Goal: Task Accomplishment & Management: Use online tool/utility

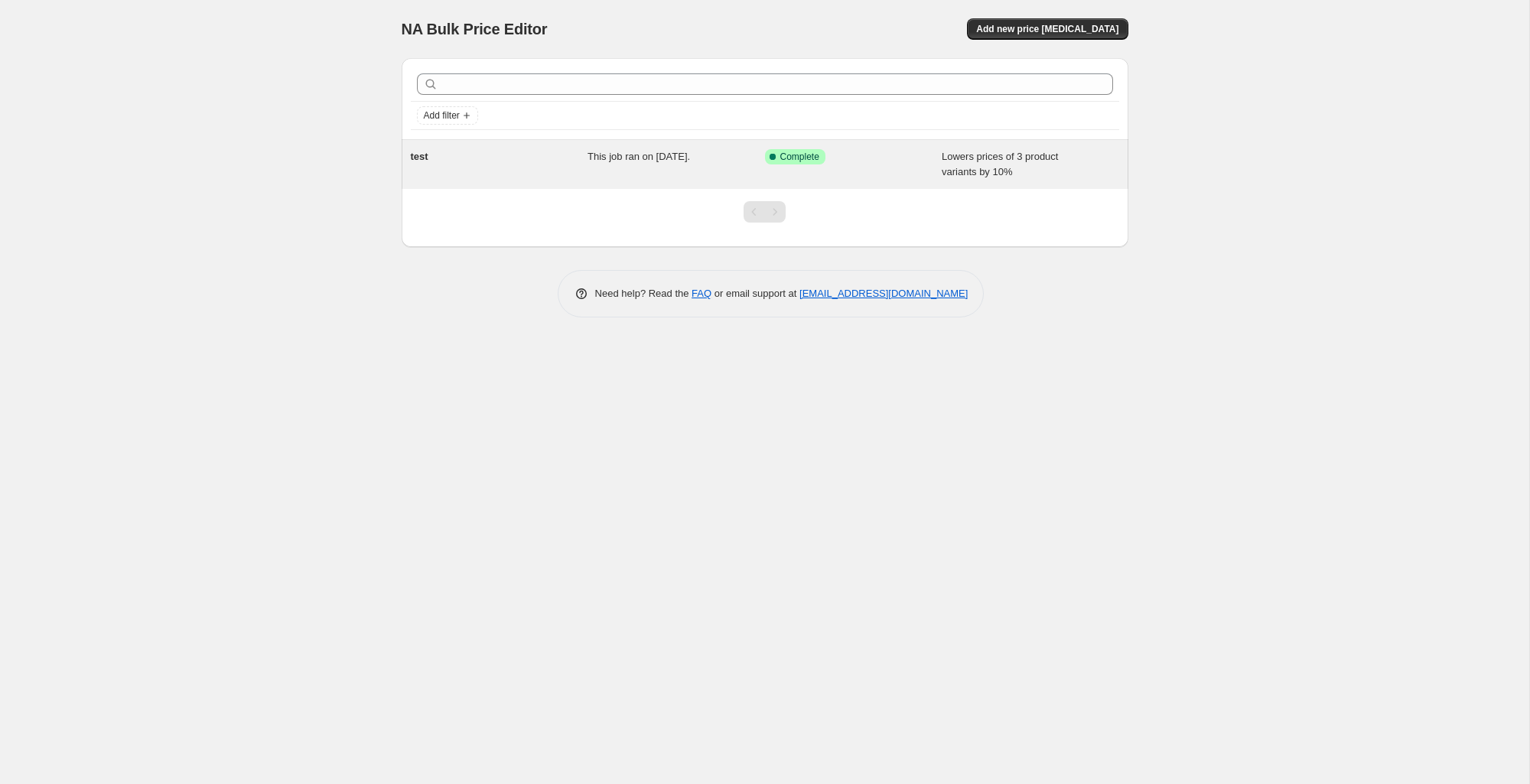
click at [879, 157] on div "Success Complete Complete" at bounding box center [842, 157] width 154 height 15
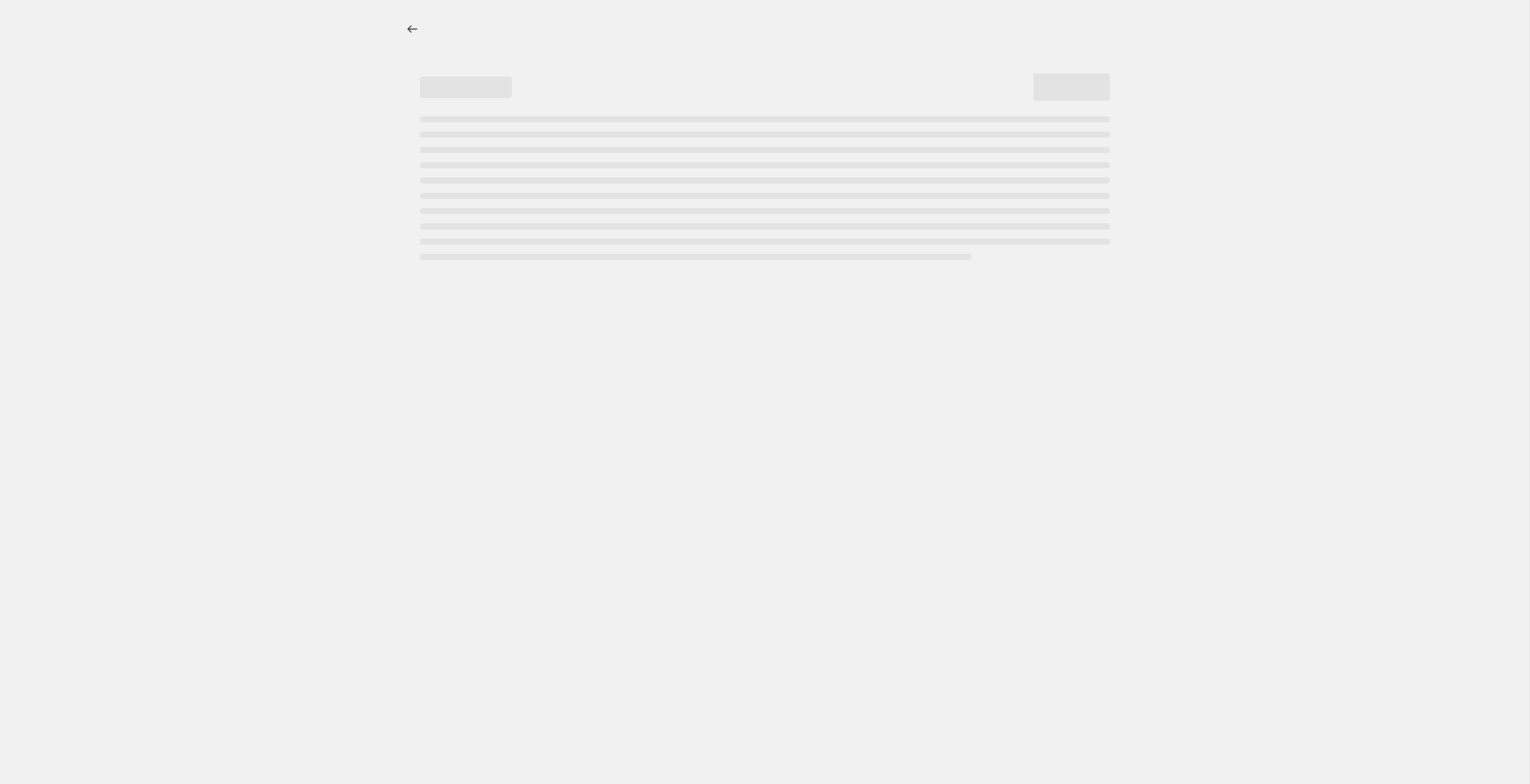
select select "percentage"
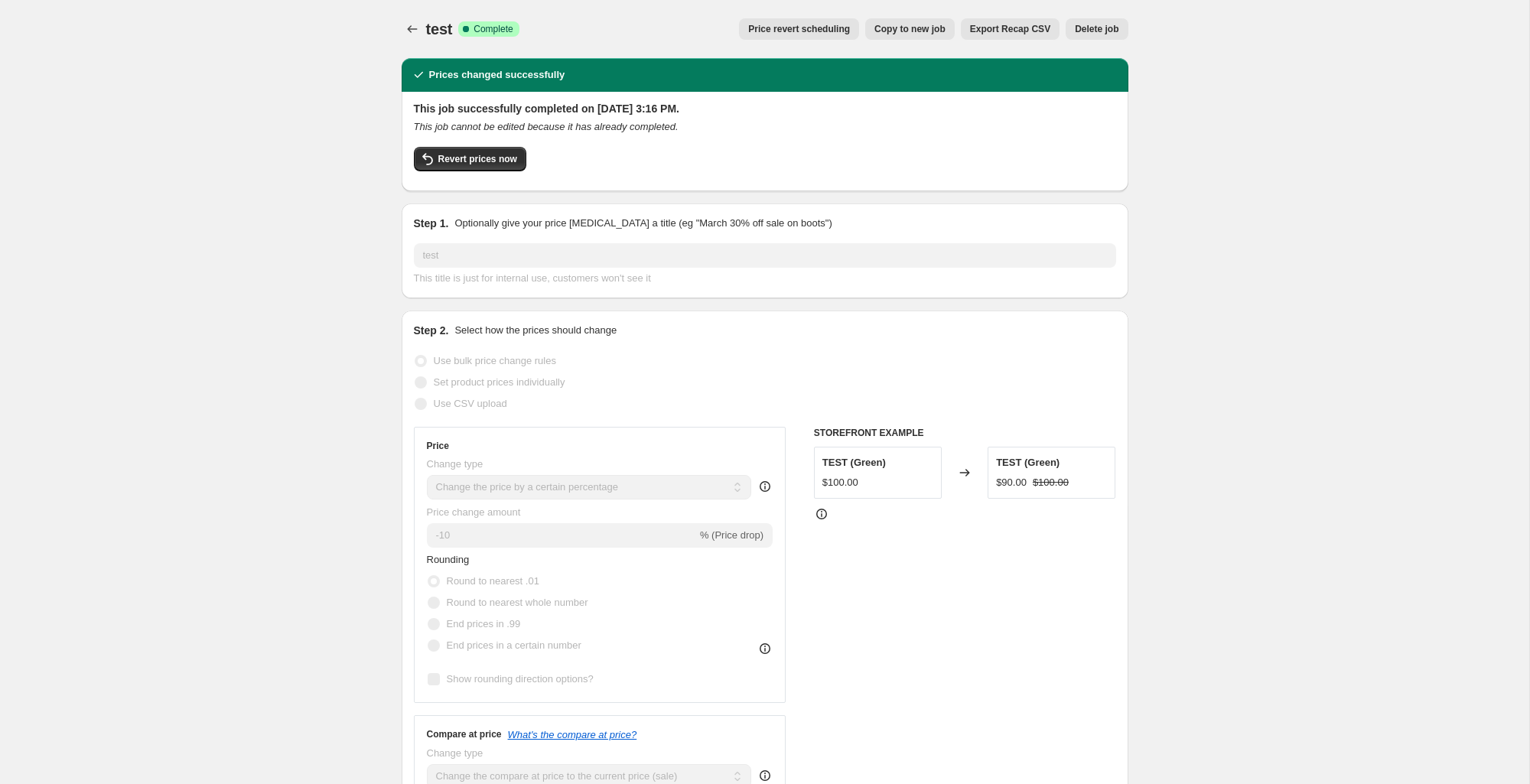
click at [794, 30] on span "Price revert scheduling" at bounding box center [799, 29] width 102 height 12
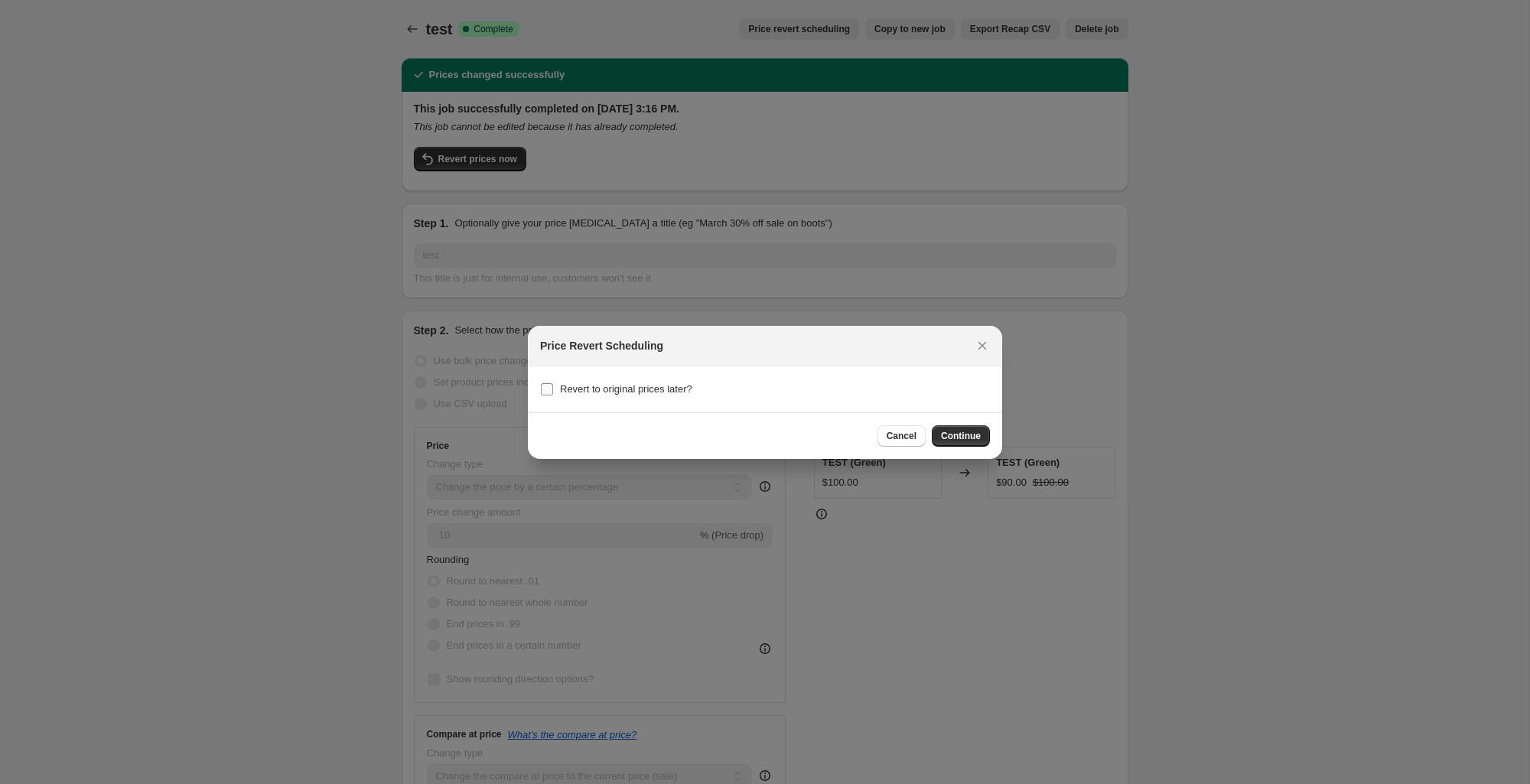
click at [616, 386] on span "Revert to original prices later?" at bounding box center [626, 389] width 133 height 11
click at [553, 386] on input "Revert to original prices later?" at bounding box center [547, 389] width 12 height 12
checkbox input "true"
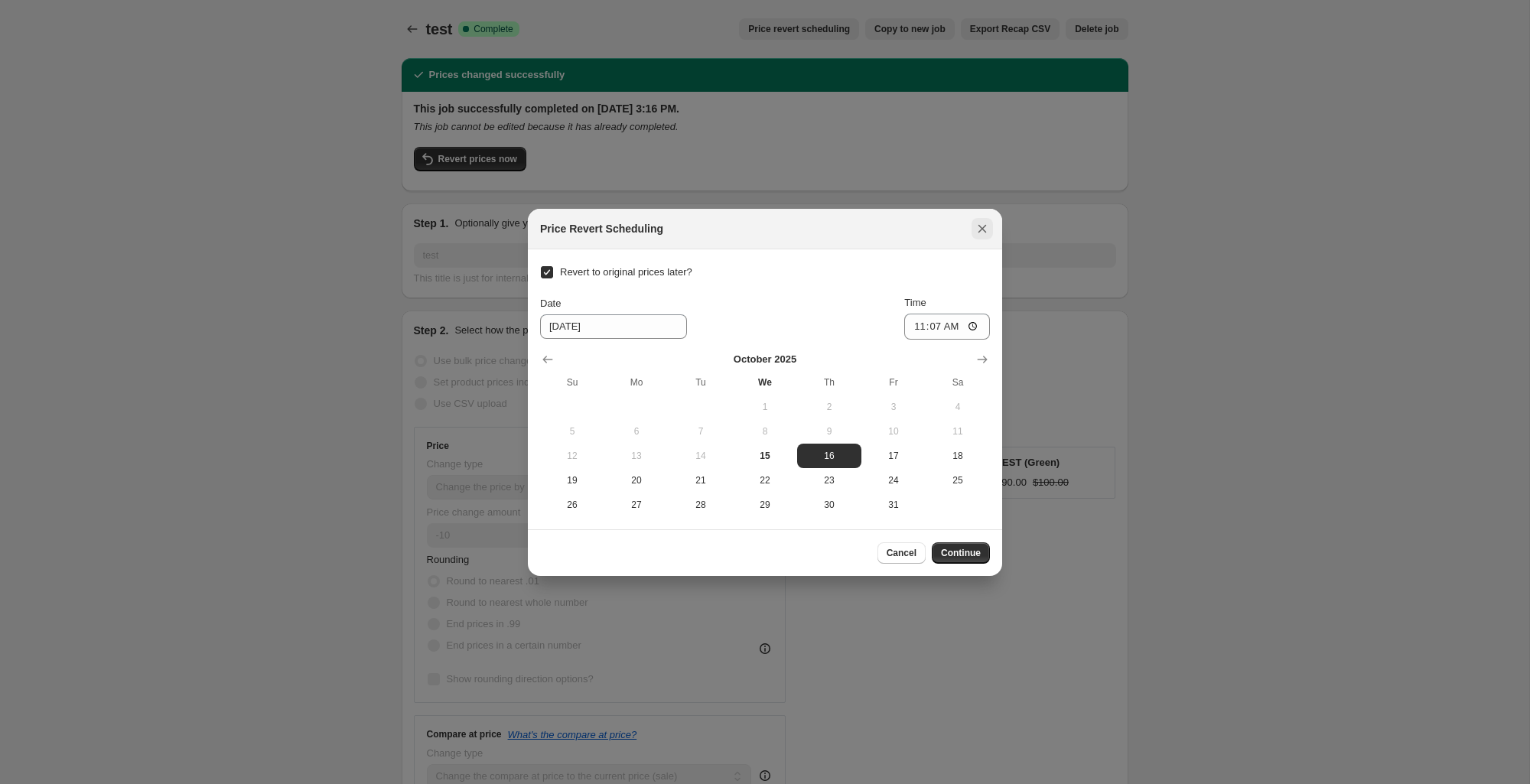
click at [989, 227] on icon "Close" at bounding box center [982, 229] width 15 height 15
checkbox input "false"
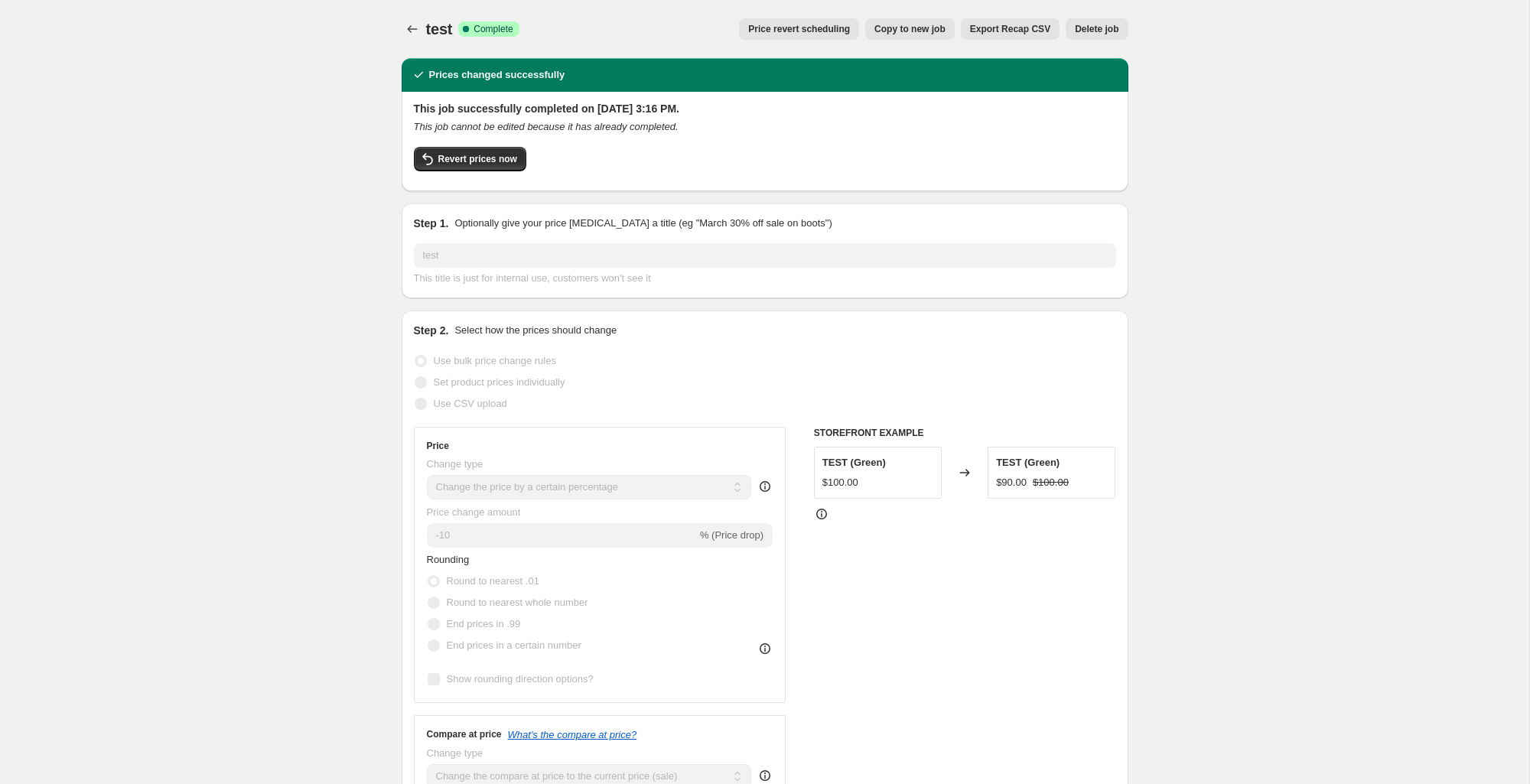
click at [905, 32] on span "Copy to new job" at bounding box center [910, 29] width 71 height 12
select select "percentage"
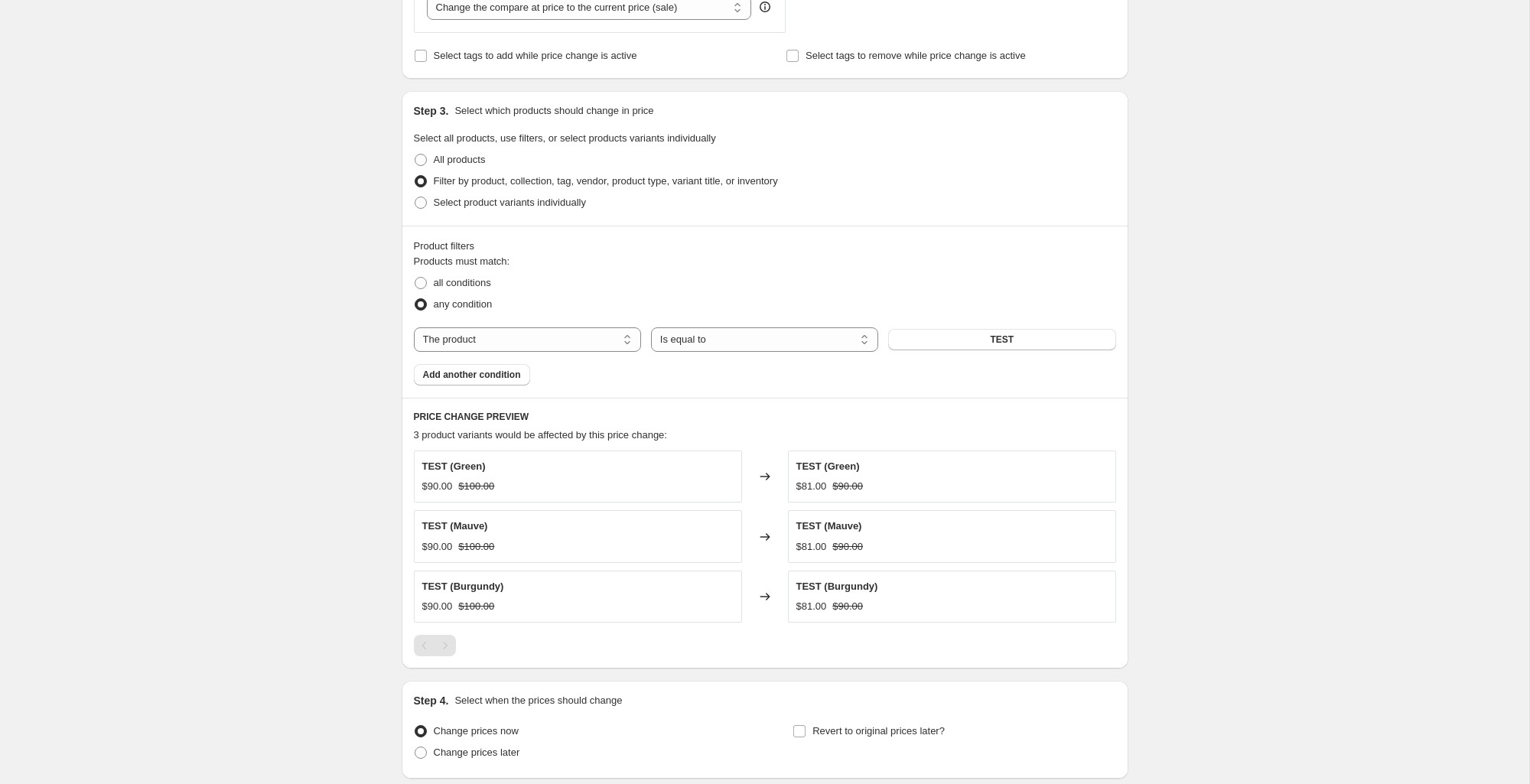
scroll to position [745, 0]
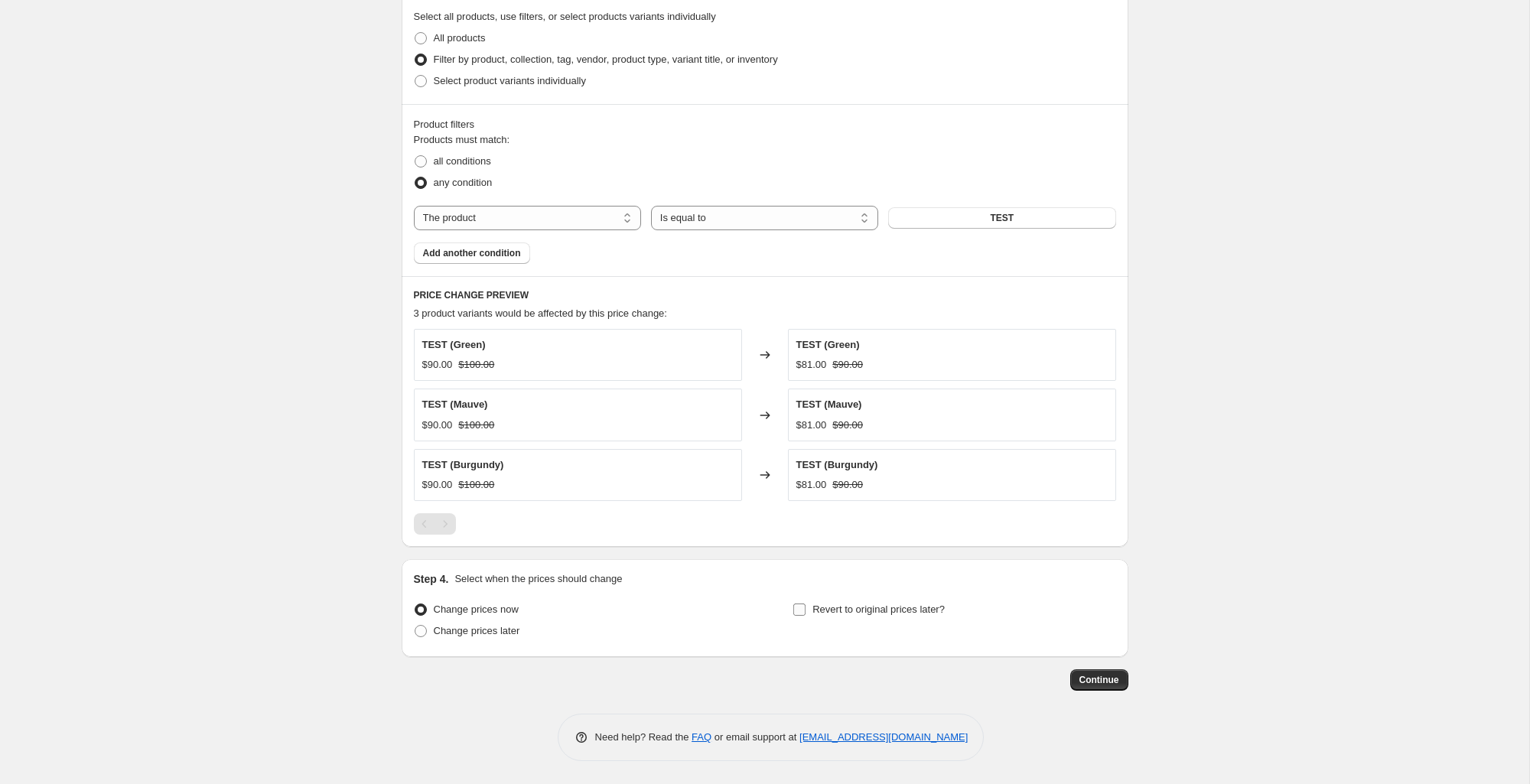
click at [933, 606] on span "Revert to original prices later?" at bounding box center [879, 609] width 133 height 11
click at [806, 606] on input "Revert to original prices later?" at bounding box center [799, 609] width 12 height 12
checkbox input "true"
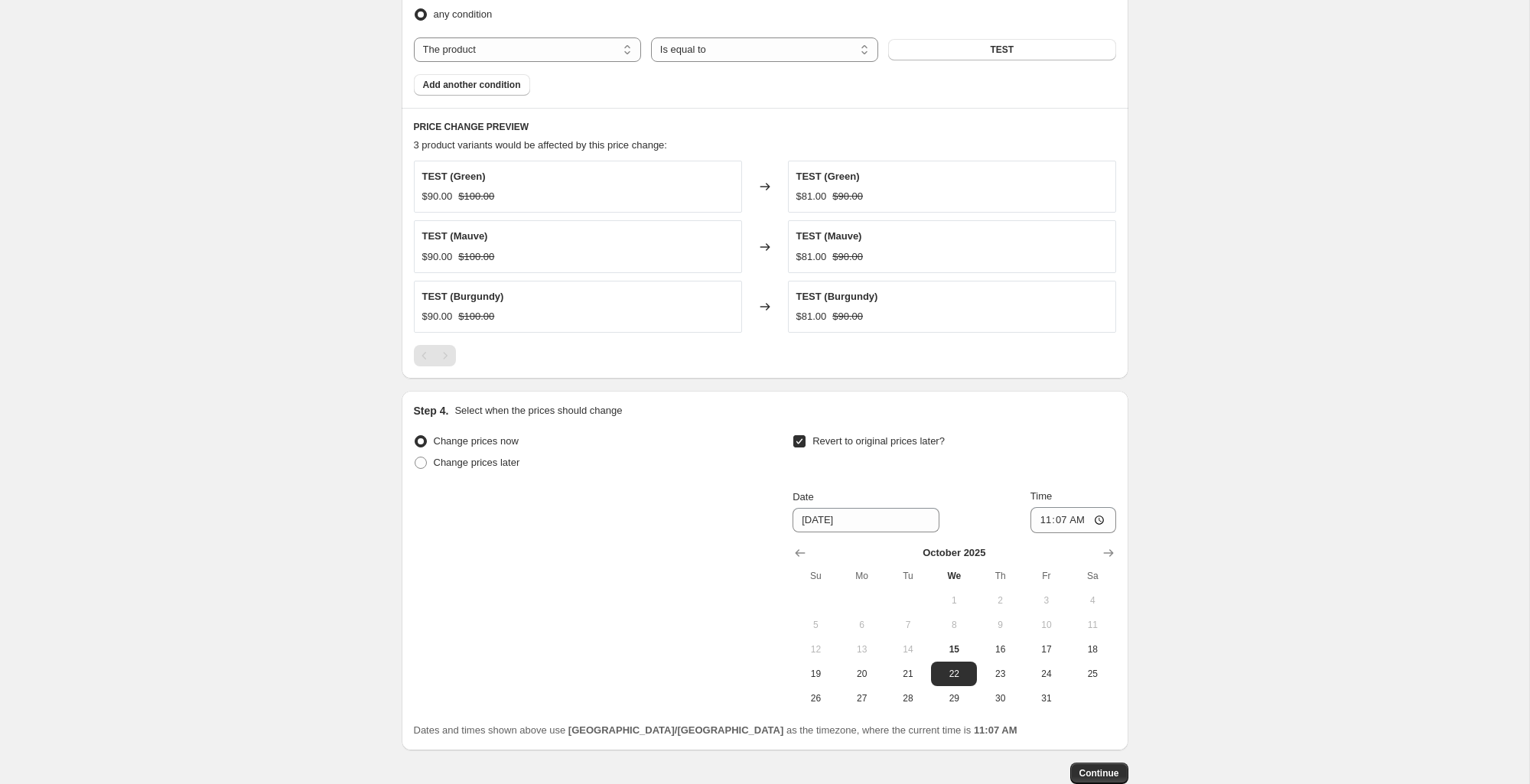
scroll to position [1006, 0]
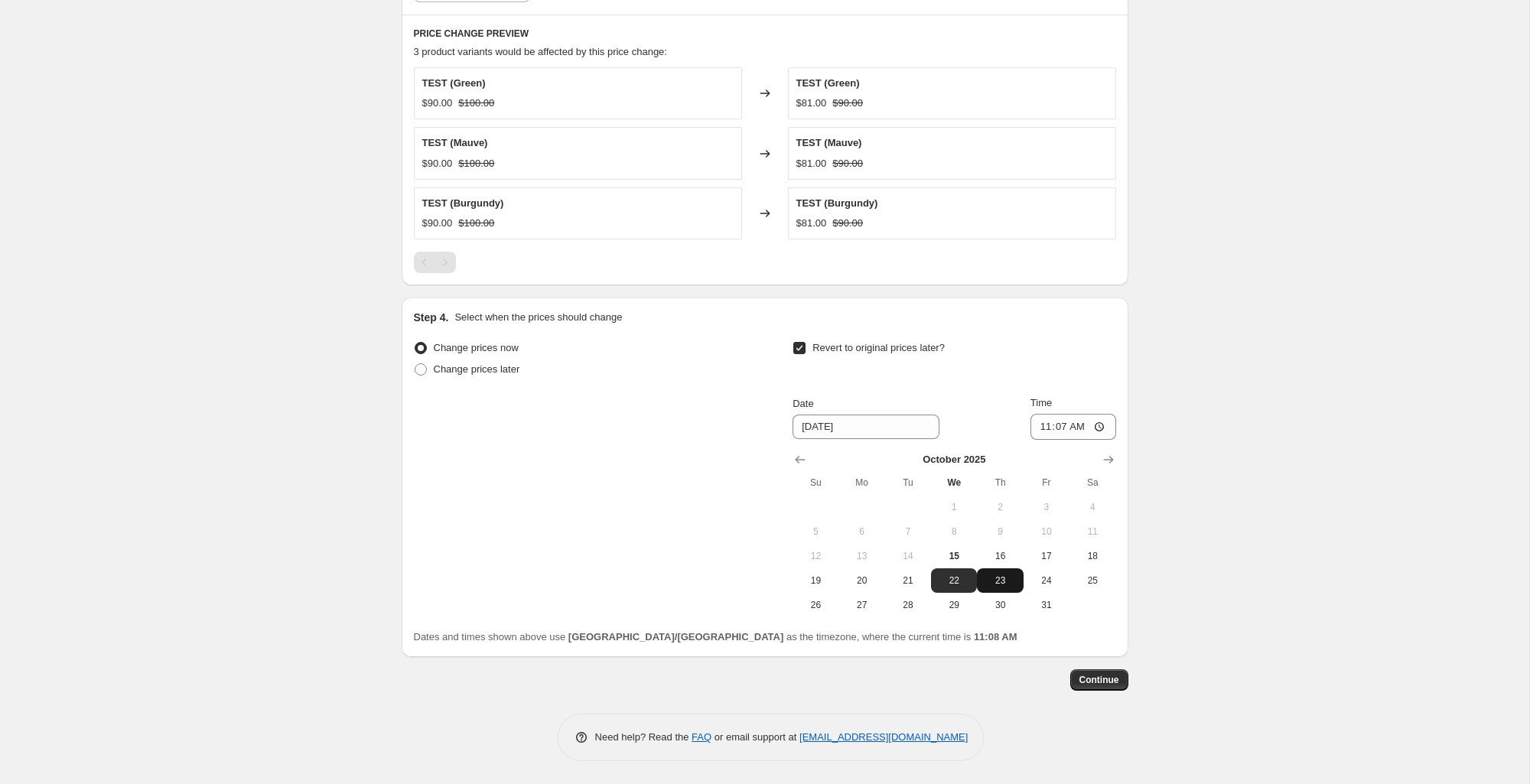
click at [1012, 580] on span "23" at bounding box center [1000, 580] width 34 height 12
type input "10/23/2025"
click at [1118, 684] on span "Continue" at bounding box center [1099, 679] width 40 height 12
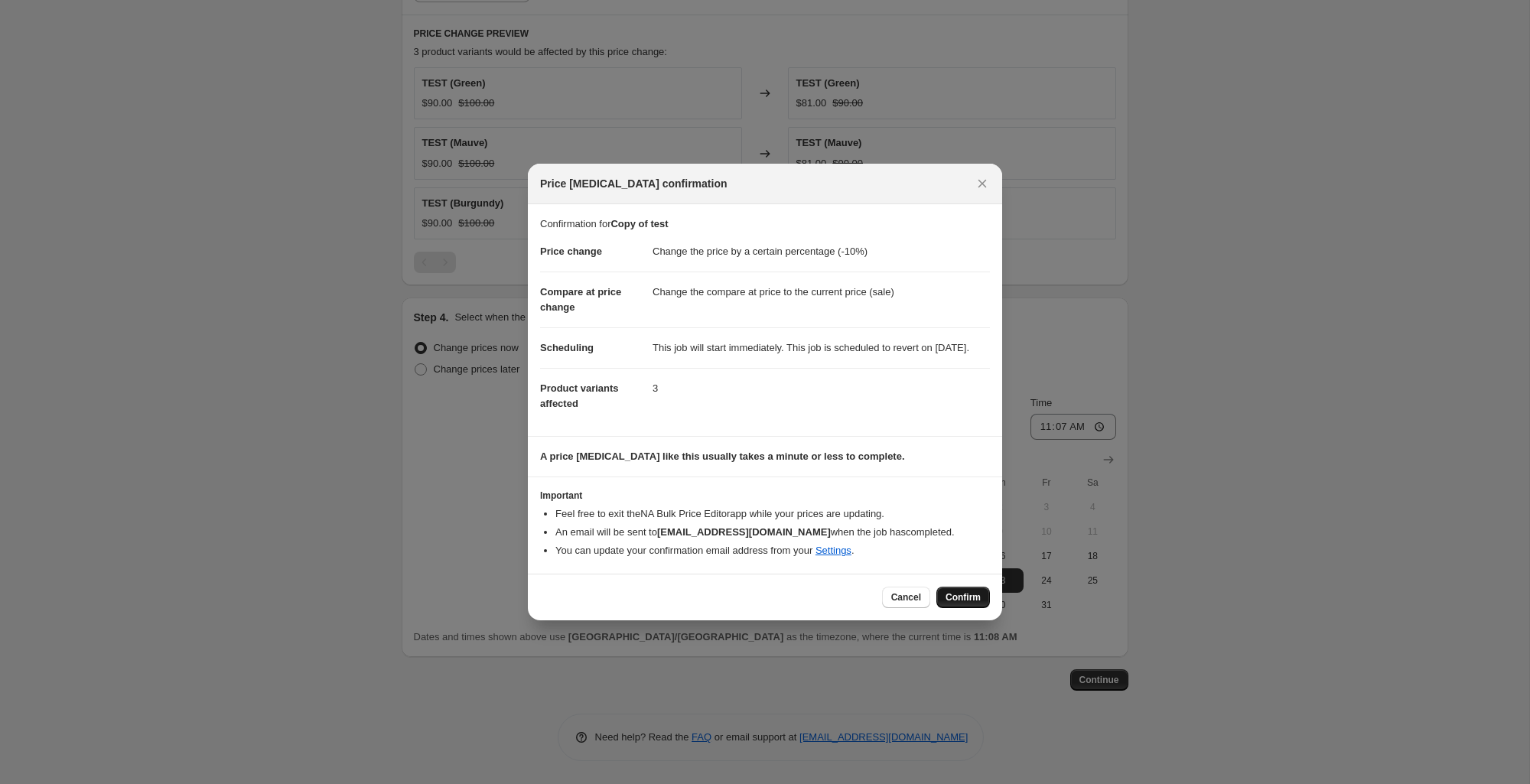
click at [979, 604] on span "Confirm" at bounding box center [964, 597] width 36 height 12
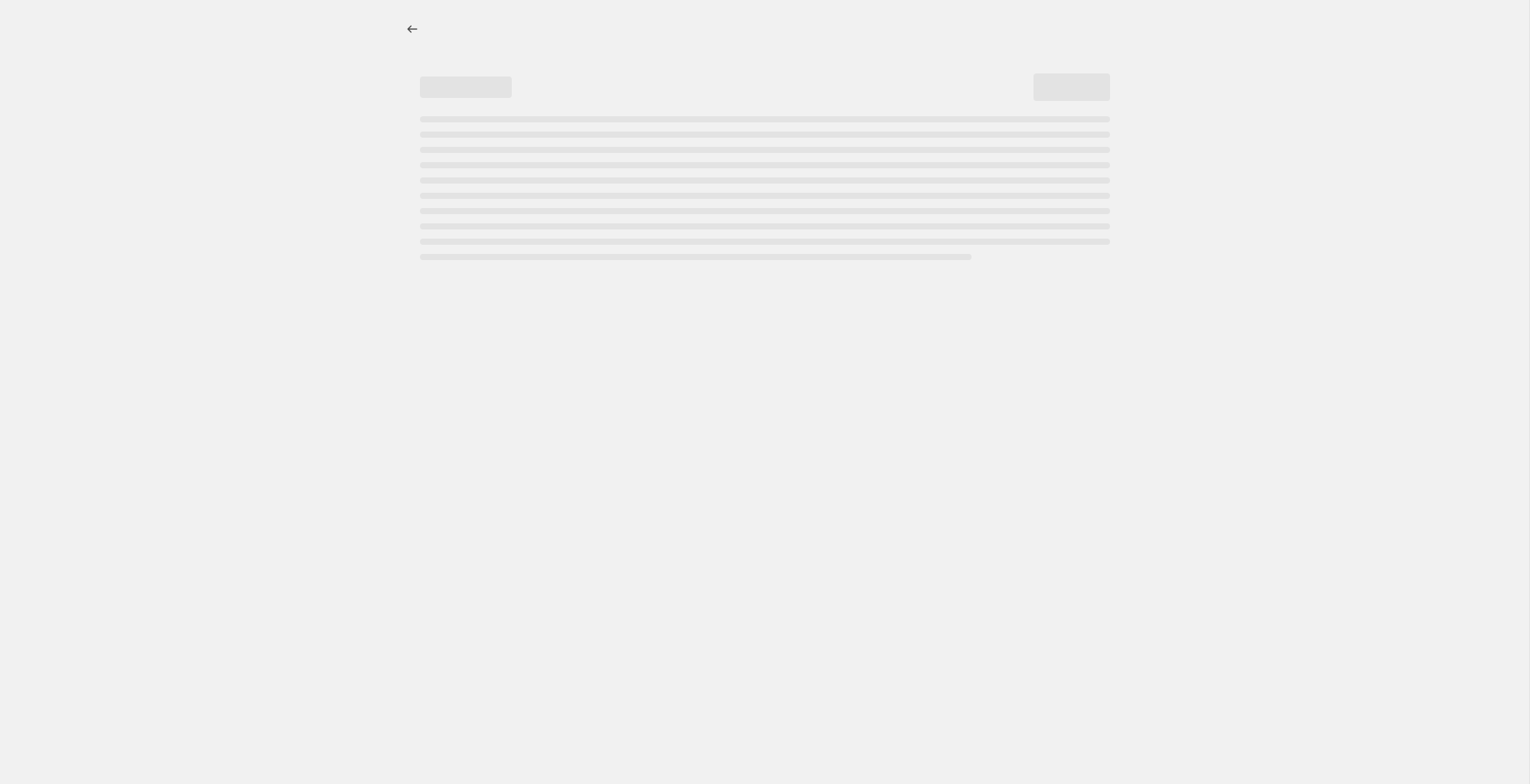
select select "percentage"
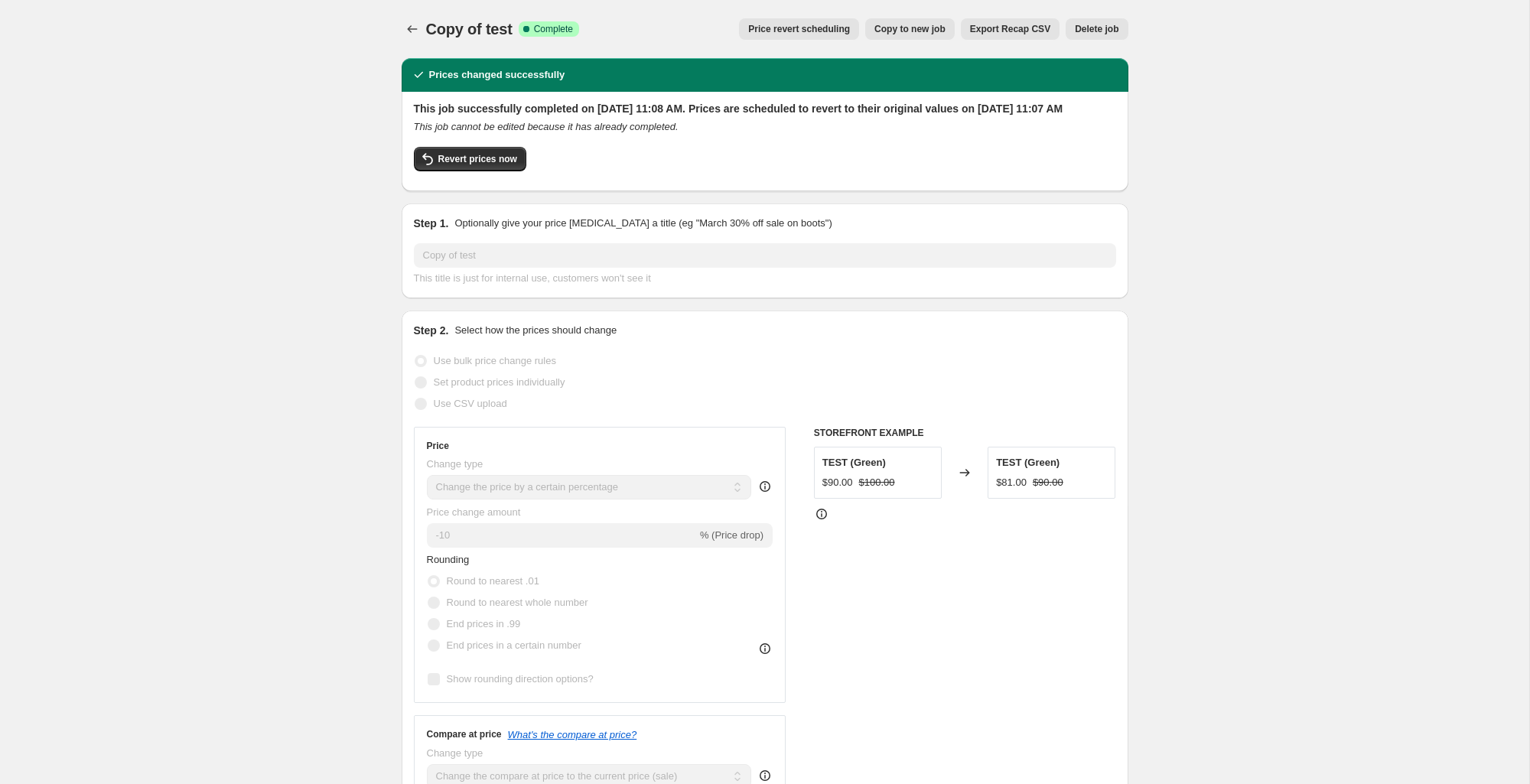
click at [890, 23] on span "Copy to new job" at bounding box center [910, 29] width 71 height 12
select select "percentage"
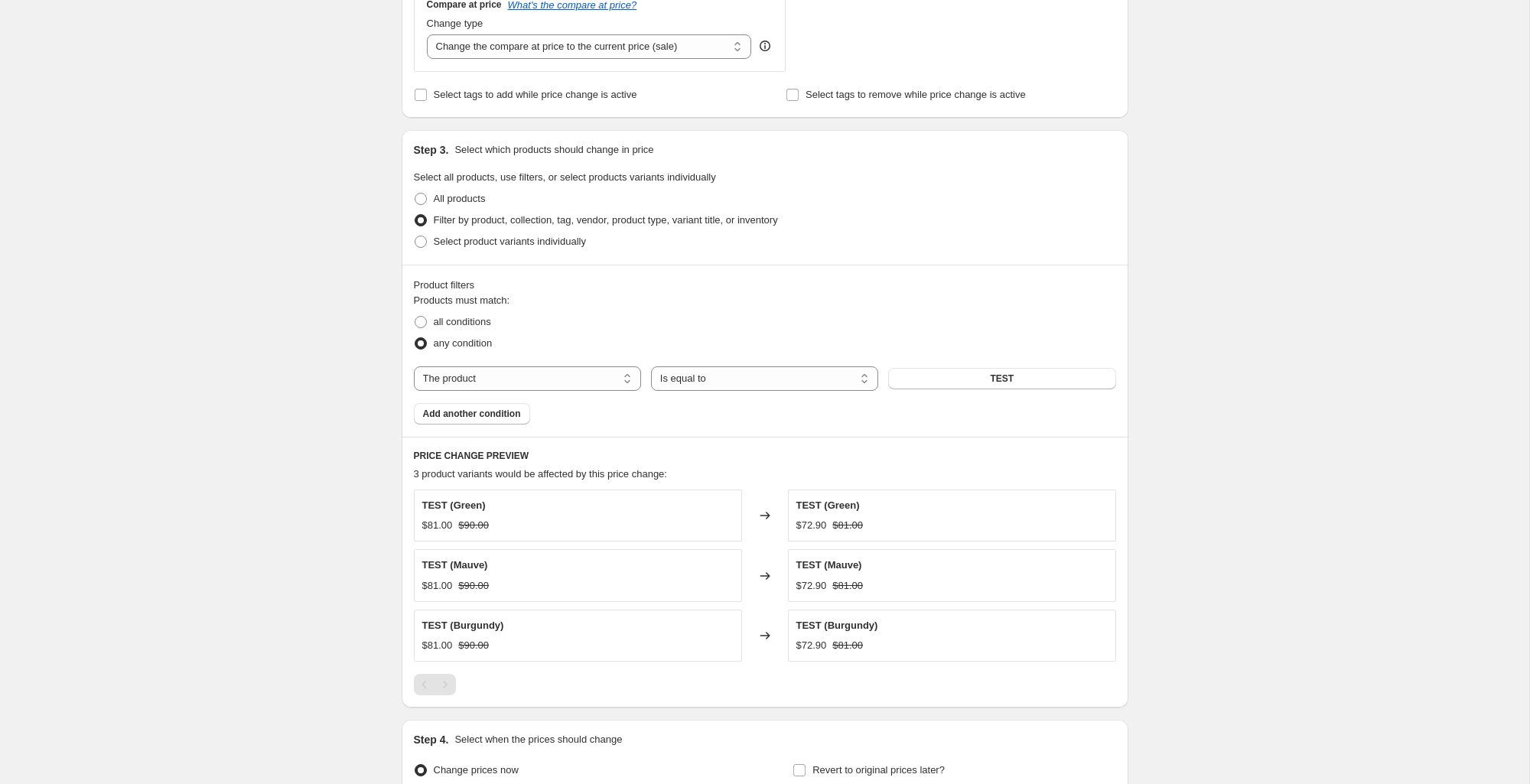
scroll to position [745, 0]
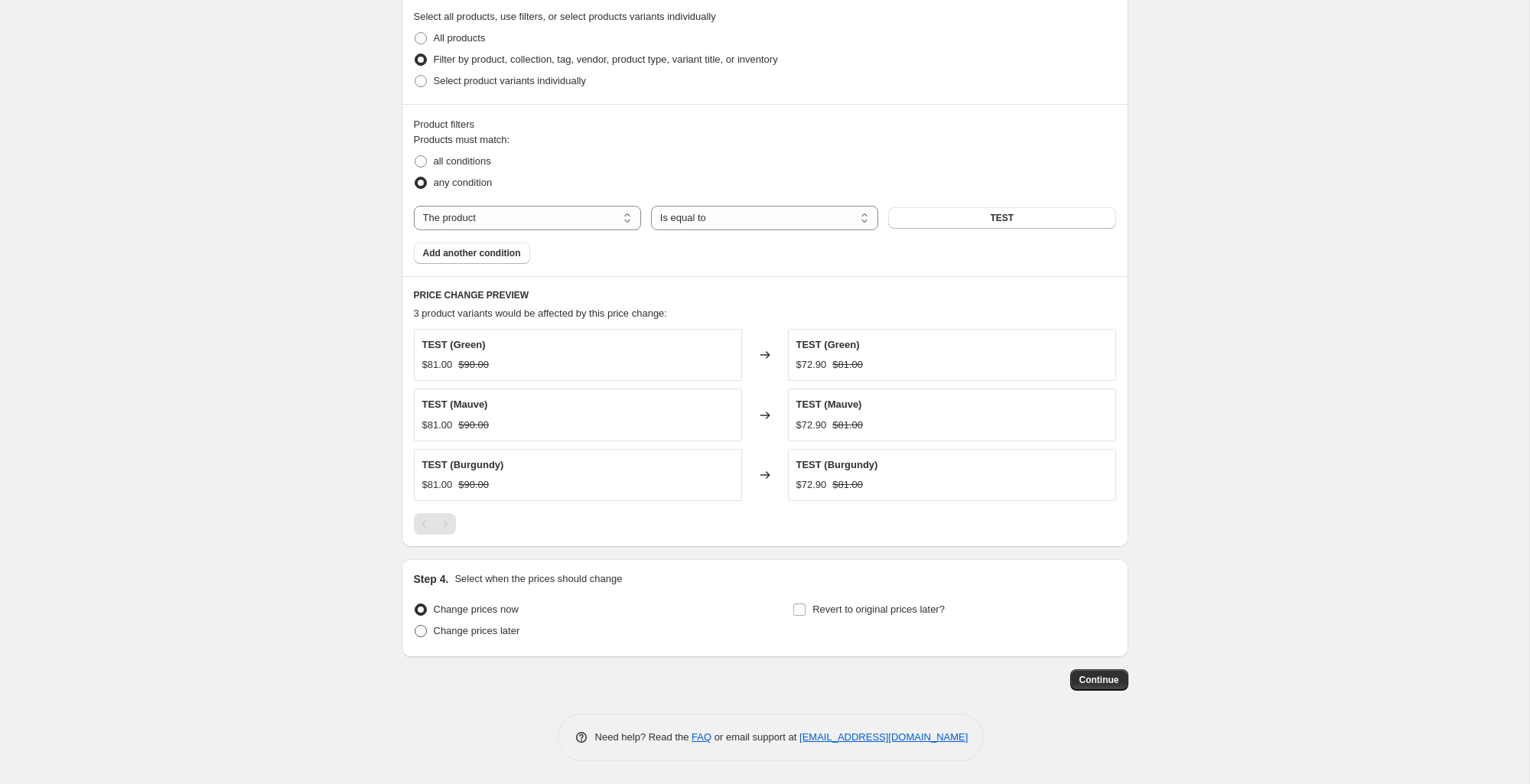
click at [505, 633] on span "Change prices later" at bounding box center [477, 631] width 87 height 11
click at [416, 626] on input "Change prices later" at bounding box center [415, 625] width 1 height 1
radio input "true"
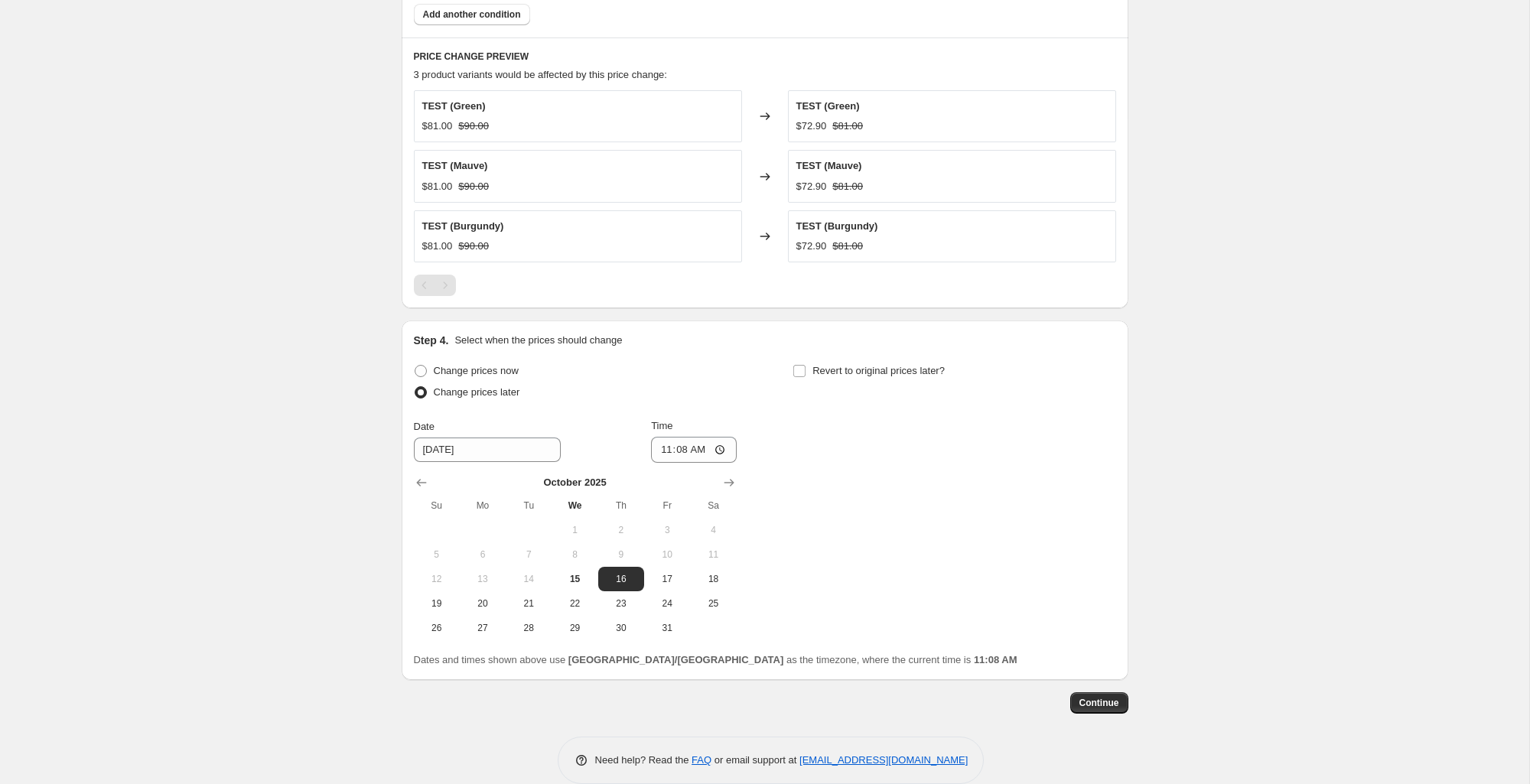
scroll to position [1006, 0]
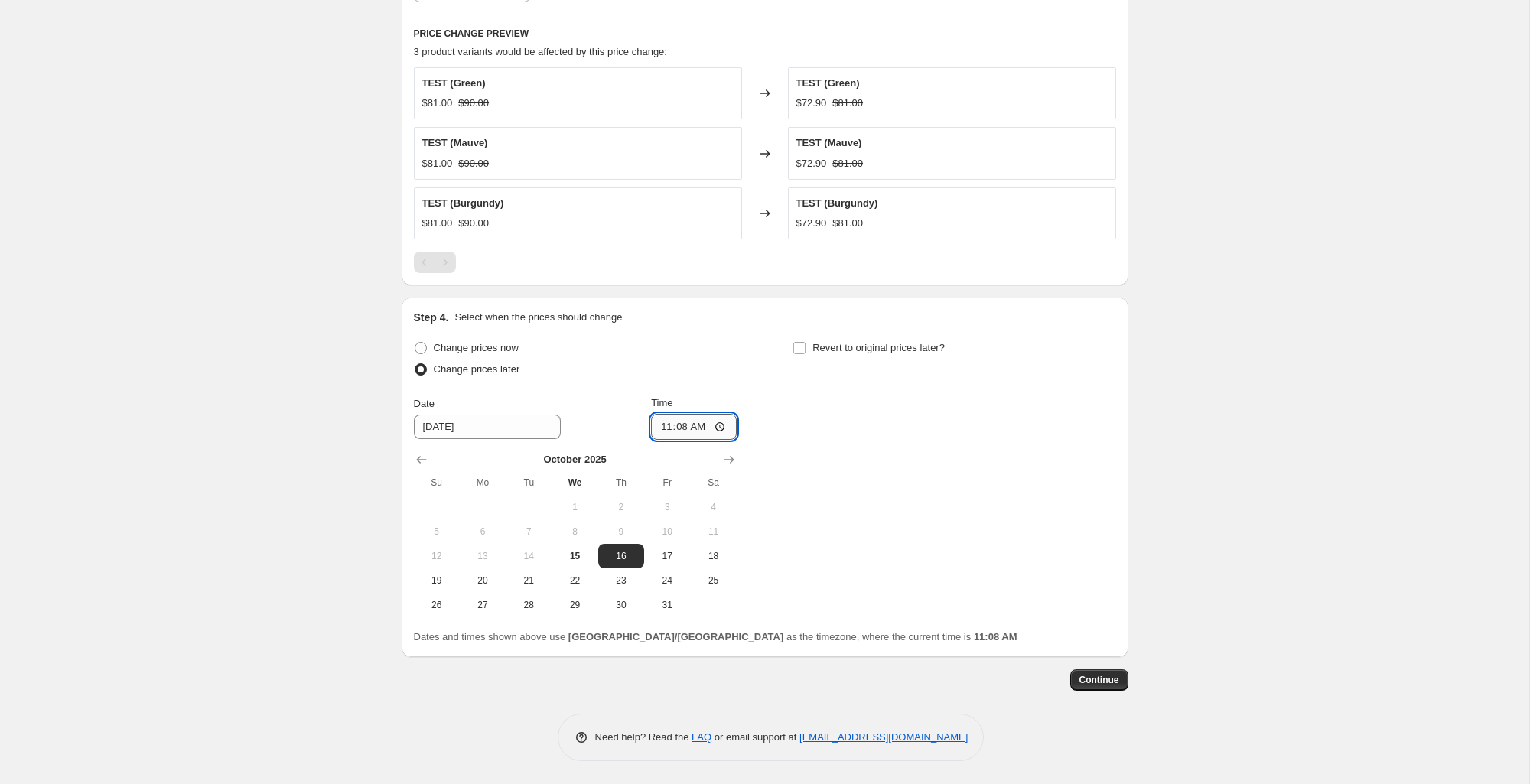
click at [698, 420] on input "11:08" at bounding box center [694, 427] width 86 height 26
click at [676, 427] on input "11:08" at bounding box center [694, 427] width 86 height 26
click at [663, 428] on input "11:08" at bounding box center [694, 427] width 86 height 26
click at [719, 425] on input "11:08" at bounding box center [694, 427] width 86 height 26
type input "12:08"
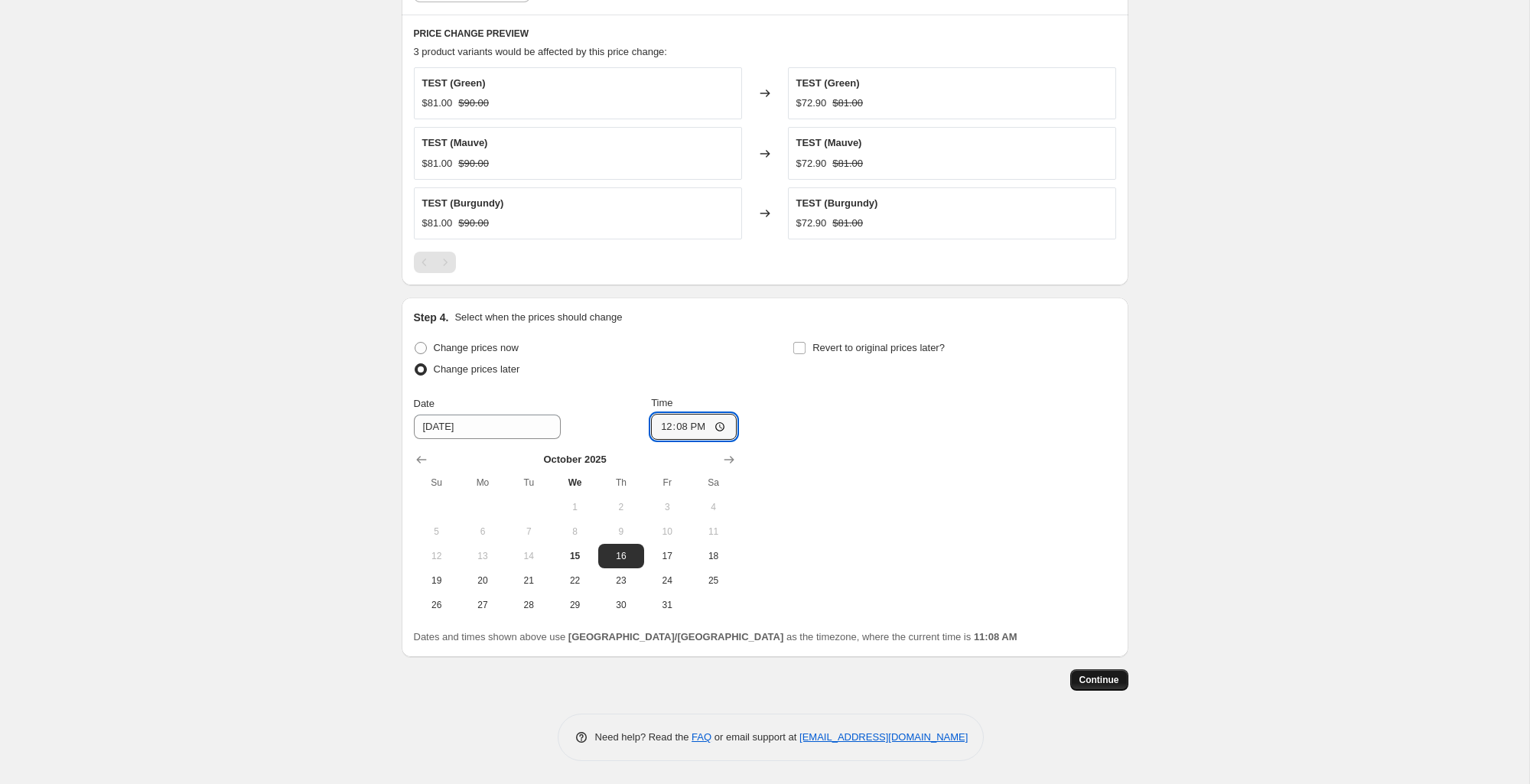
click at [1110, 681] on span "Continue" at bounding box center [1099, 679] width 40 height 12
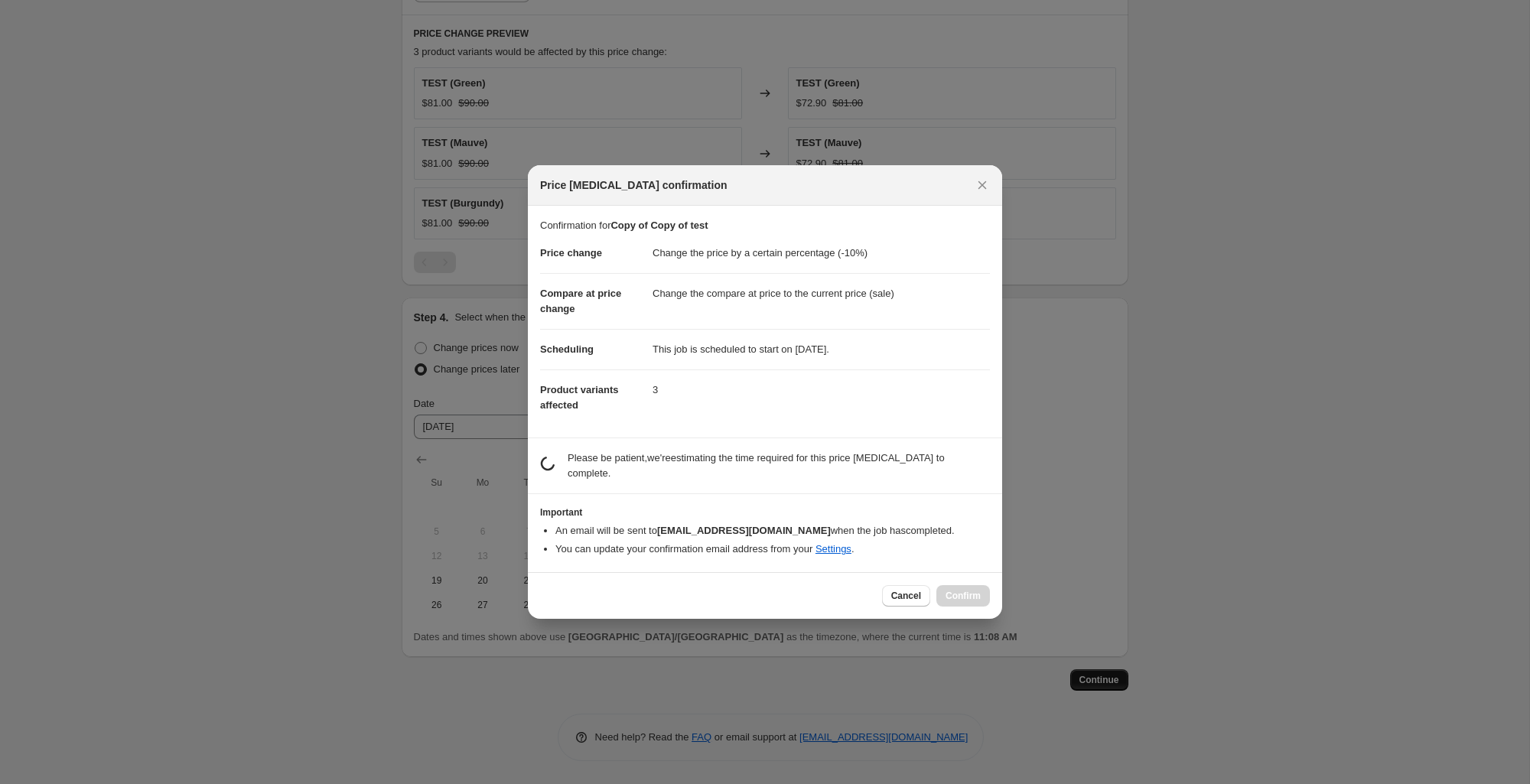
scroll to position [0, 0]
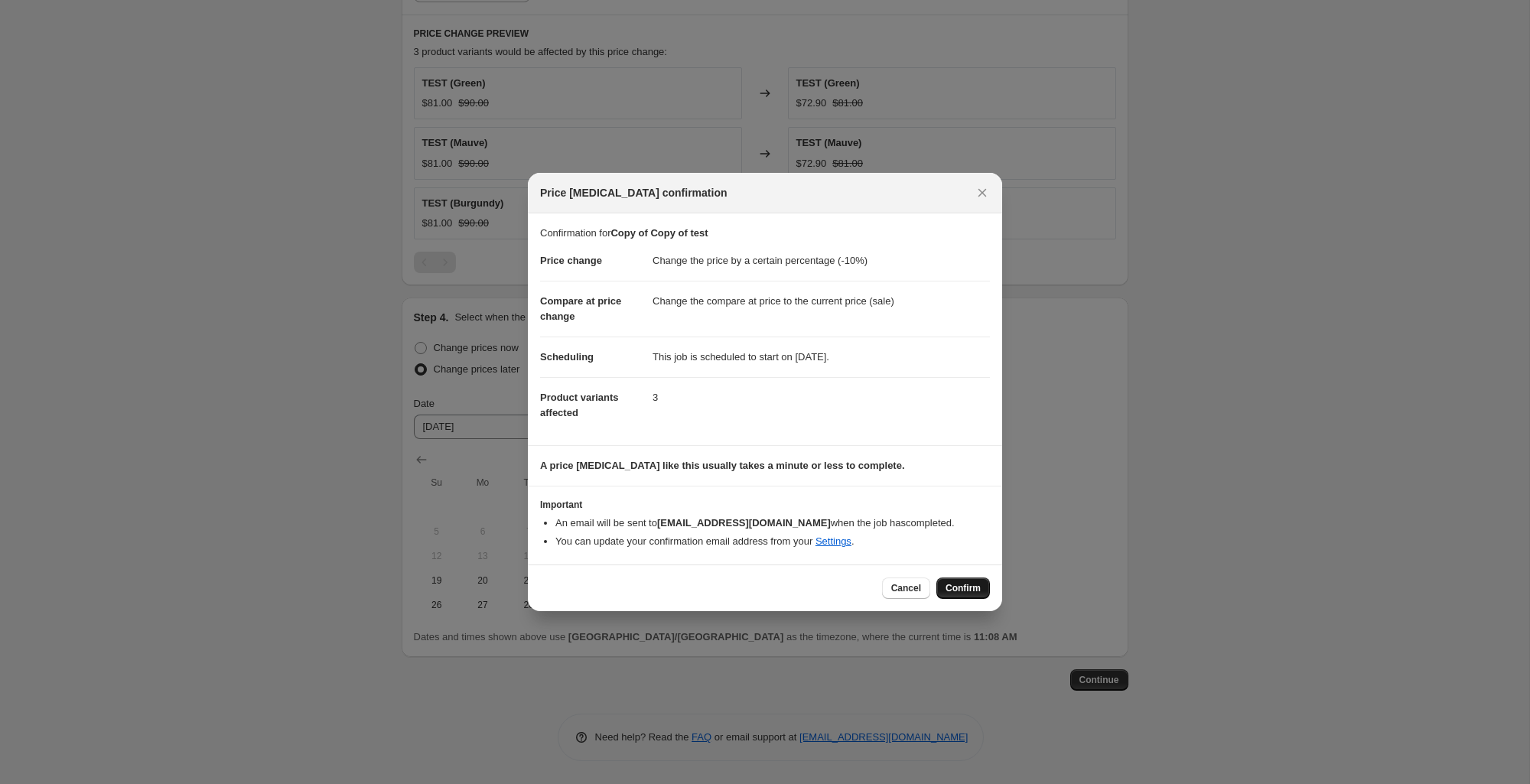
click at [965, 590] on span "Confirm" at bounding box center [964, 588] width 36 height 12
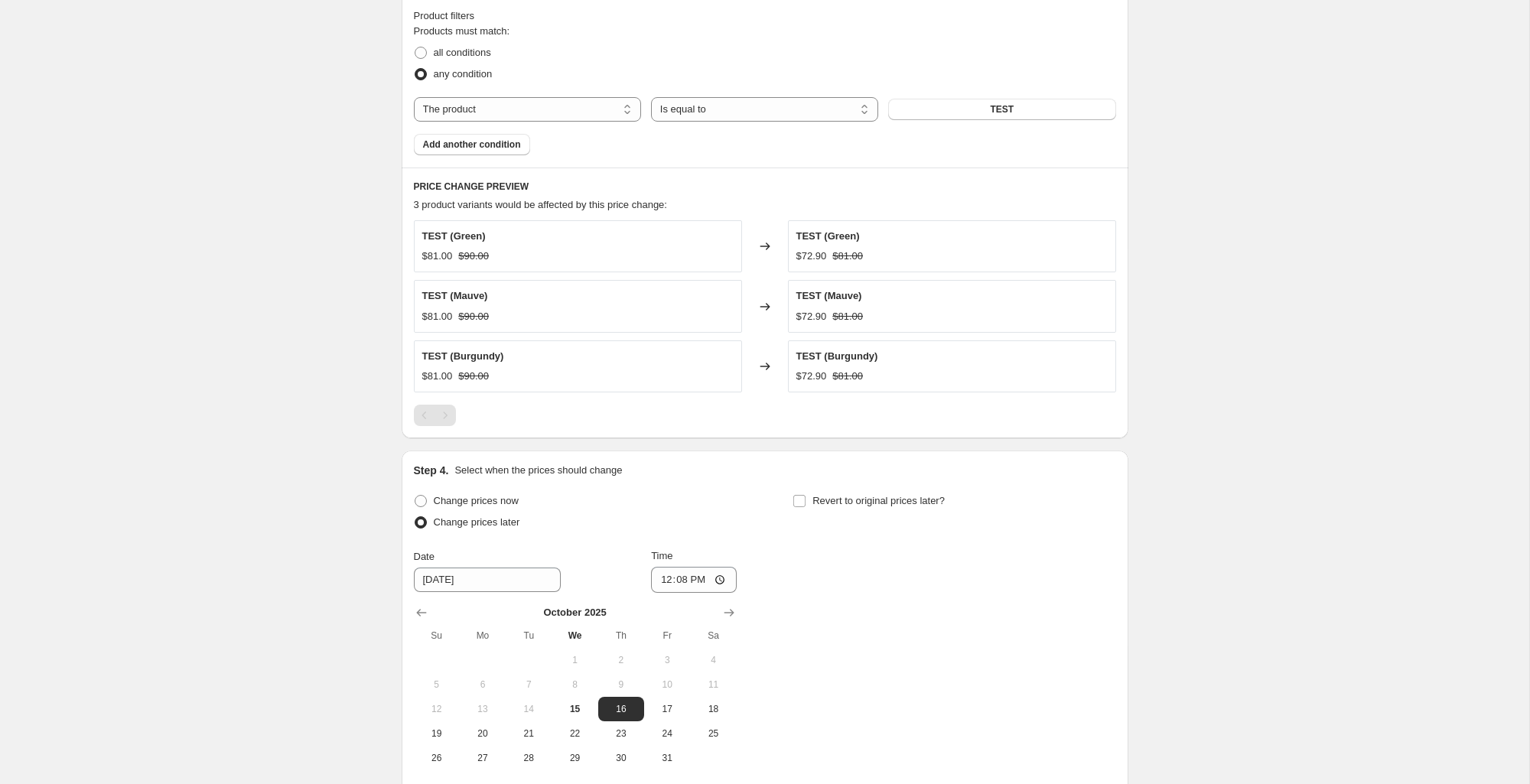
scroll to position [1100, 0]
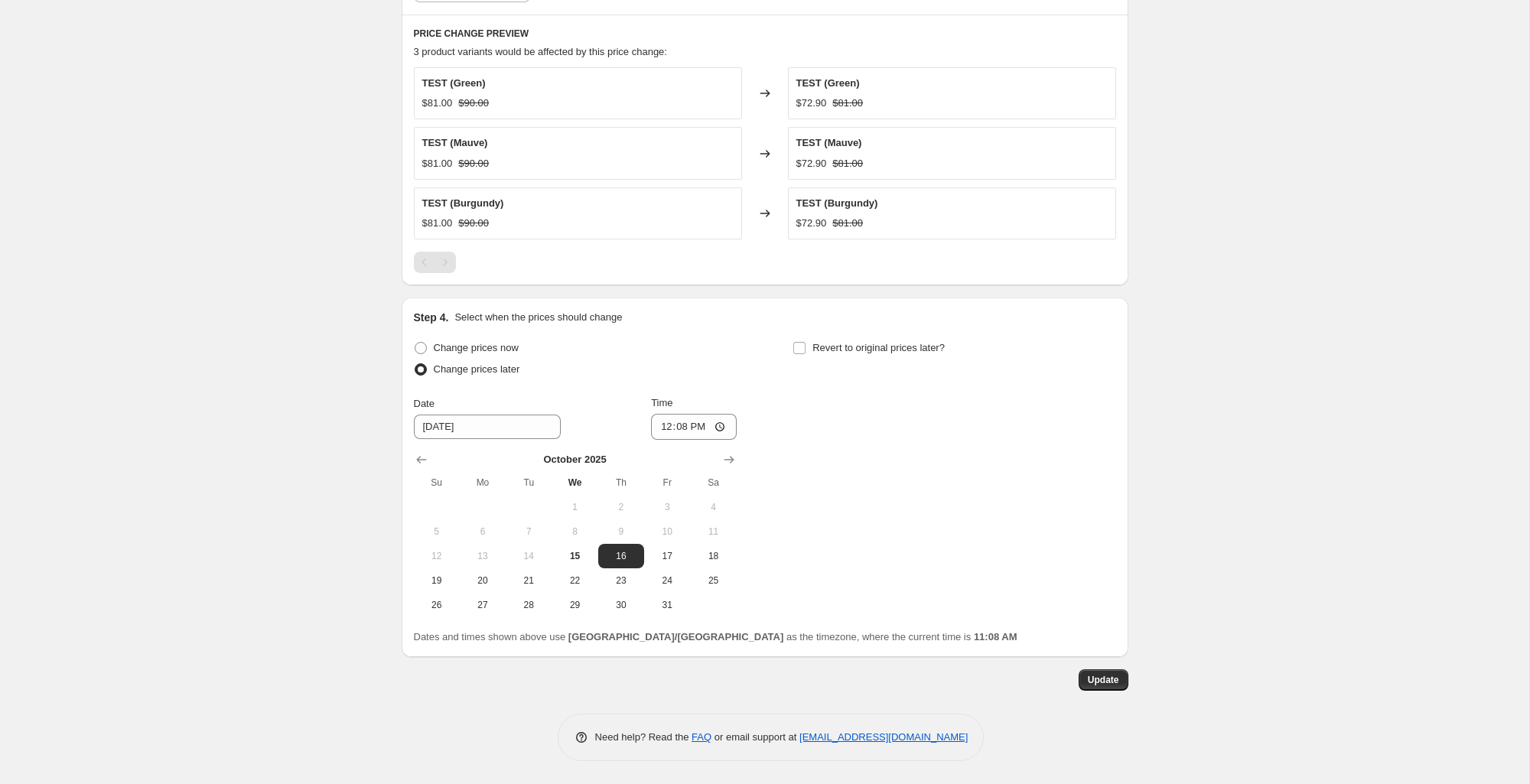
click at [684, 740] on span "Need help? Read the" at bounding box center [644, 737] width 97 height 11
click at [692, 740] on link "FAQ" at bounding box center [701, 737] width 20 height 11
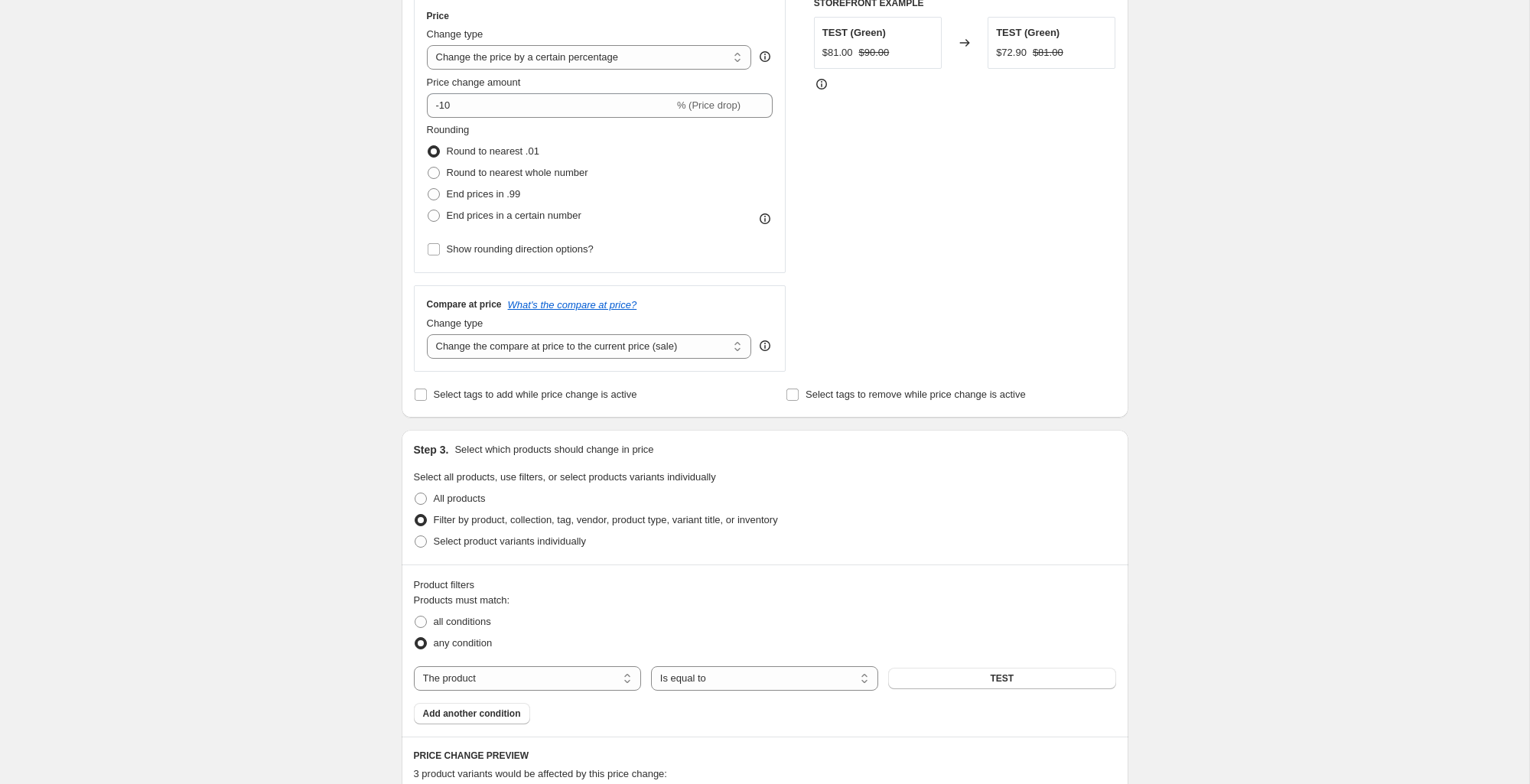
scroll to position [406, 0]
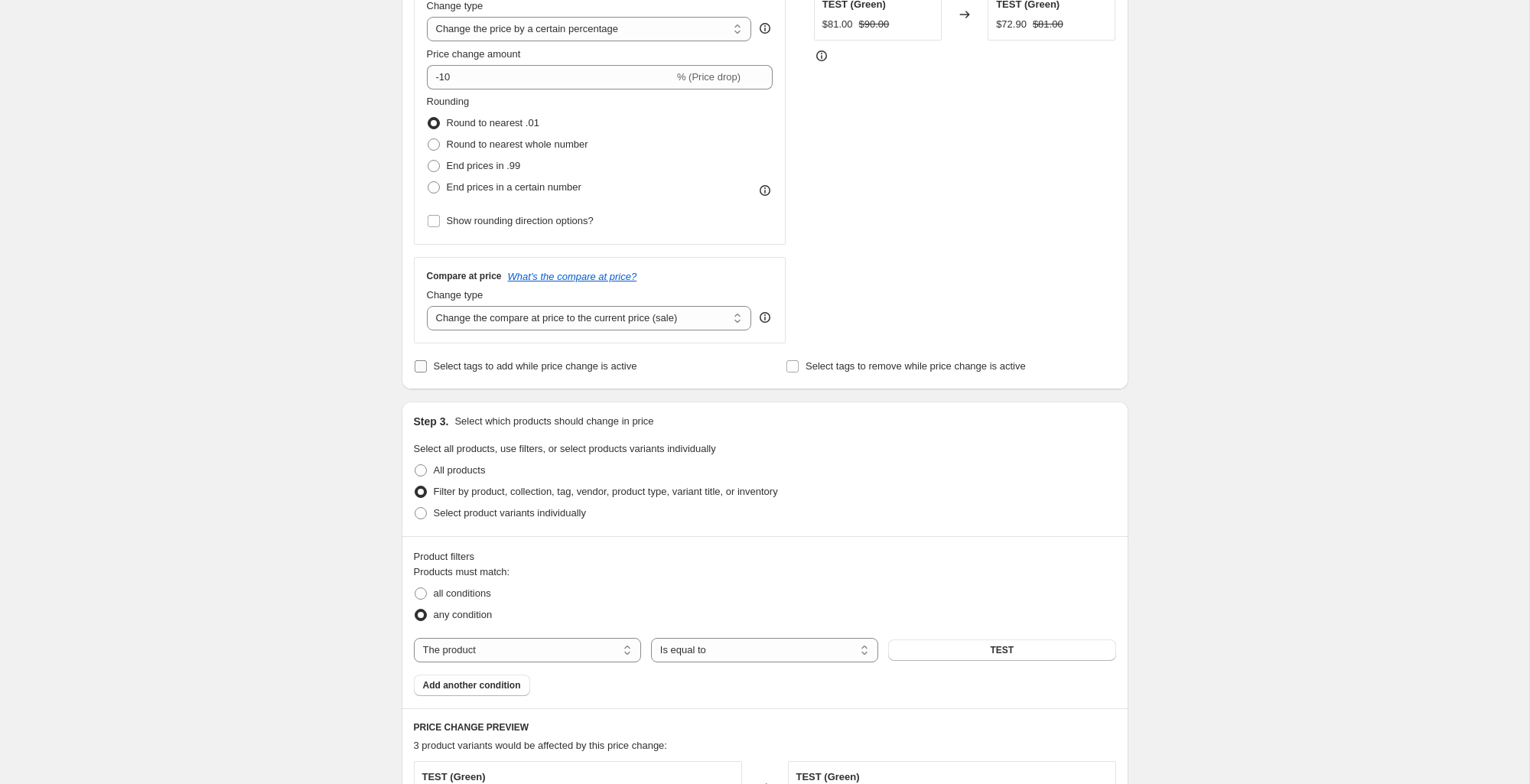
click at [596, 363] on span "Select tags to add while price change is active" at bounding box center [536, 366] width 204 height 11
click at [427, 363] on input "Select tags to add while price change is active" at bounding box center [421, 366] width 12 height 12
checkbox input "true"
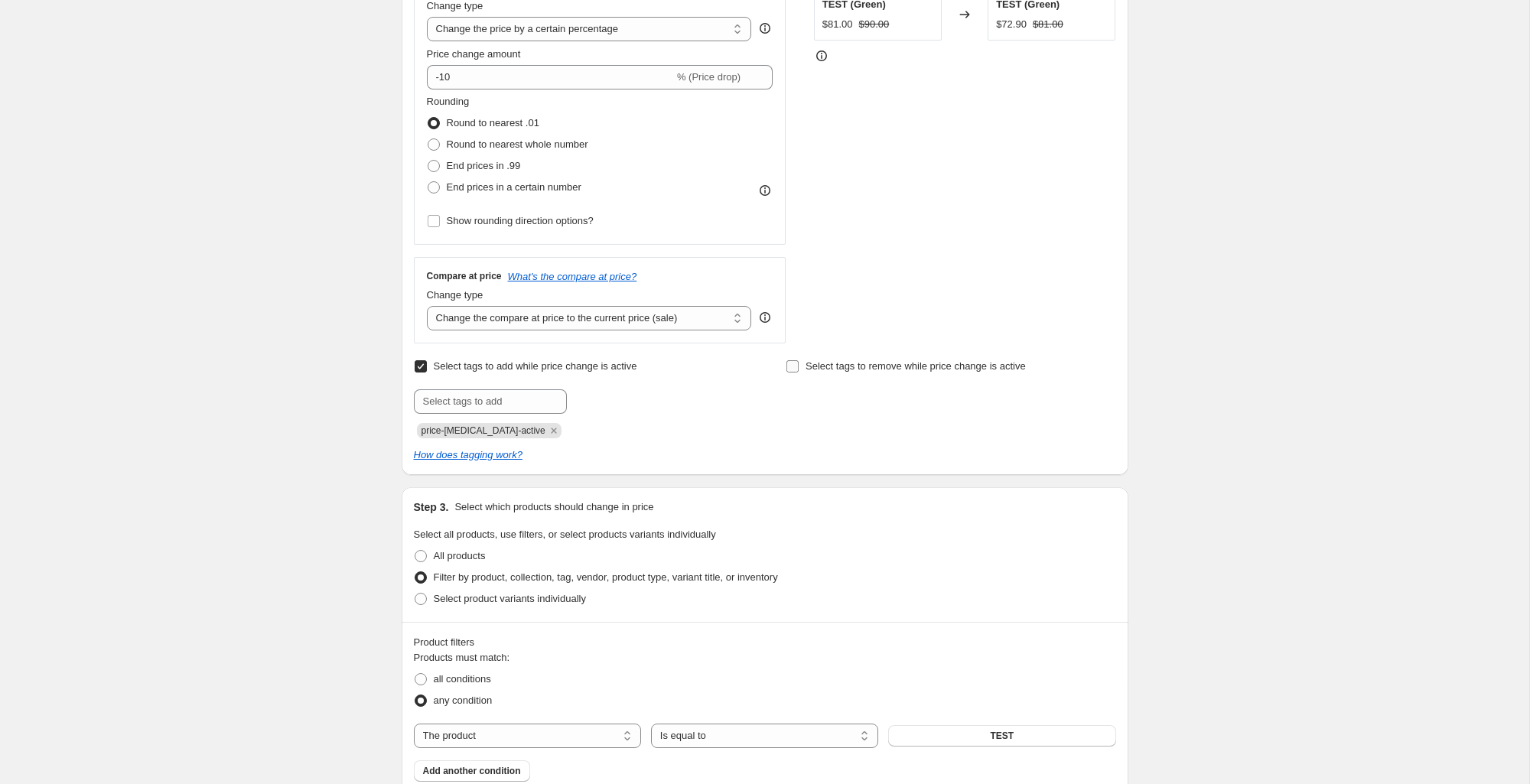
click at [909, 366] on span "Select tags to remove while price change is active" at bounding box center [916, 366] width 221 height 11
click at [799, 366] on input "Select tags to remove while price change is active" at bounding box center [793, 366] width 12 height 12
checkbox input "true"
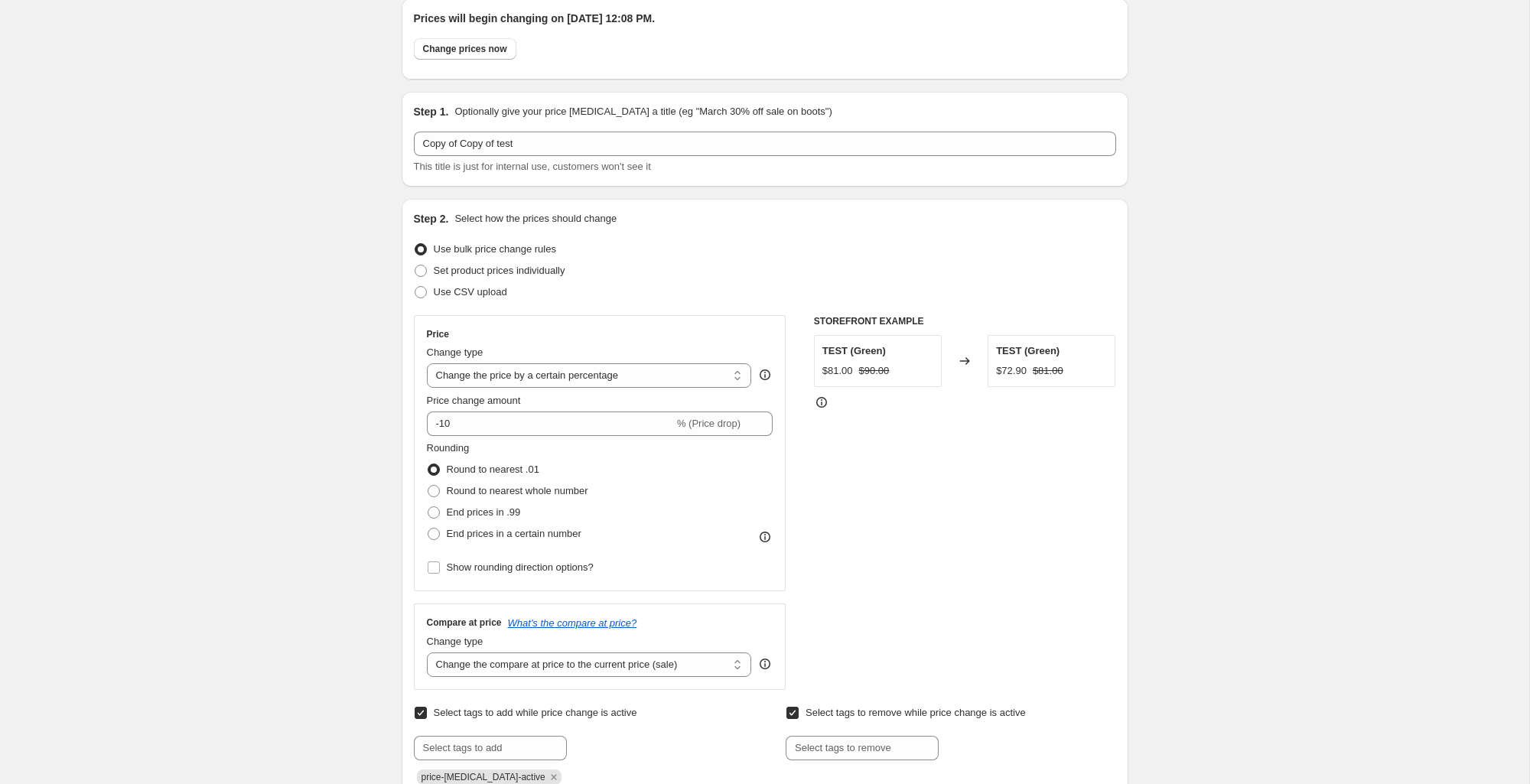
scroll to position [0, 0]
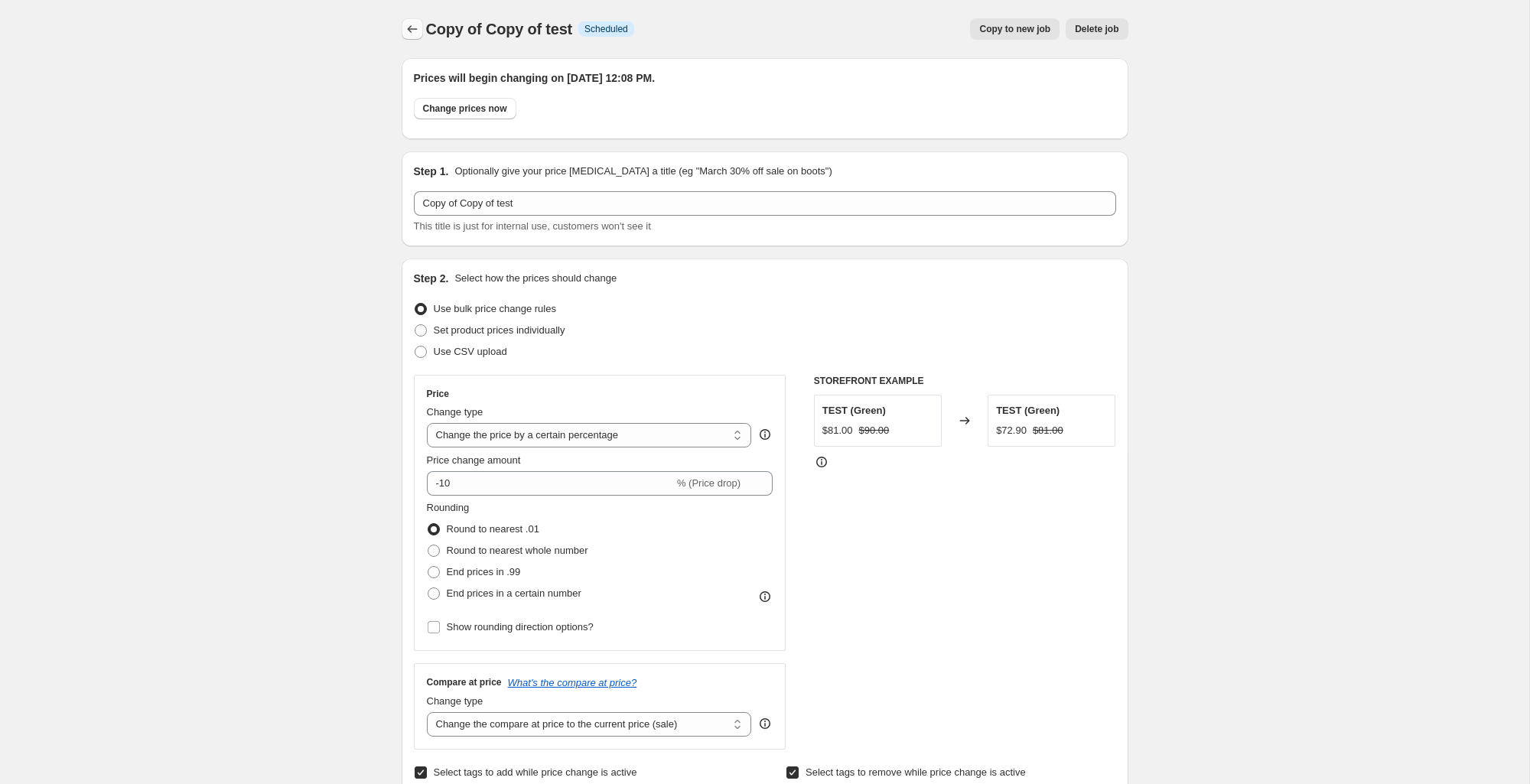
click at [408, 29] on icon "Price change jobs" at bounding box center [412, 29] width 10 height 7
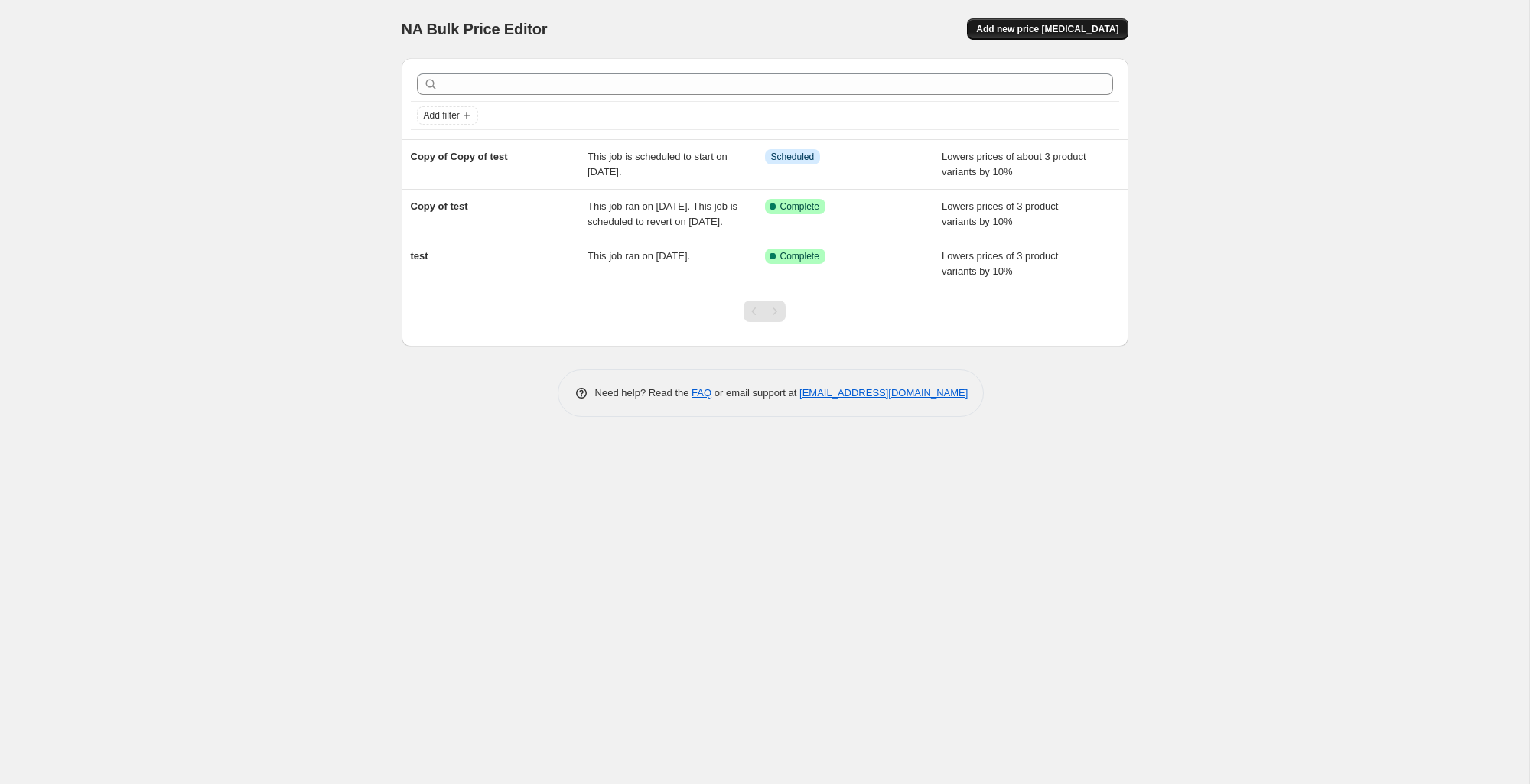
click at [1116, 34] on span "Add new price change job" at bounding box center [1048, 29] width 142 height 12
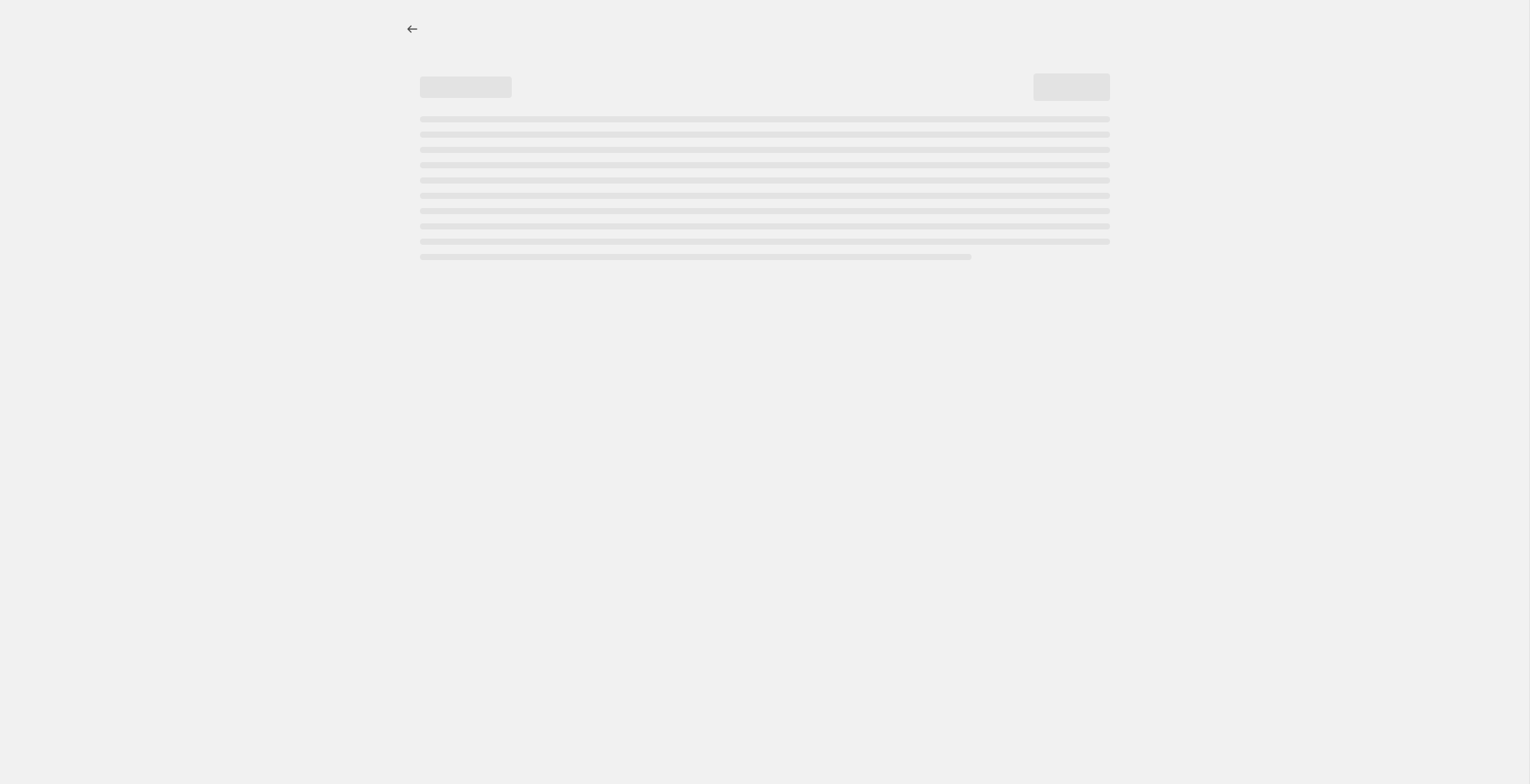
select select "percentage"
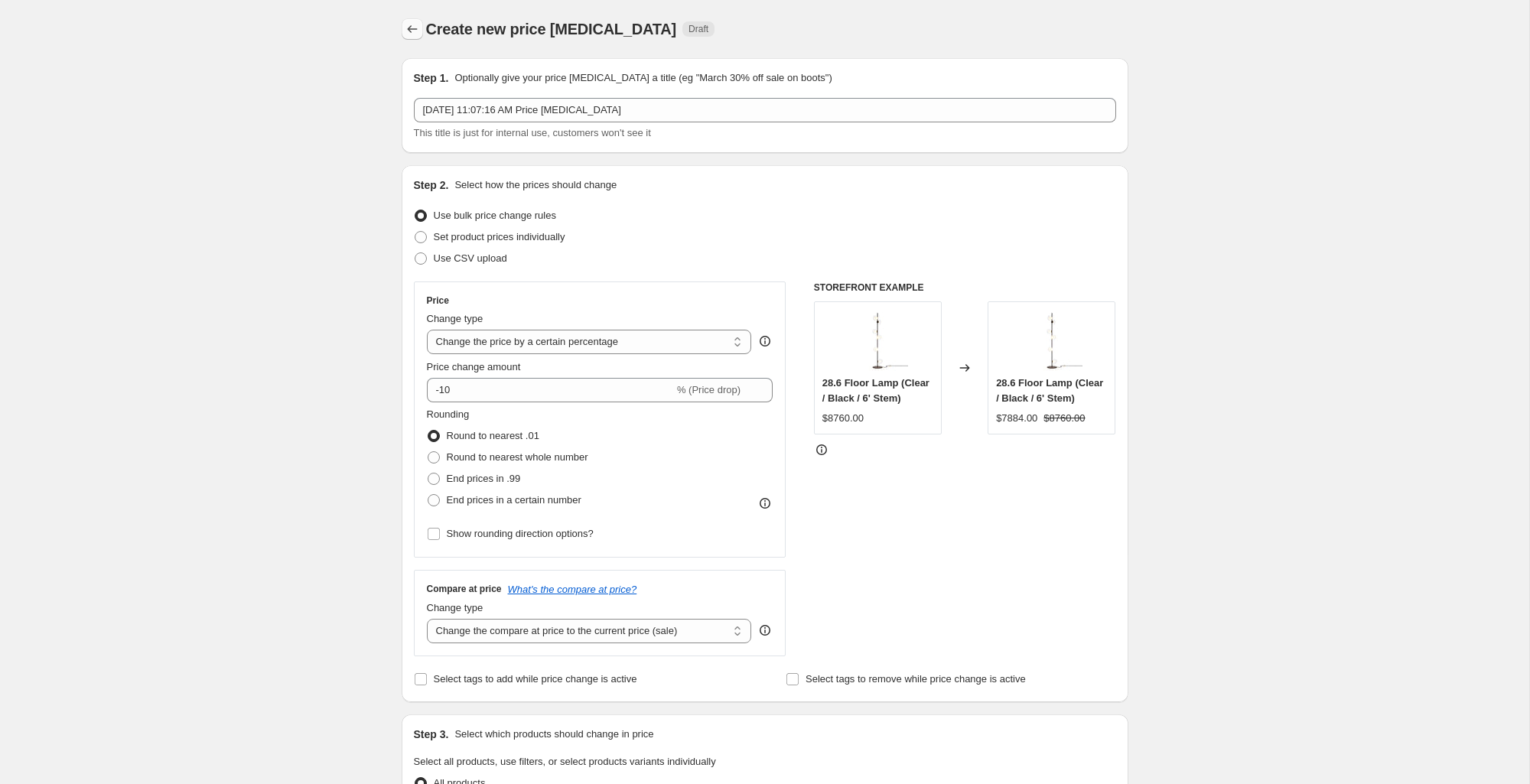
click at [411, 31] on icon "Price change jobs" at bounding box center [412, 29] width 15 height 15
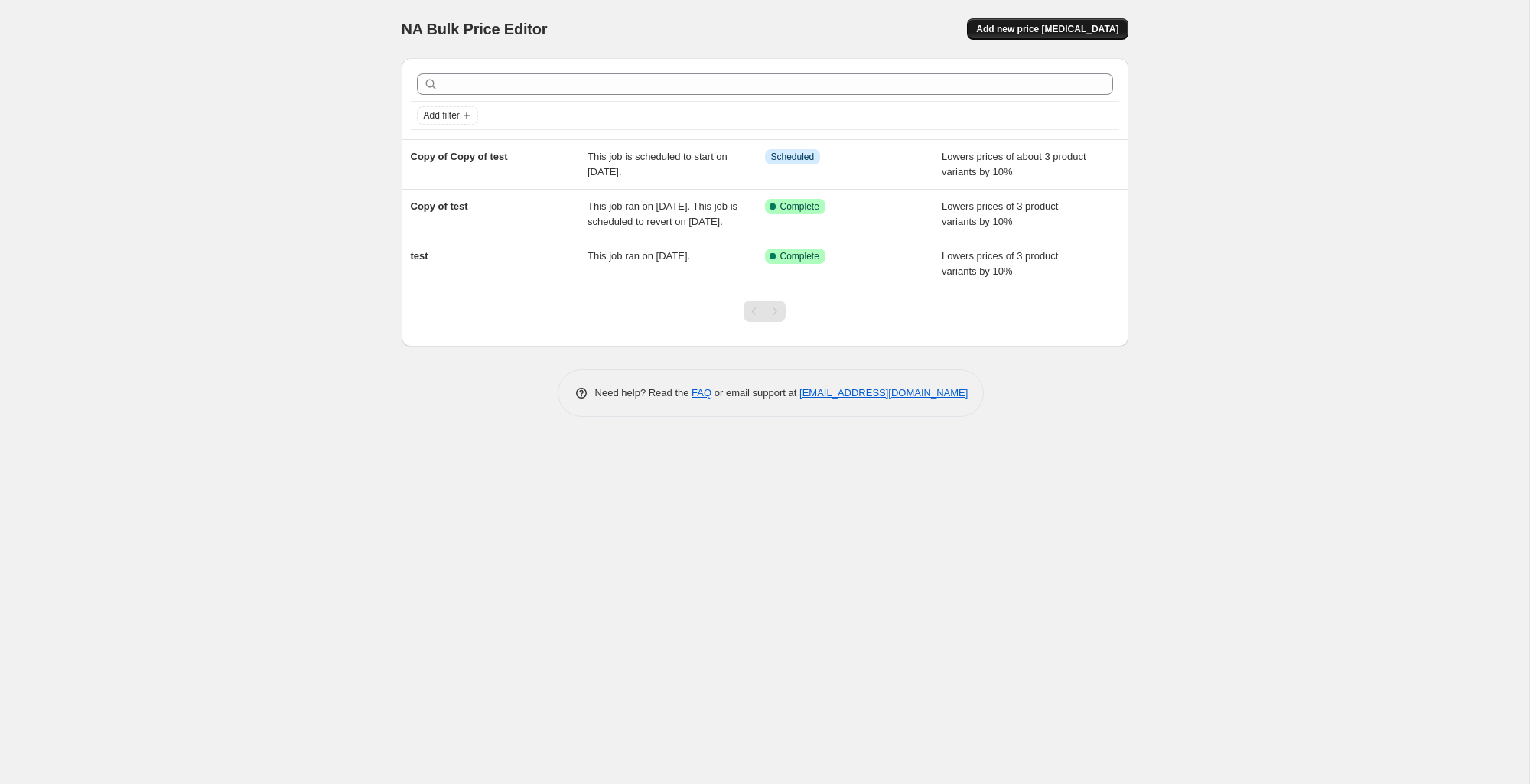
click at [1108, 33] on span "Add new price change job" at bounding box center [1048, 29] width 142 height 12
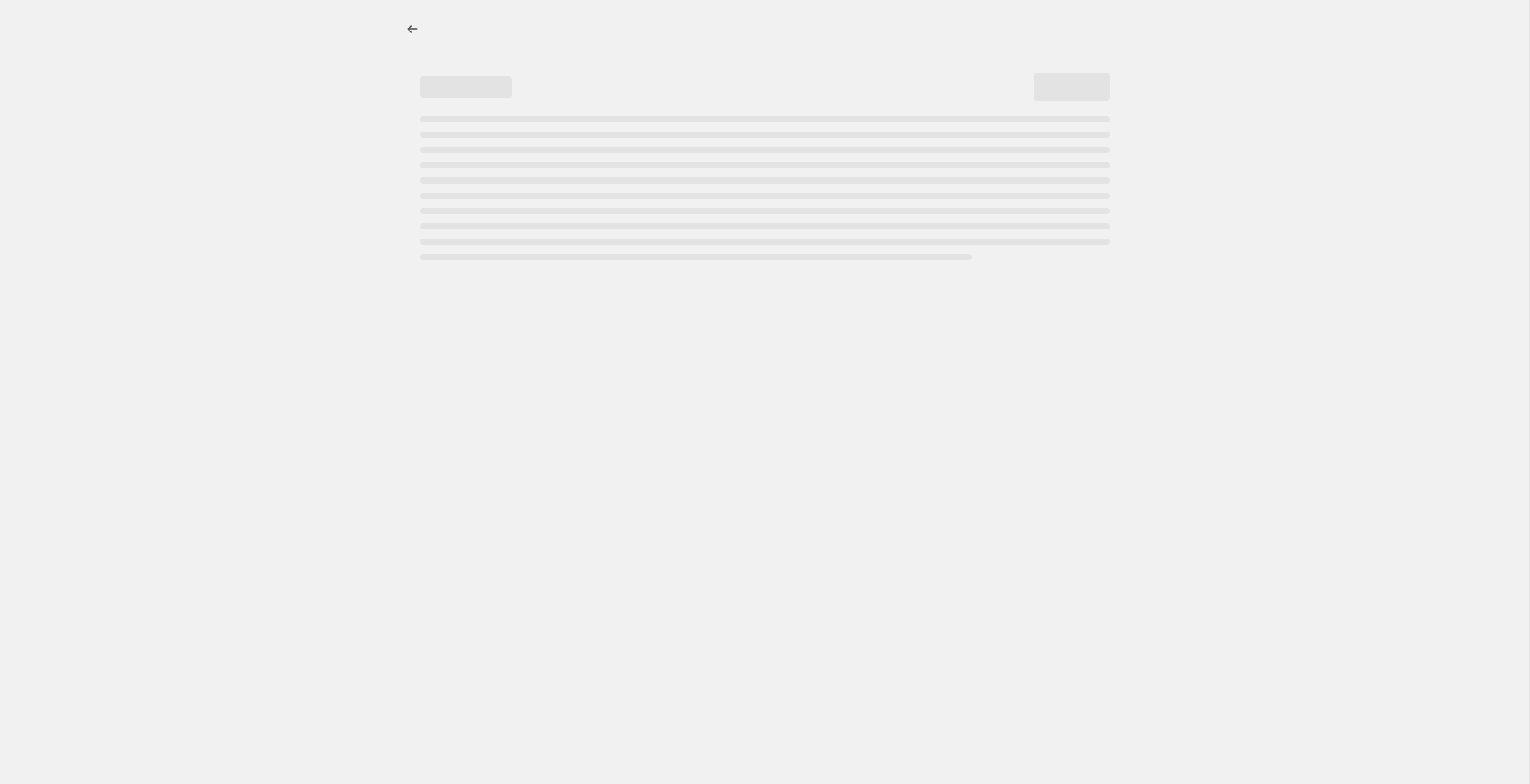
select select "percentage"
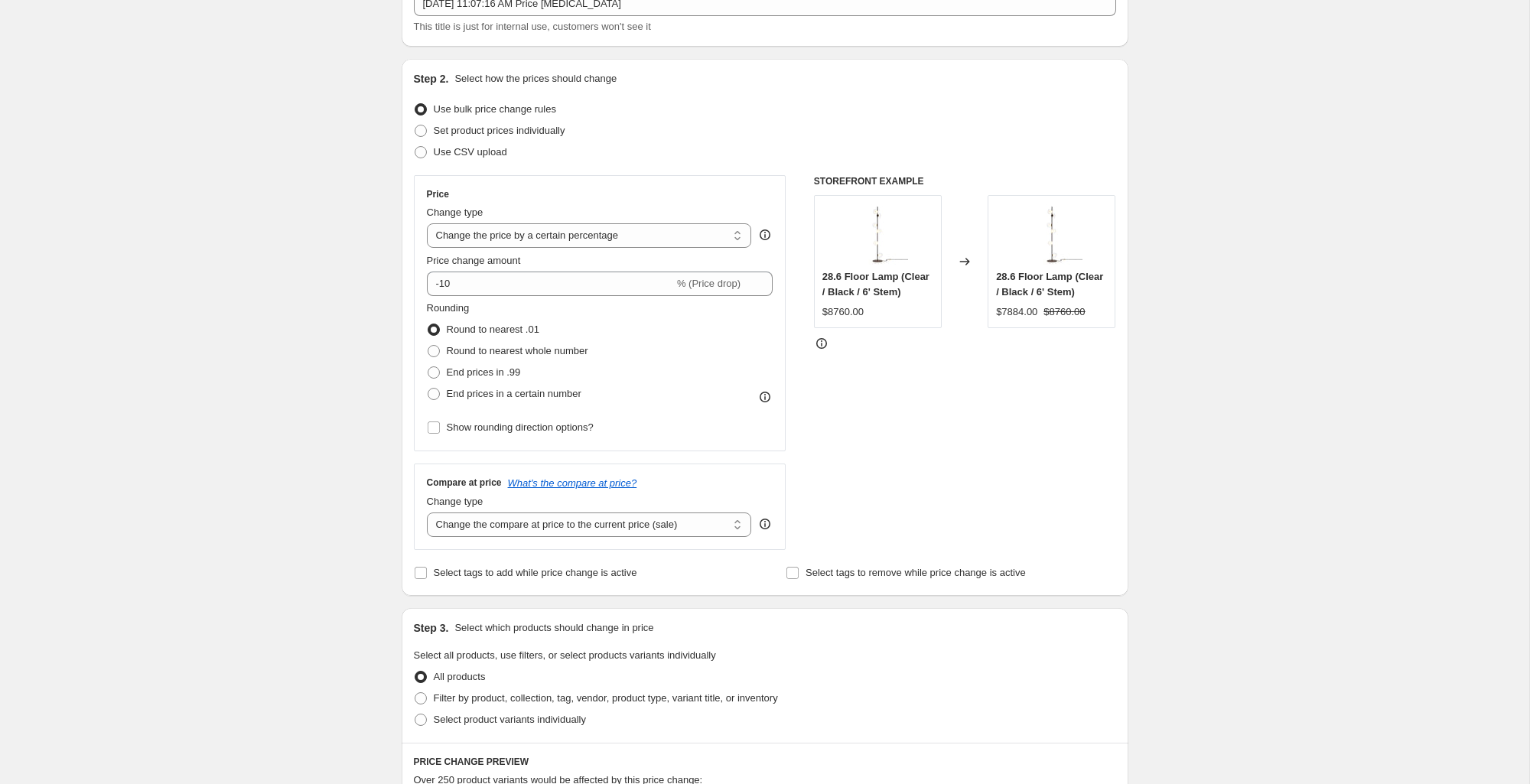
scroll to position [117, 0]
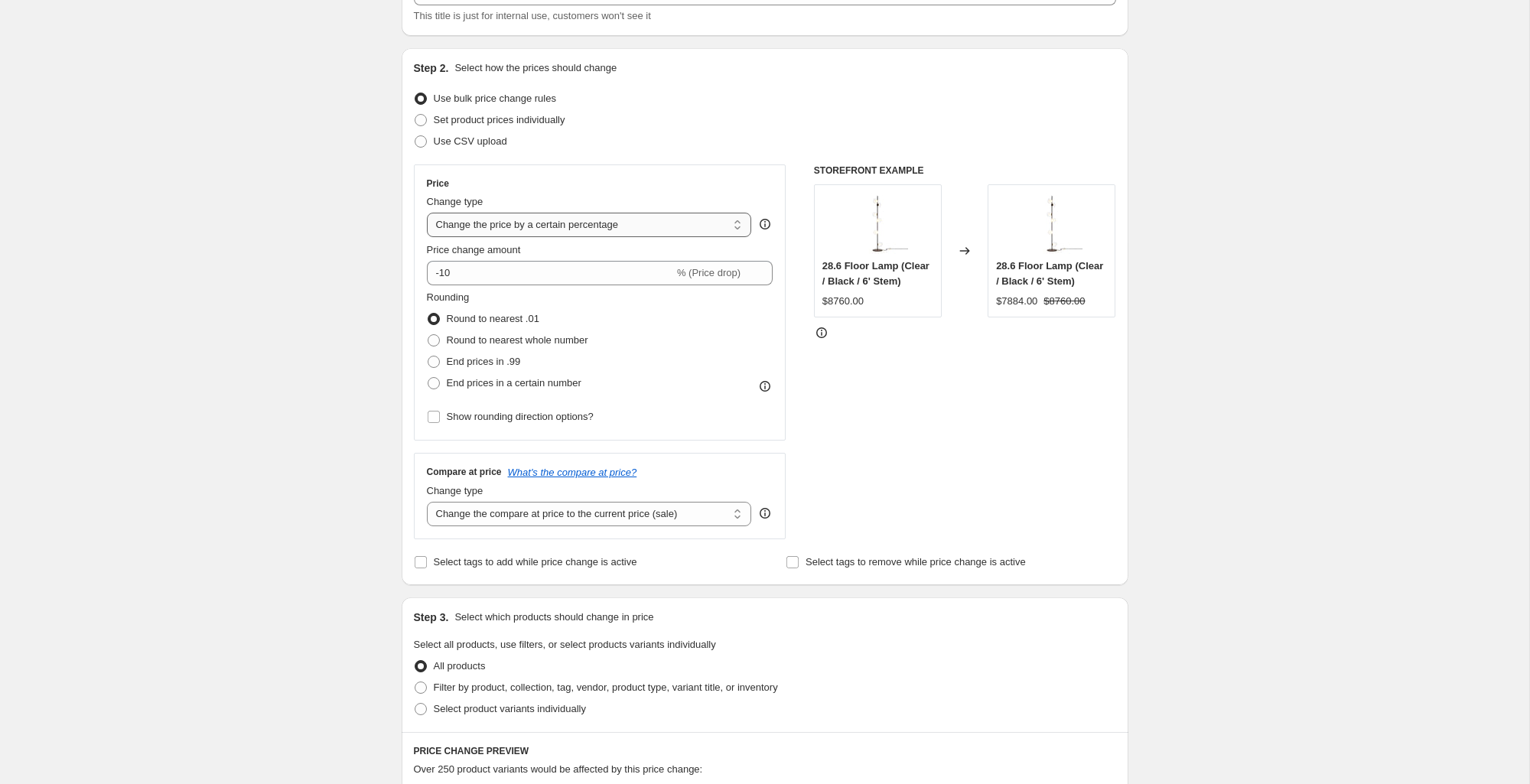
click at [648, 230] on select "Change the price to a certain amount Change the price by a certain amount Chang…" at bounding box center [590, 225] width 325 height 24
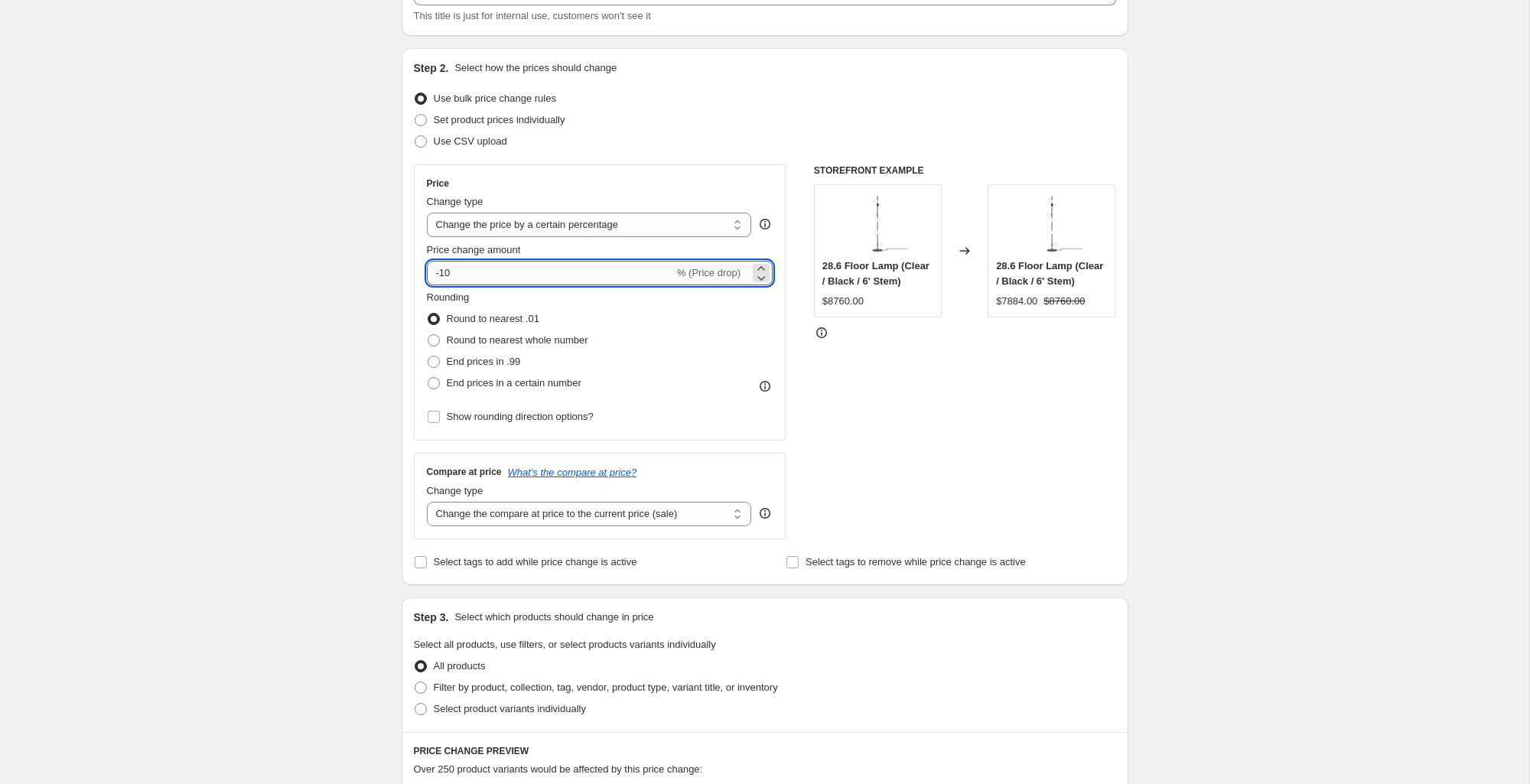
click at [653, 277] on input "-10" at bounding box center [551, 273] width 247 height 24
drag, startPoint x: 437, startPoint y: 273, endPoint x: 507, endPoint y: 273, distance: 70.0
click at [437, 273] on input "-10" at bounding box center [551, 273] width 247 height 24
drag, startPoint x: 507, startPoint y: 273, endPoint x: 362, endPoint y: 267, distance: 145.1
click at [363, 267] on div "Create new price change job. This page is ready Create new price change job Dra…" at bounding box center [765, 655] width 1529 height 1544
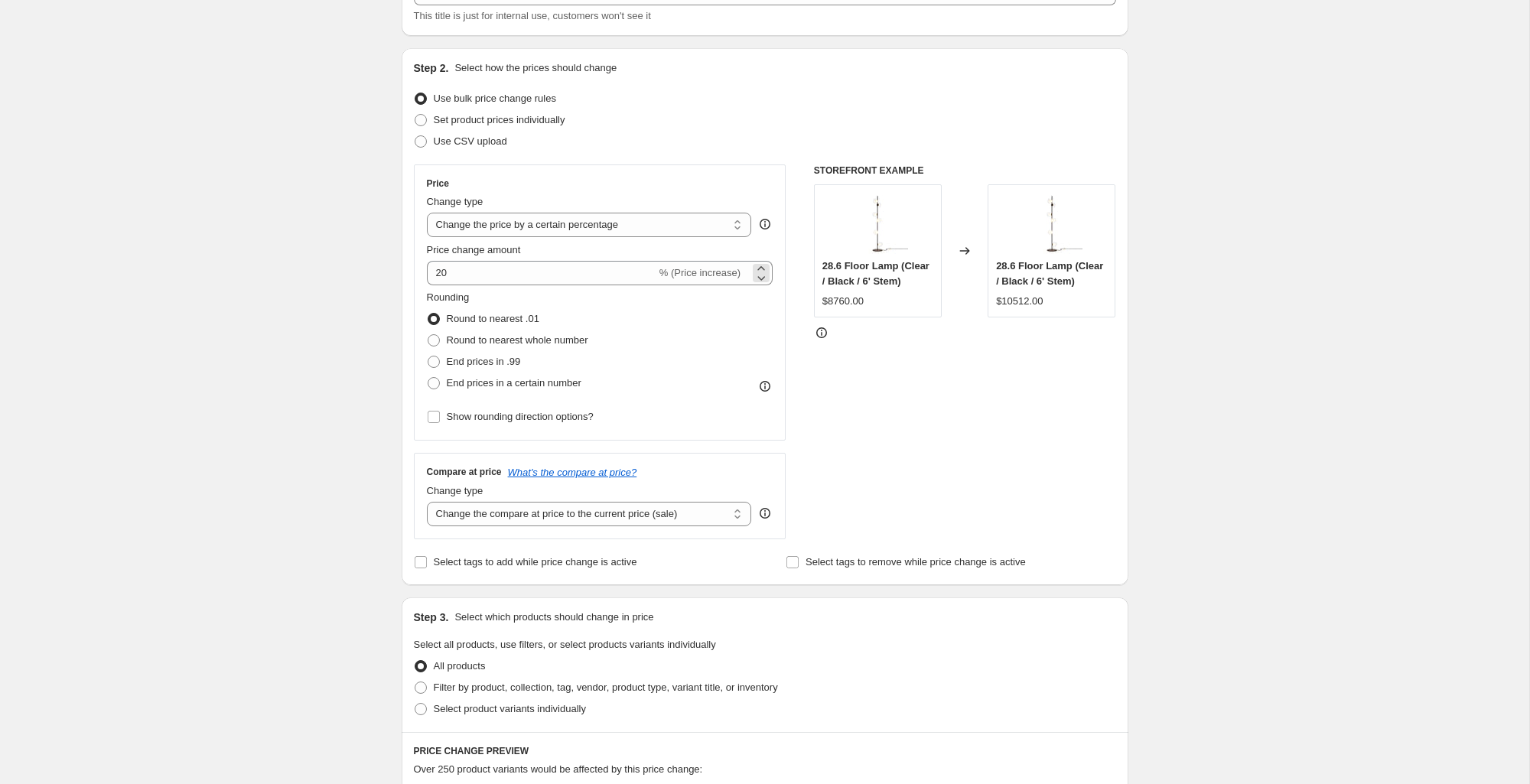
drag, startPoint x: 690, startPoint y: 278, endPoint x: 736, endPoint y: 280, distance: 46.0
click at [736, 280] on div "20 % (Price increase)" at bounding box center [600, 273] width 347 height 24
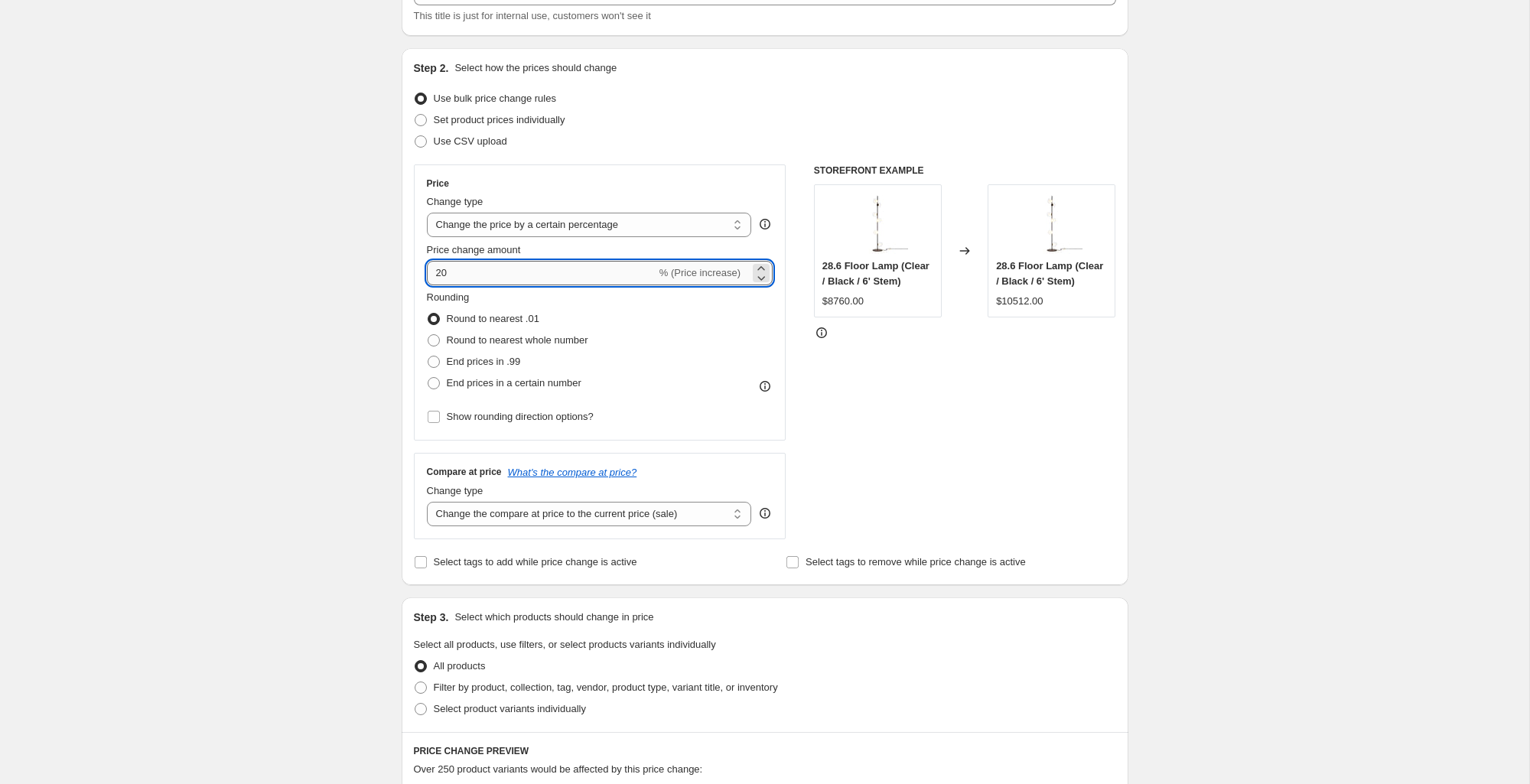
click at [444, 275] on input "20" at bounding box center [542, 273] width 230 height 24
click at [436, 275] on input "20" at bounding box center [542, 273] width 230 height 24
type input "-20"
click at [645, 328] on div "Rounding Round to nearest .01 Round to nearest whole number End prices in .99 E…" at bounding box center [600, 341] width 347 height 104
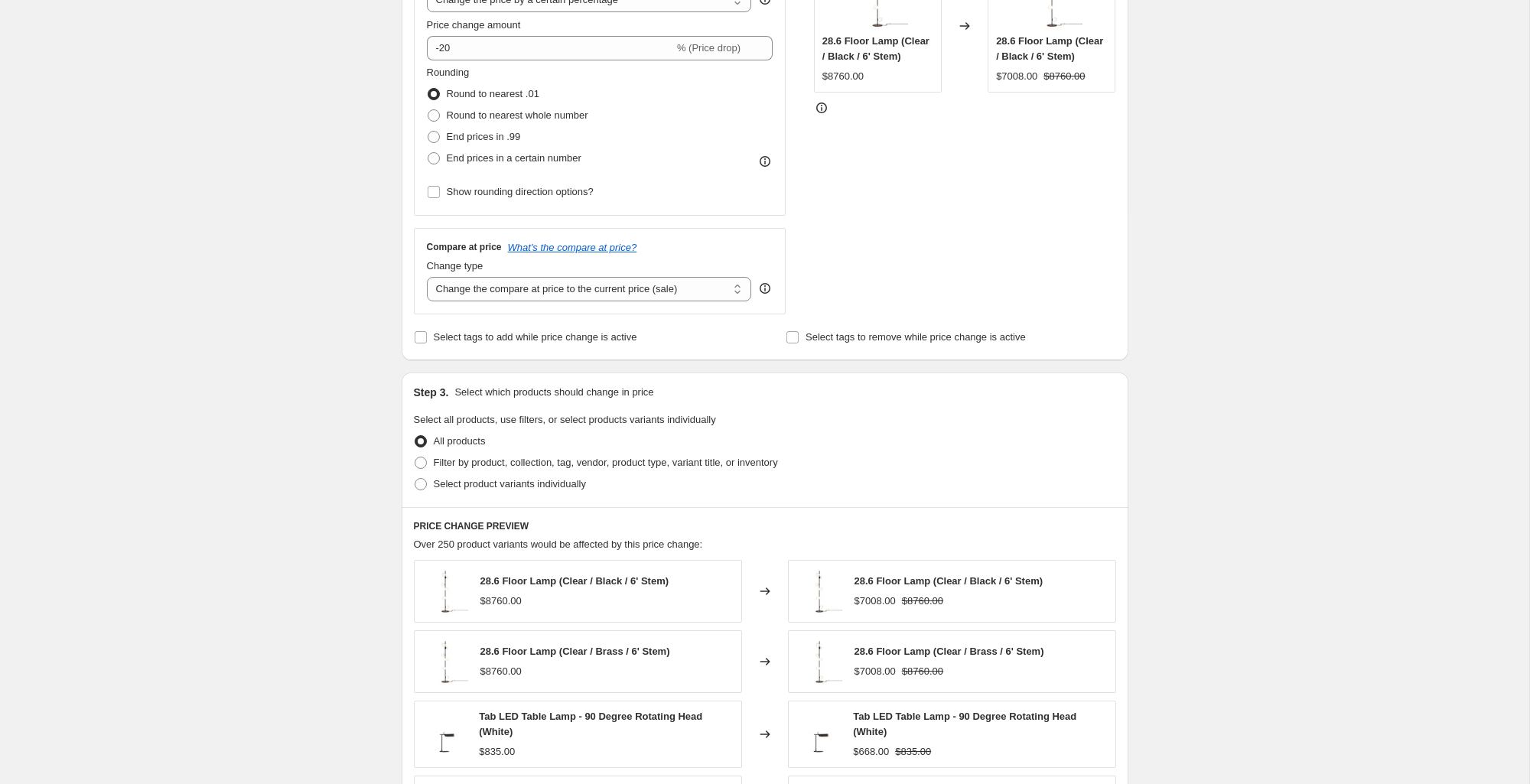
scroll to position [370, 0]
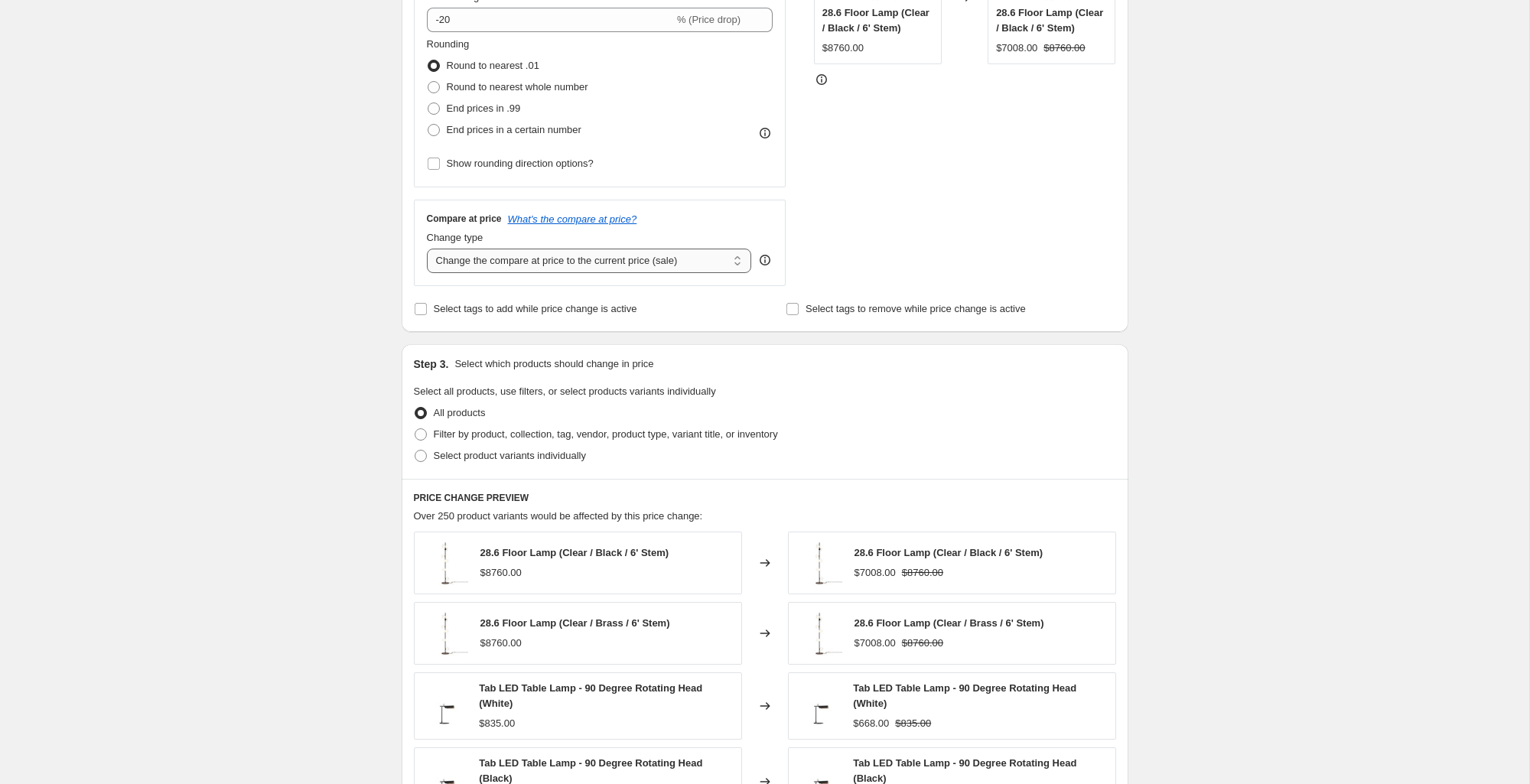
click at [737, 266] on select "Change the compare at price to the current price (sale) Change the compare at p…" at bounding box center [590, 261] width 325 height 24
click at [427, 249] on select "Change the compare at price to the current price (sale) Change the compare at p…" at bounding box center [590, 261] width 325 height 24
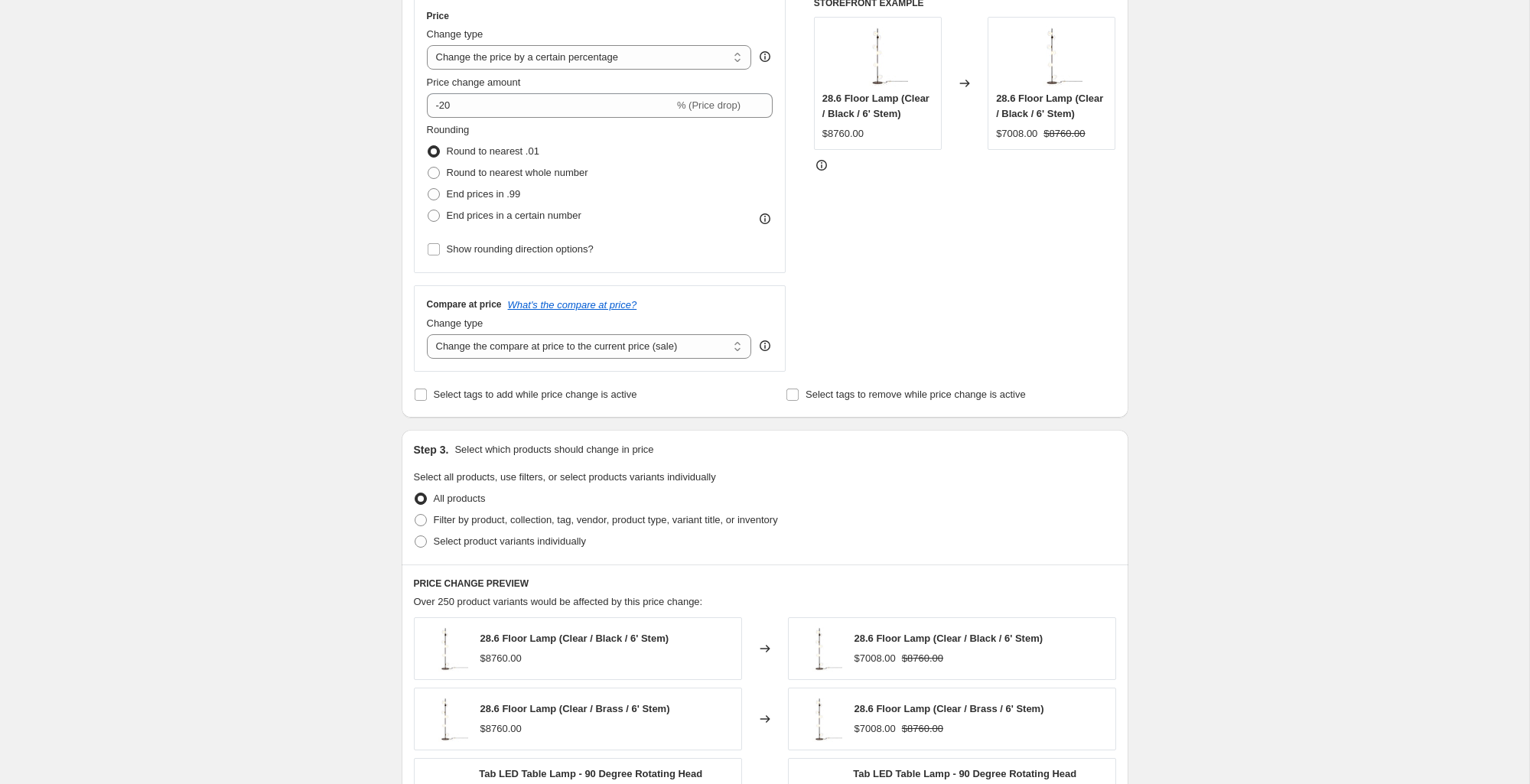
scroll to position [278, 0]
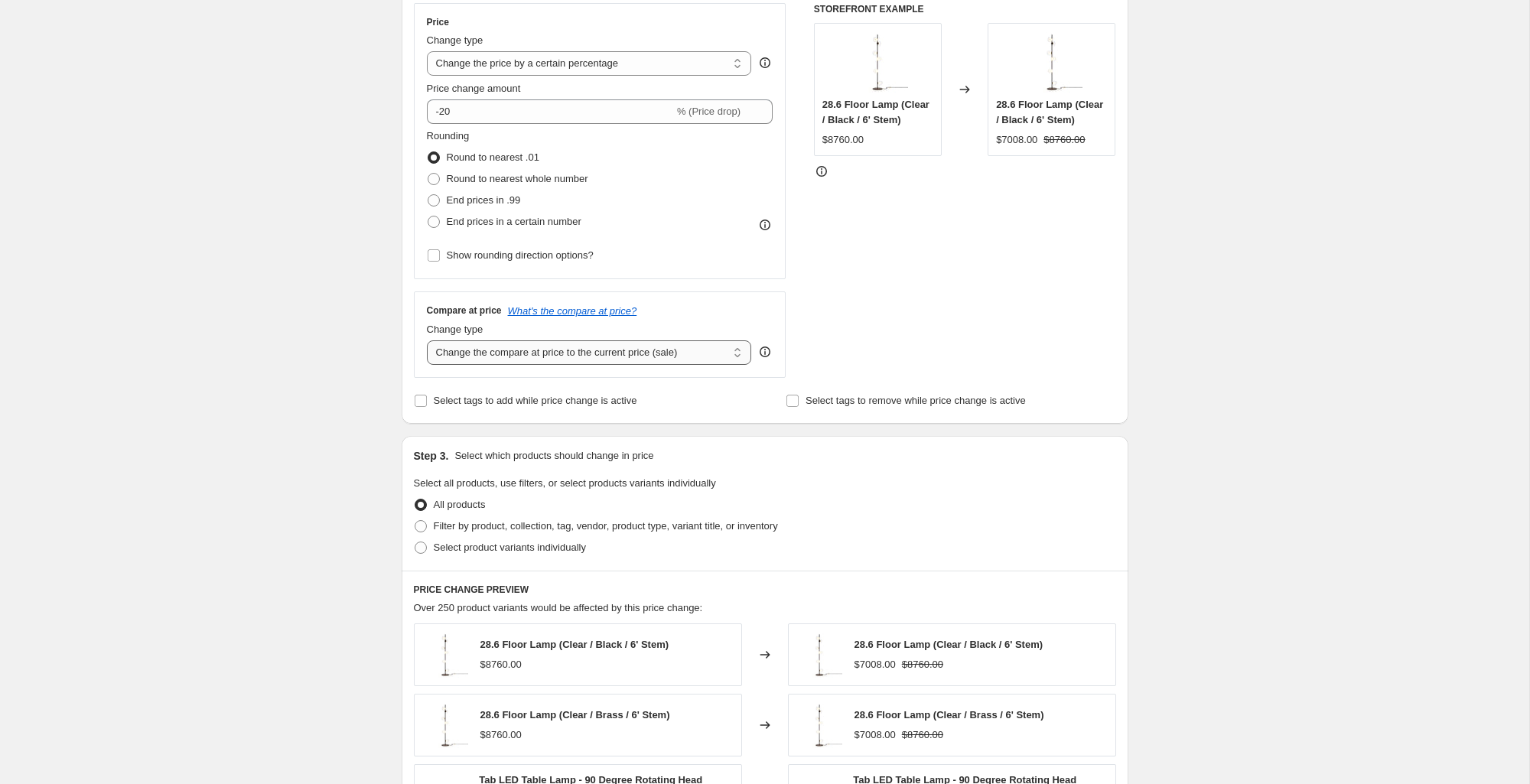
click at [683, 357] on select "Change the compare at price to the current price (sale) Change the compare at p…" at bounding box center [590, 352] width 325 height 24
click at [427, 340] on select "Change the compare at price to the current price (sale) Change the compare at p…" at bounding box center [590, 352] width 325 height 24
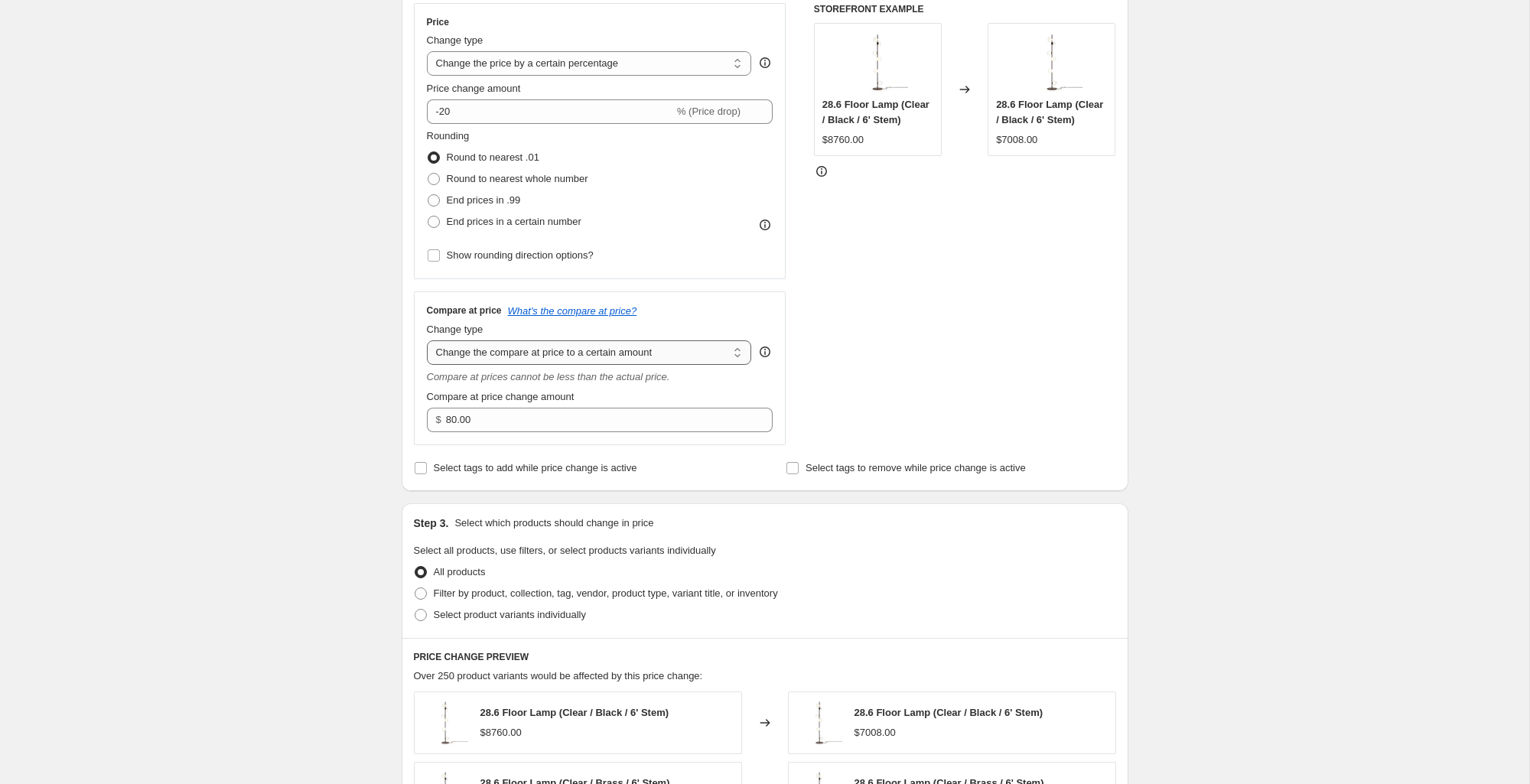
click at [713, 353] on select "Change the compare at price to the current price (sale) Change the compare at p…" at bounding box center [590, 352] width 325 height 24
select select "percentage"
click at [427, 340] on select "Change the compare at price to the current price (sale) Change the compare at p…" at bounding box center [590, 352] width 325 height 24
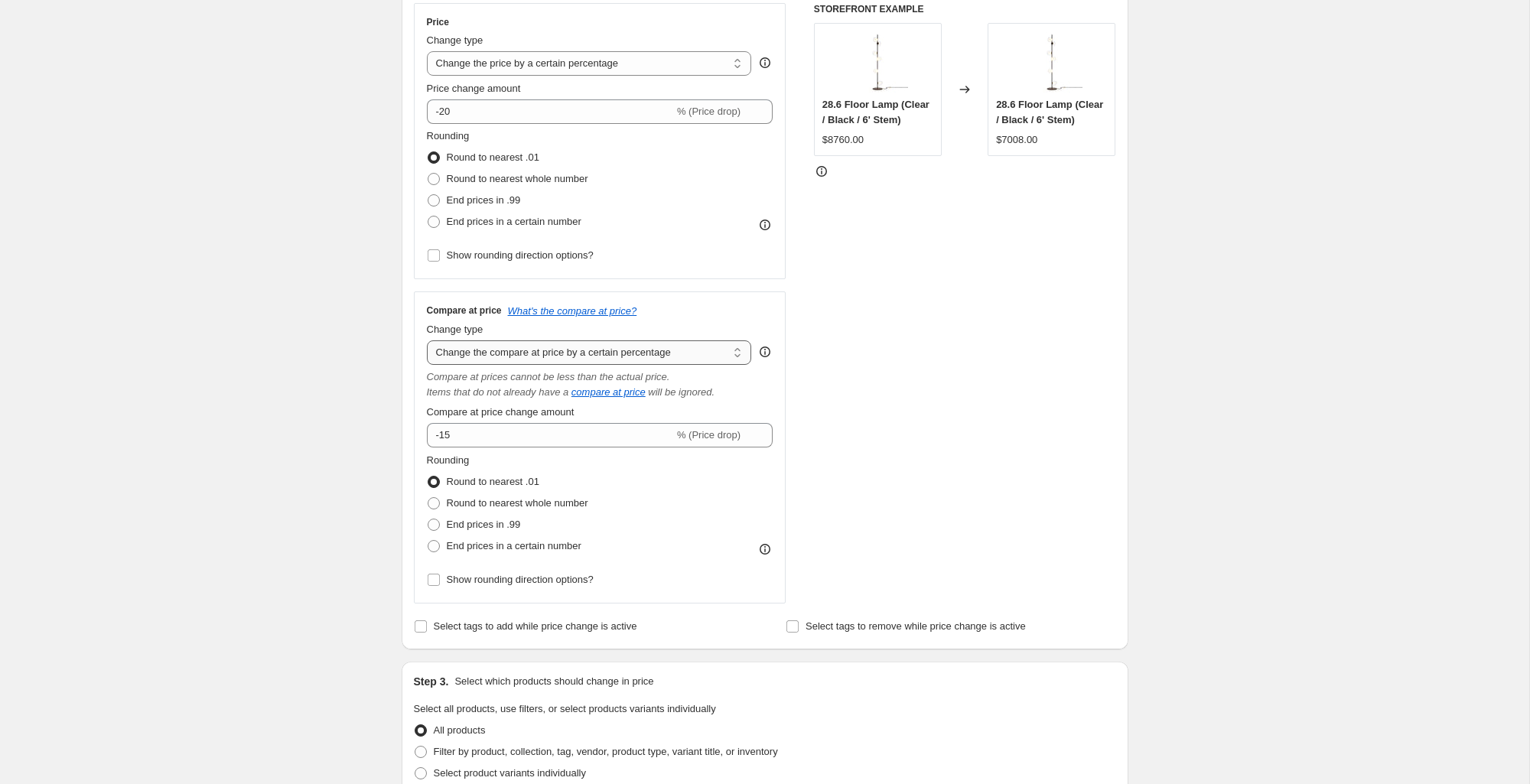
click at [727, 356] on select "Change the compare at price to the current price (sale) Change the compare at p…" at bounding box center [590, 352] width 325 height 24
click at [656, 441] on input "-15" at bounding box center [551, 435] width 247 height 24
click at [665, 433] on input "-15" at bounding box center [551, 435] width 247 height 24
type input "-16"
click at [665, 353] on select "Change the compare at price to the current price (sale) Change the compare at p…" at bounding box center [590, 352] width 325 height 24
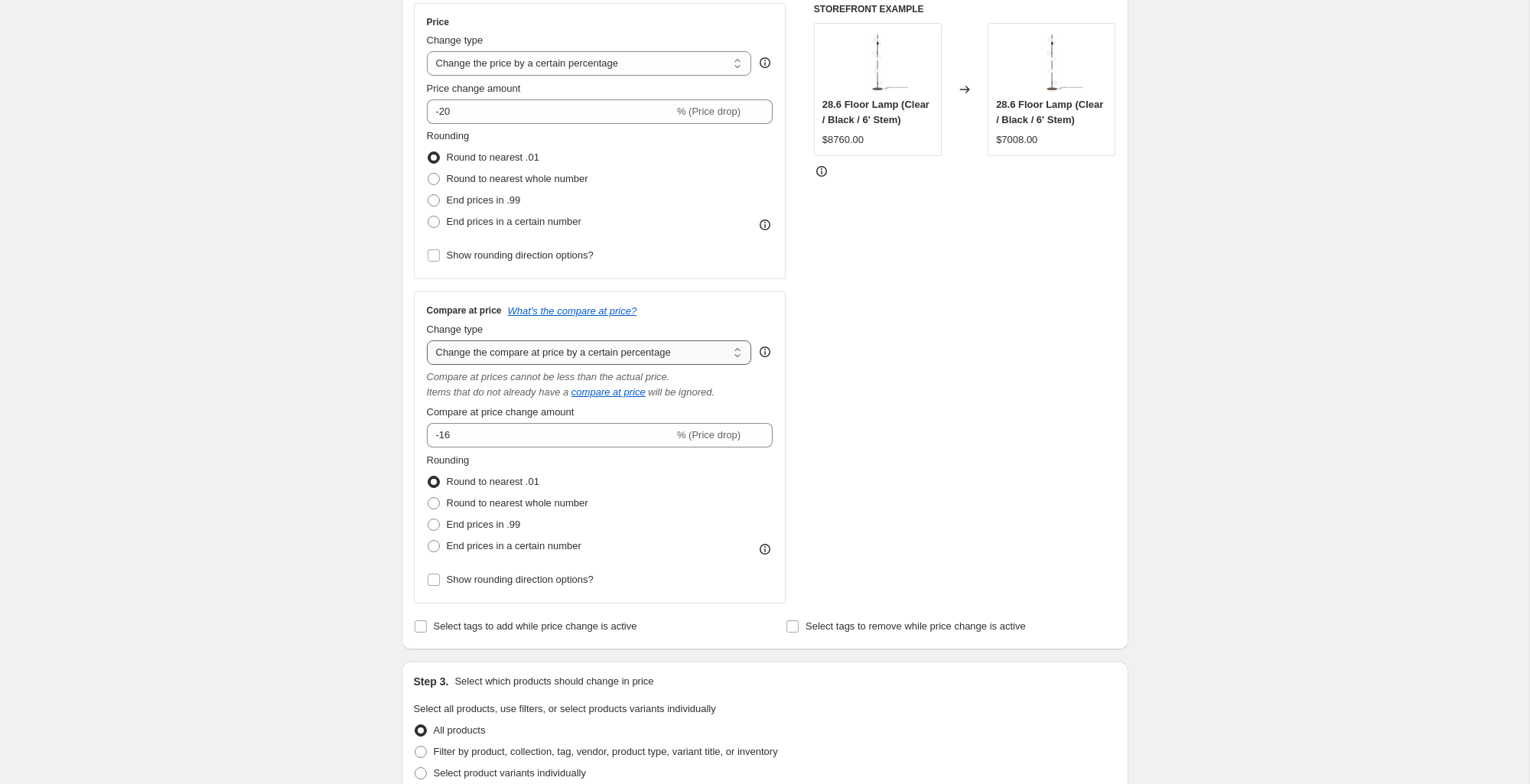
select select "ep"
click at [427, 340] on select "Change the compare at price to the current price (sale) Change the compare at p…" at bounding box center [590, 352] width 325 height 24
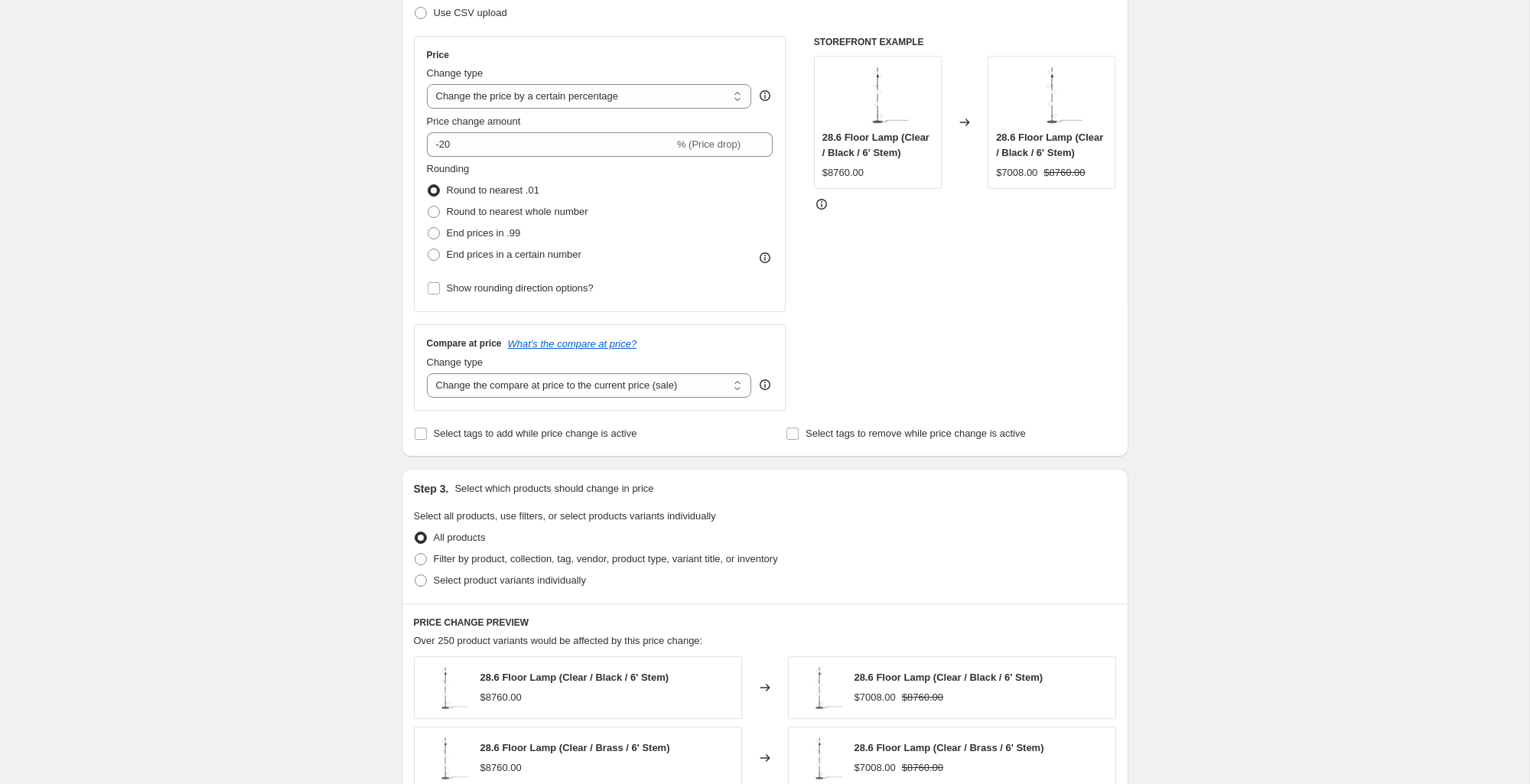
scroll to position [239, 0]
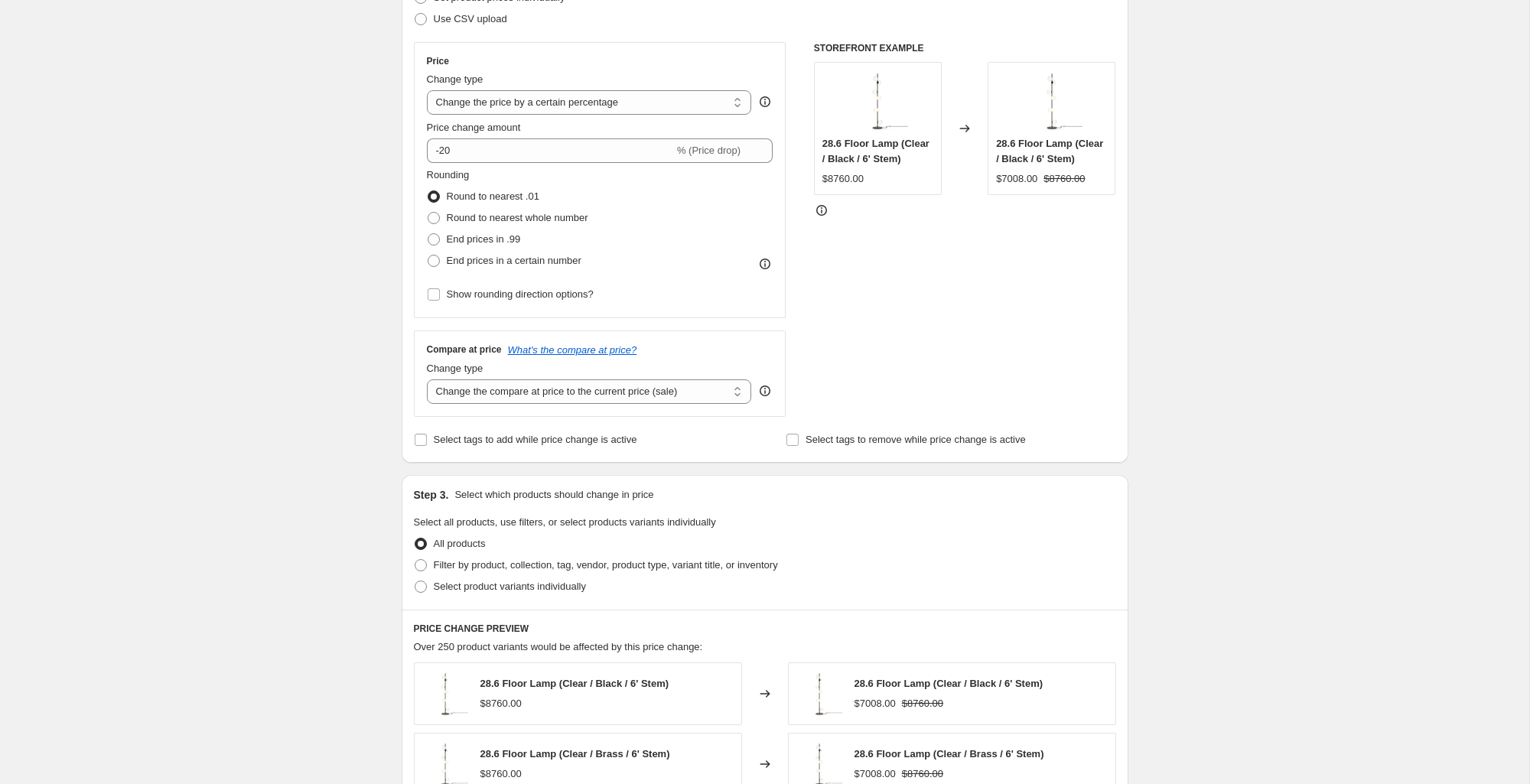
click at [820, 218] on icon at bounding box center [822, 210] width 15 height 15
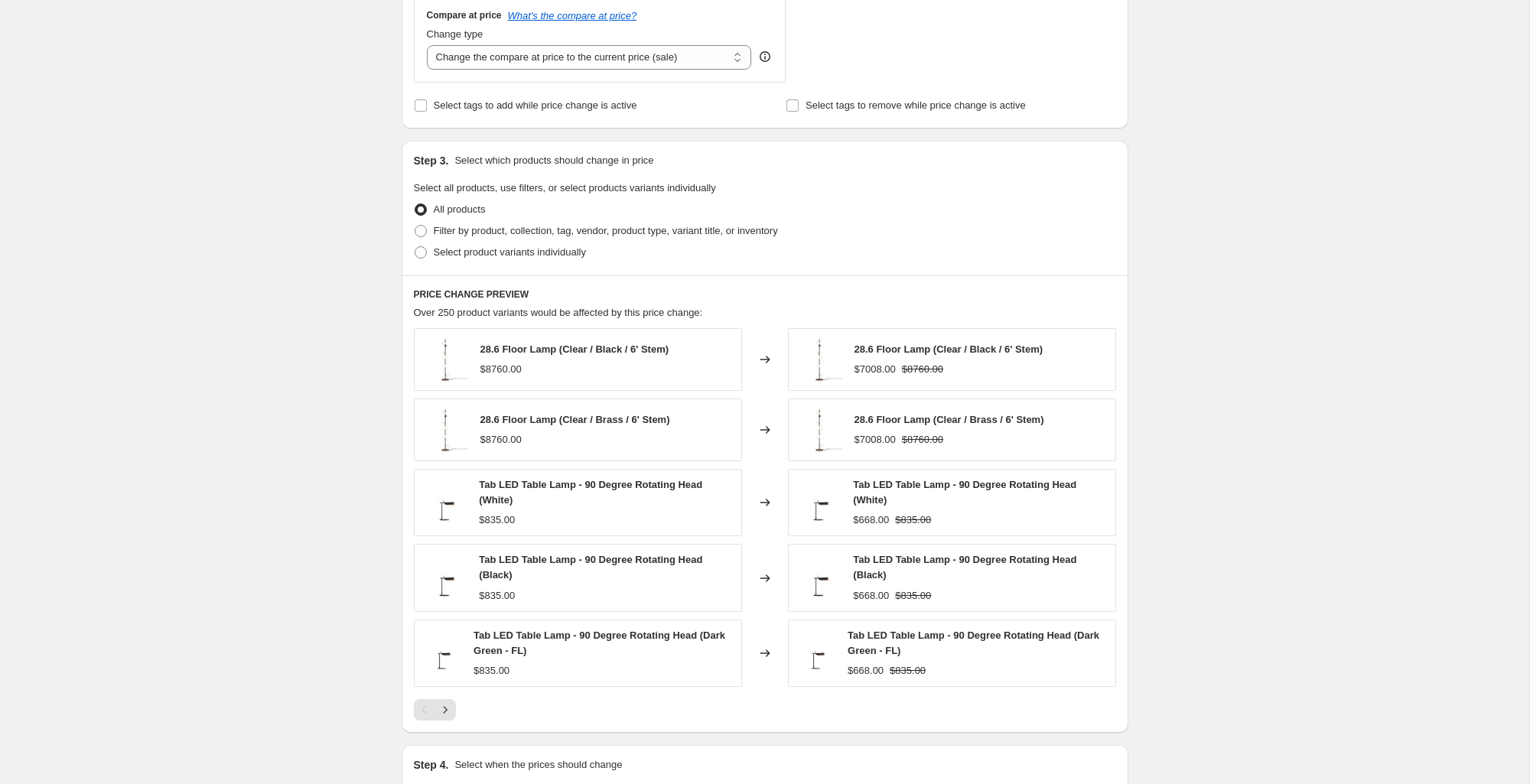
scroll to position [611, 0]
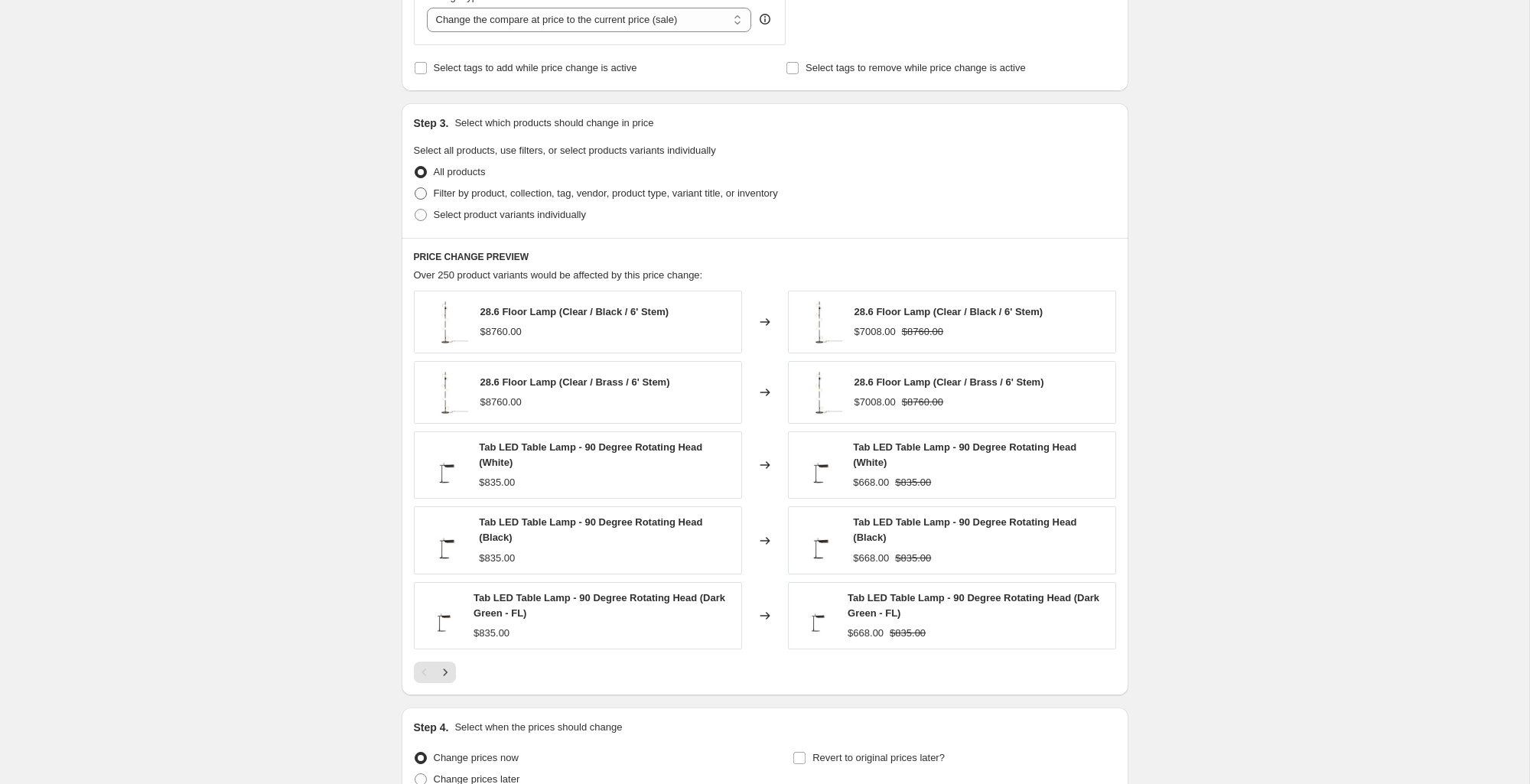
click at [759, 197] on span "Filter by product, collection, tag, vendor, product type, variant title, or inv…" at bounding box center [606, 193] width 344 height 11
click at [416, 188] on input "Filter by product, collection, tag, vendor, product type, variant title, or inv…" at bounding box center [415, 188] width 1 height 1
radio input "true"
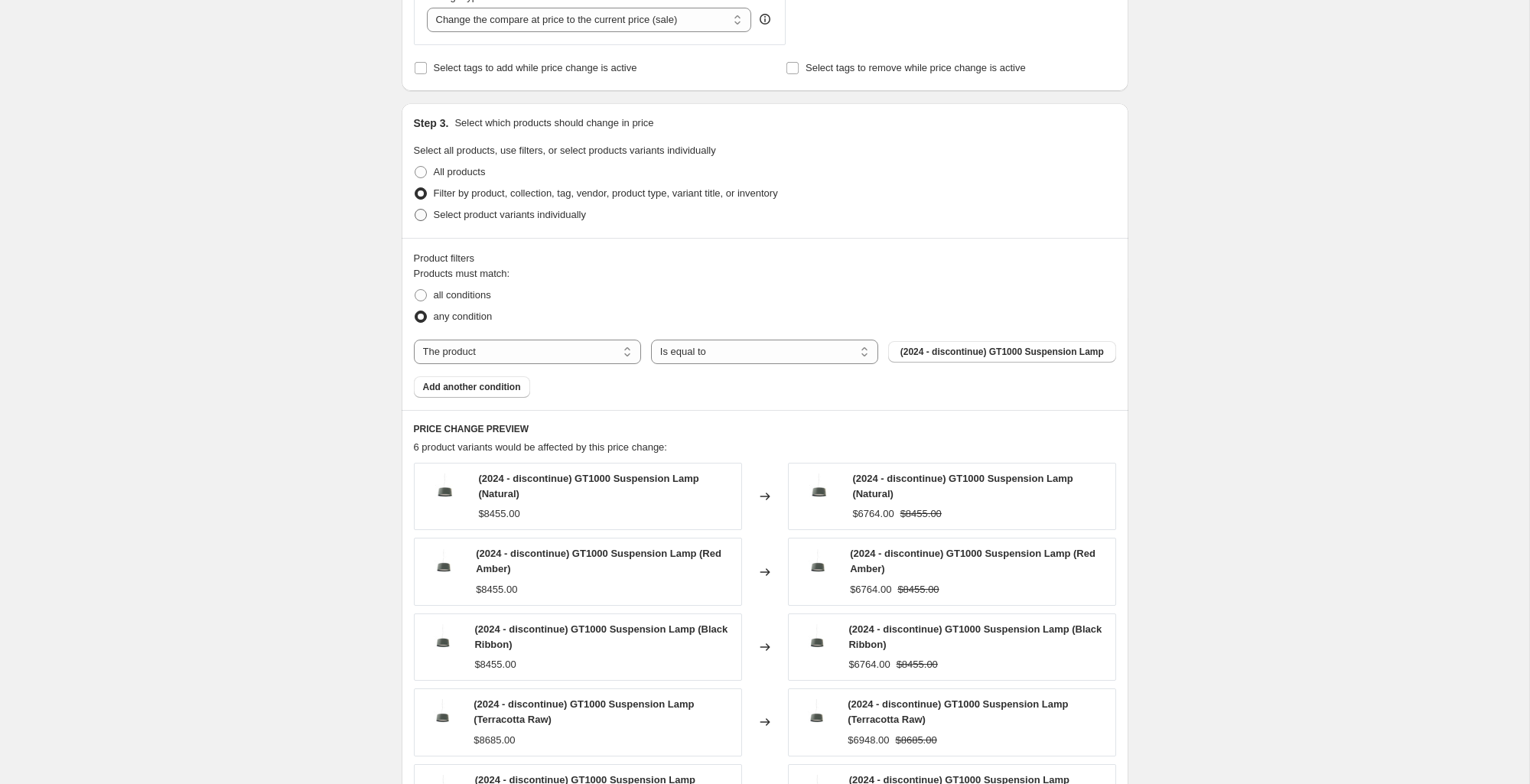
click at [478, 220] on span "Select product variants individually" at bounding box center [509, 214] width 152 height 11
click at [416, 209] on input "Select product variants individually" at bounding box center [415, 208] width 1 height 1
radio input "true"
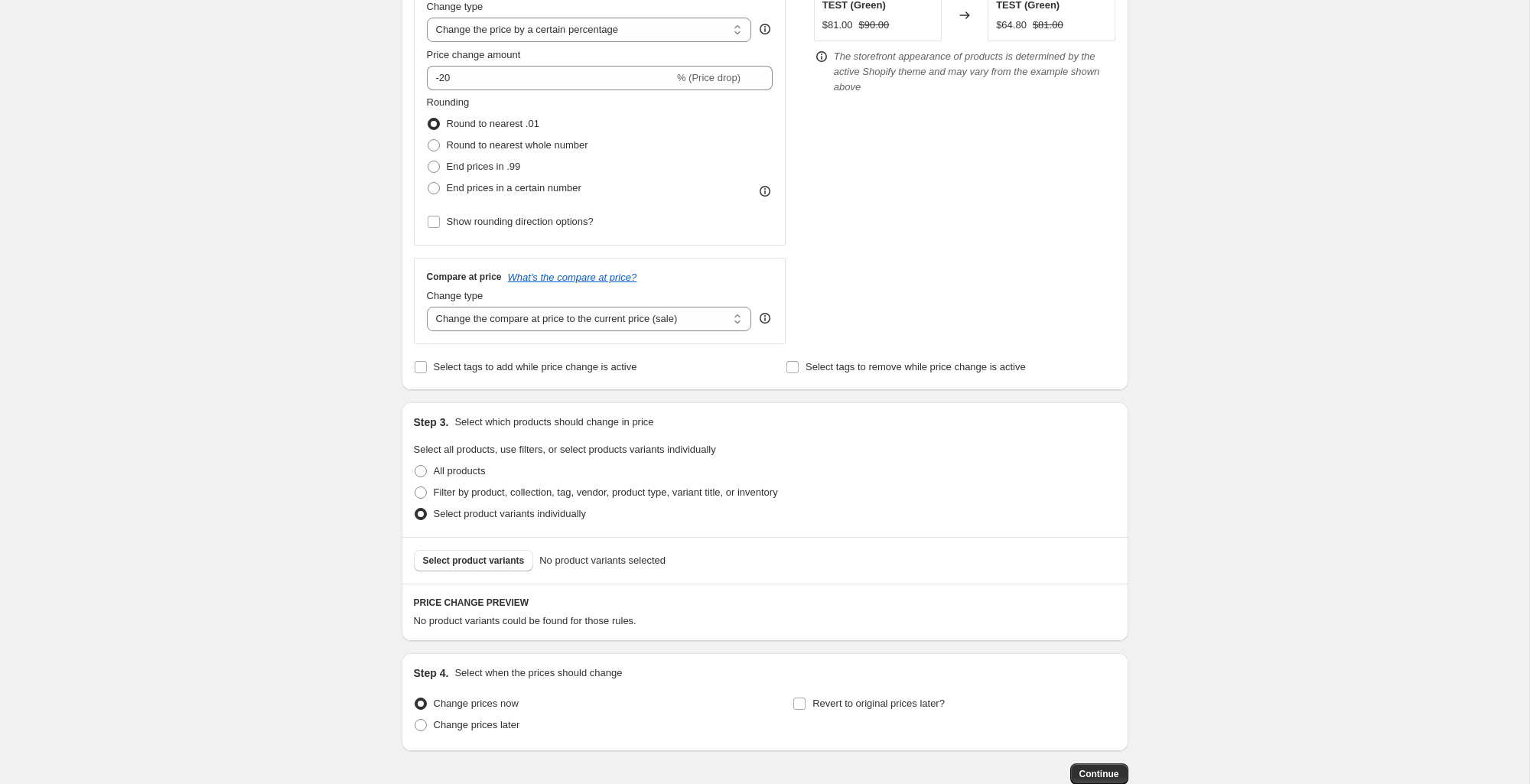
scroll to position [406, 0]
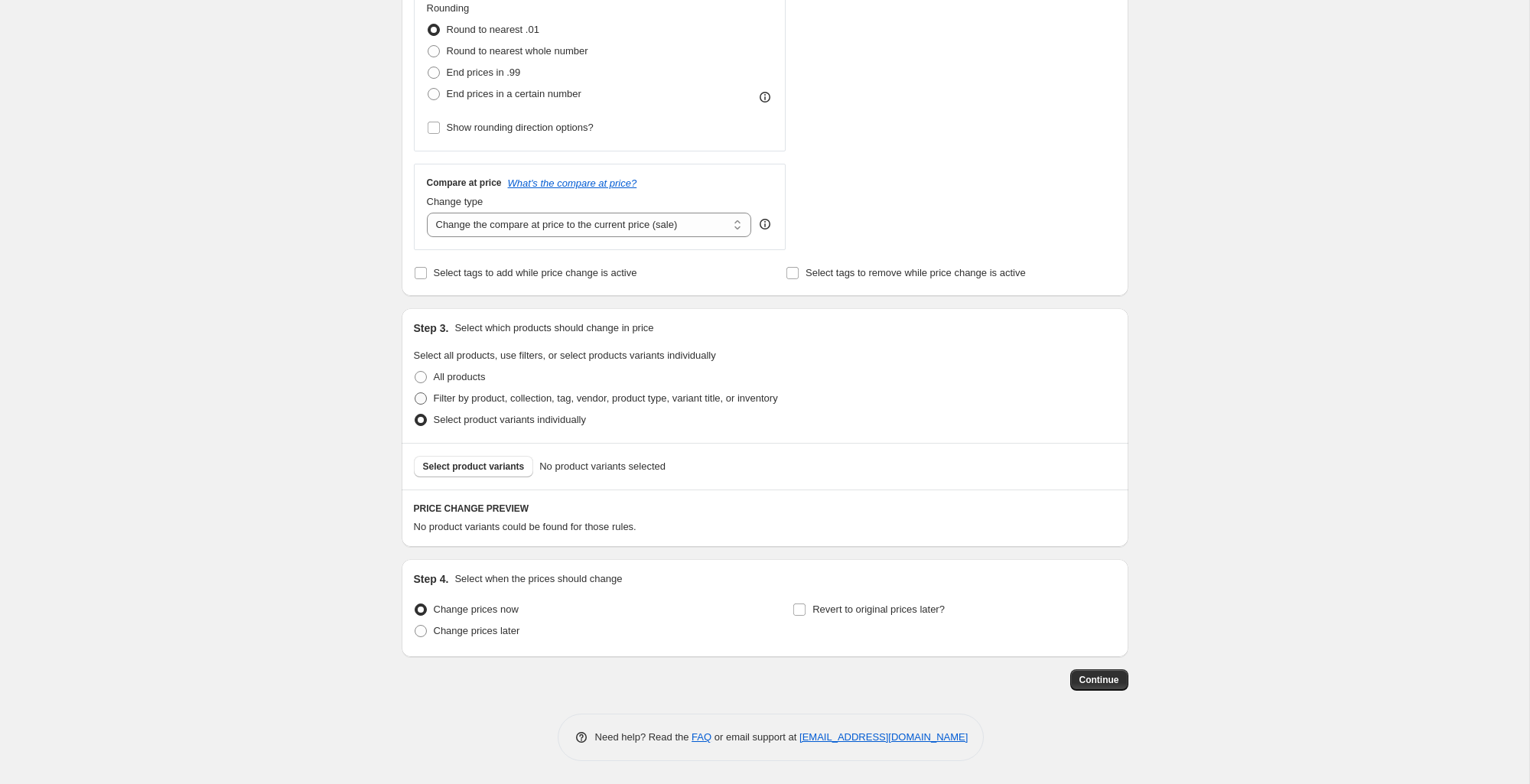
click at [529, 398] on span "Filter by product, collection, tag, vendor, product type, variant title, or inv…" at bounding box center [606, 398] width 344 height 11
click at [416, 393] on input "Filter by product, collection, tag, vendor, product type, variant title, or inv…" at bounding box center [415, 392] width 1 height 1
radio input "true"
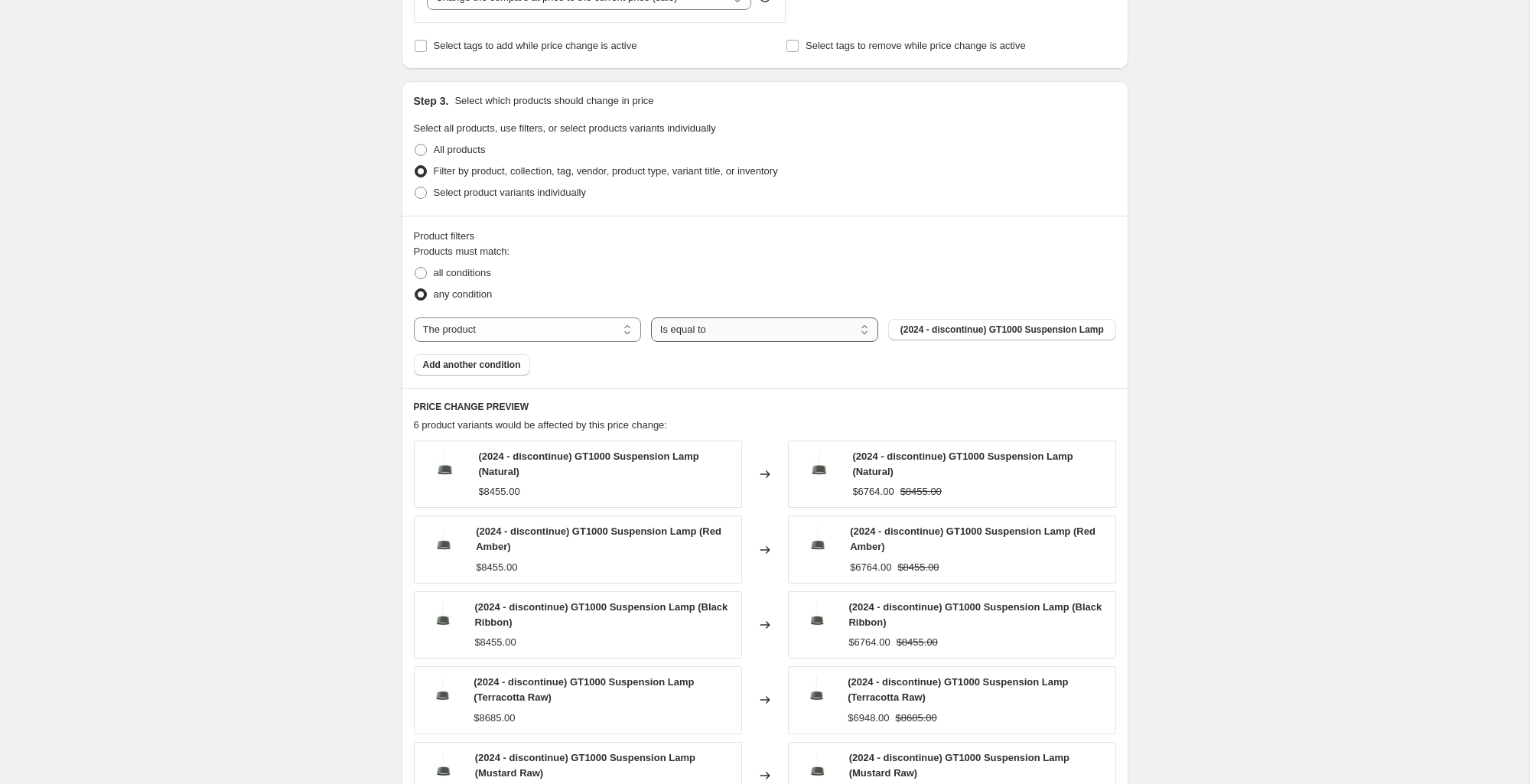
scroll to position [638, 0]
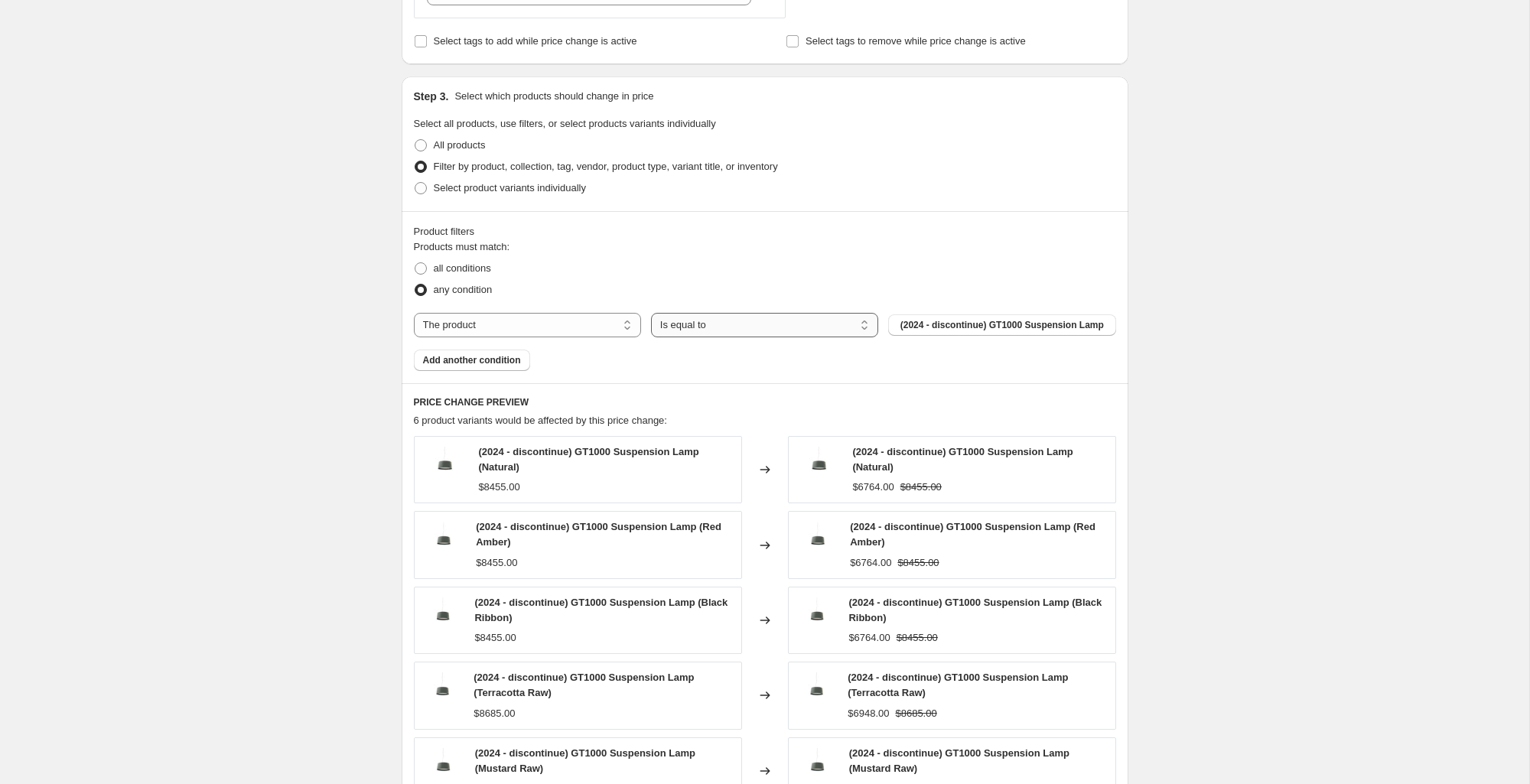
click at [824, 337] on select "Is equal to Is not equal to" at bounding box center [765, 325] width 227 height 24
click at [1051, 331] on span "(2024 - discontinue) GT1000 Suspension Lamp" at bounding box center [1003, 324] width 204 height 12
click at [522, 334] on select "The product The product's collection The product's tag The product's vendor The…" at bounding box center [527, 325] width 227 height 24
select select "vendor"
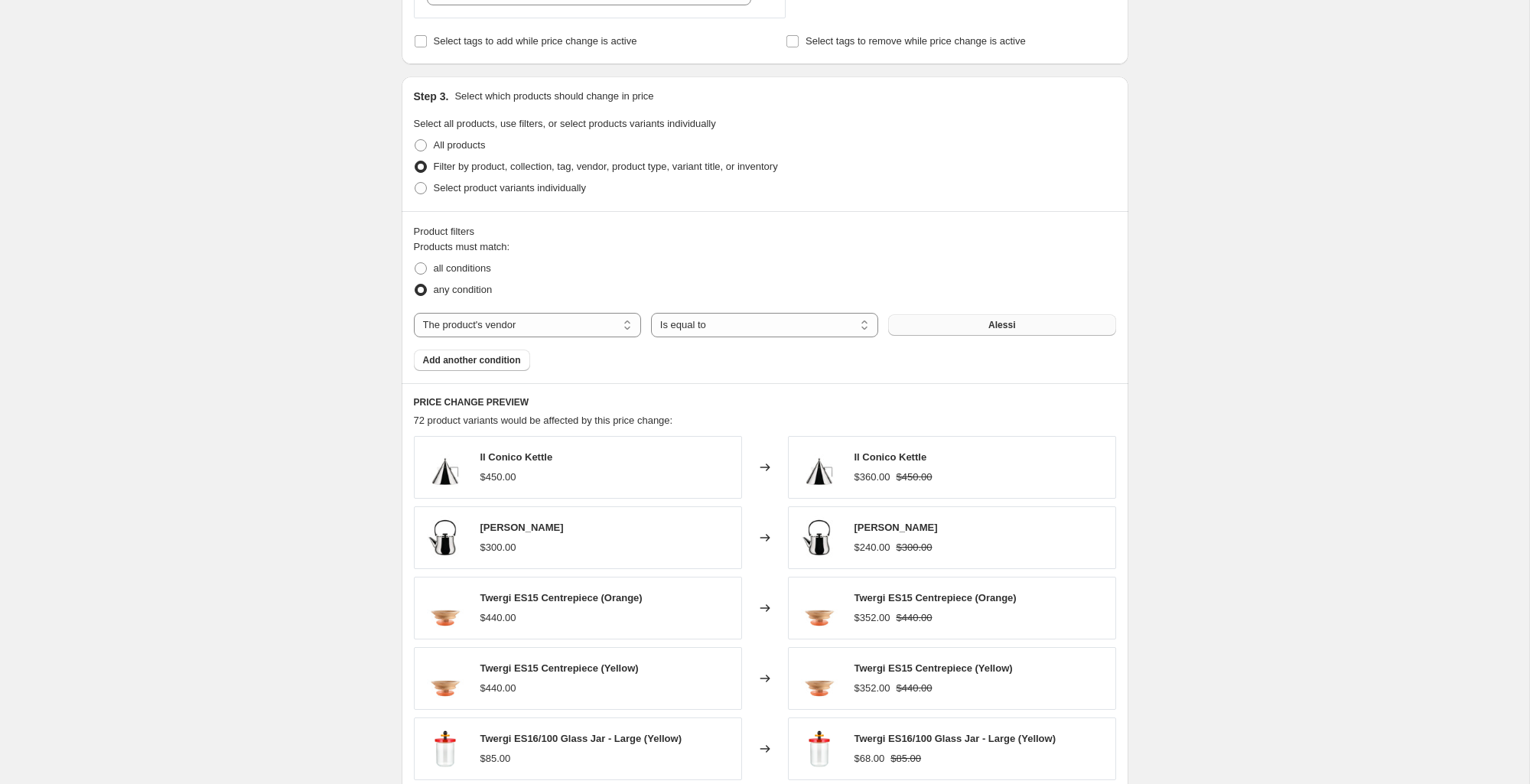
click at [1070, 328] on button "Alessi" at bounding box center [1001, 324] width 227 height 21
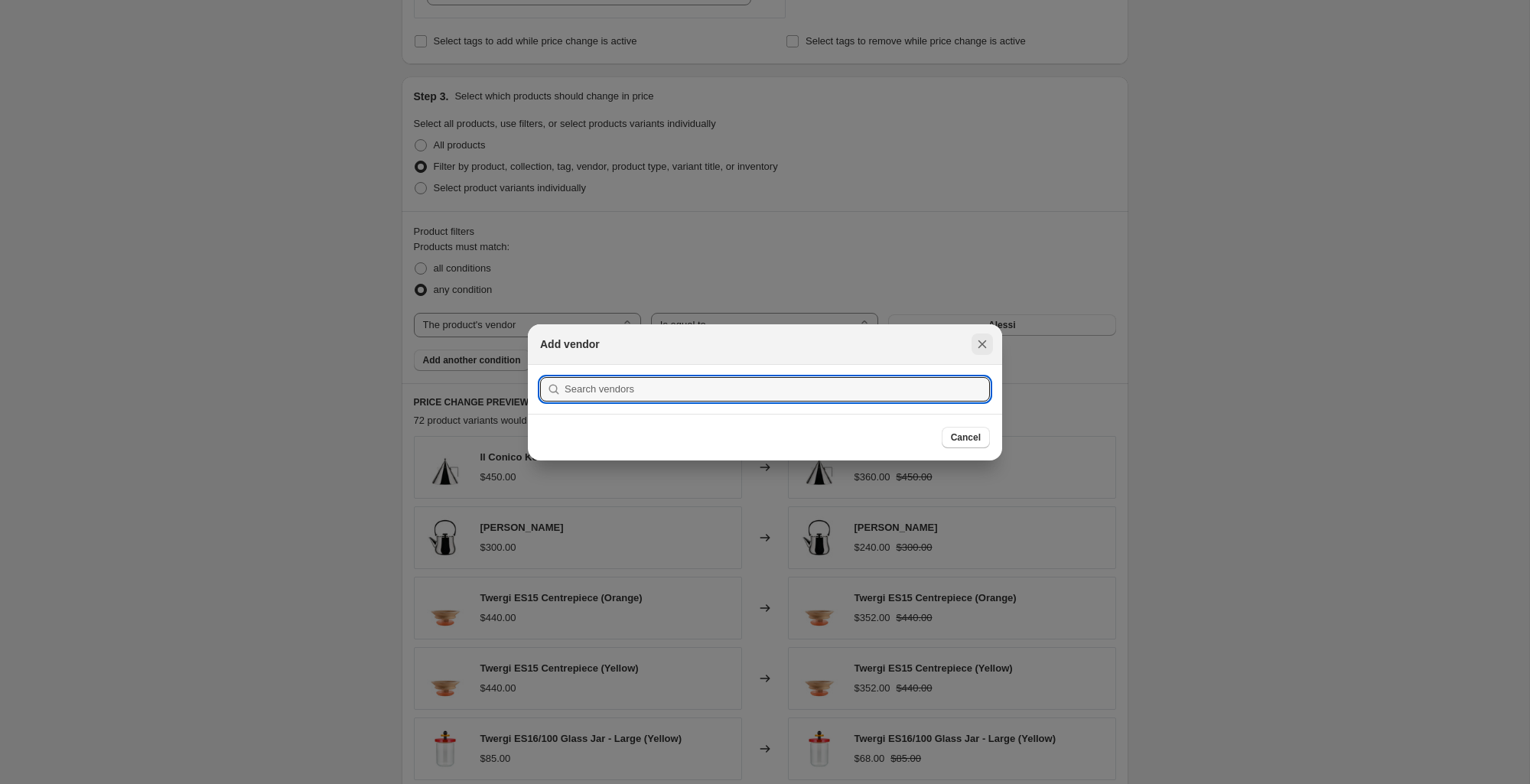
click at [985, 345] on icon "Close" at bounding box center [982, 344] width 15 height 15
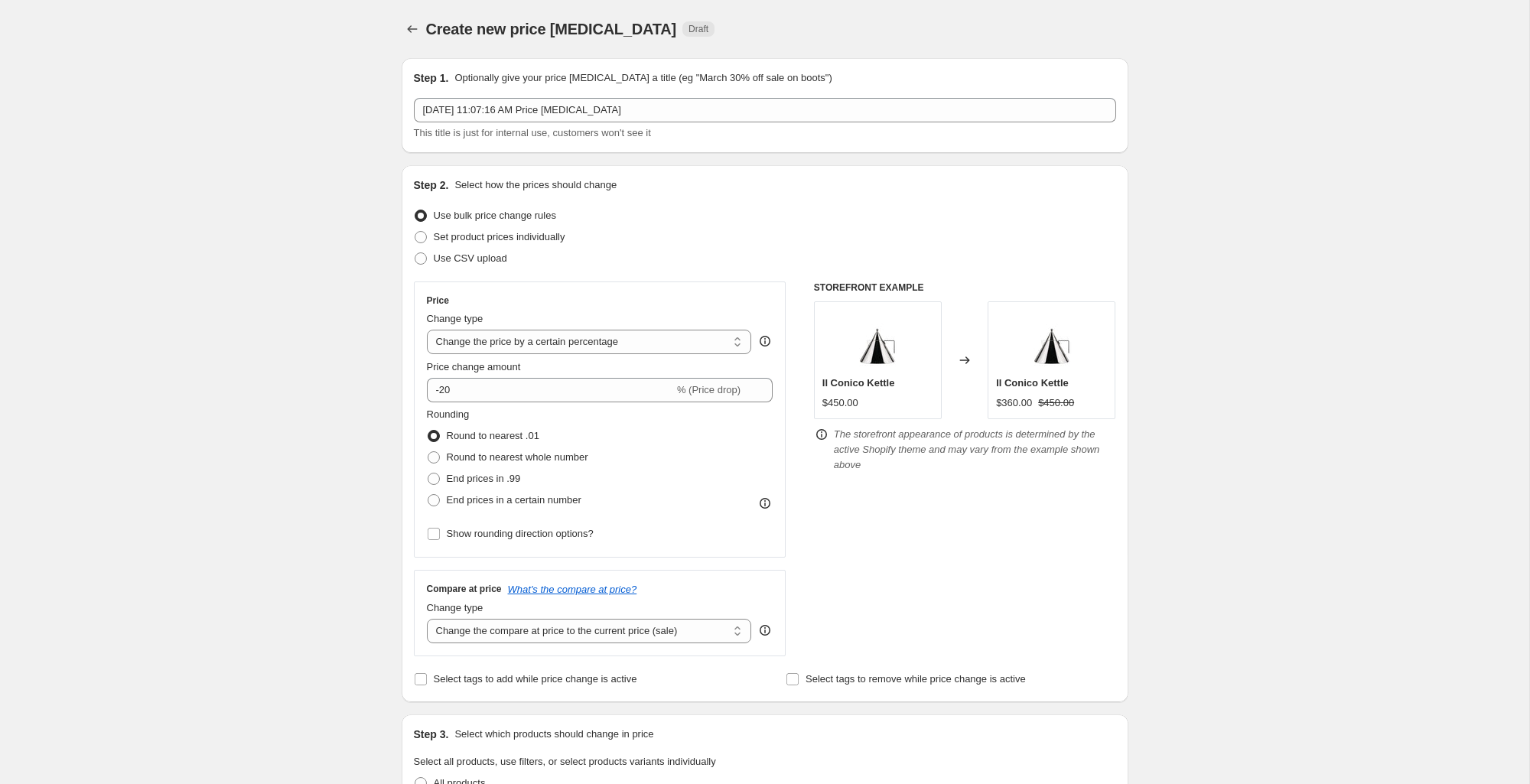
scroll to position [638, 0]
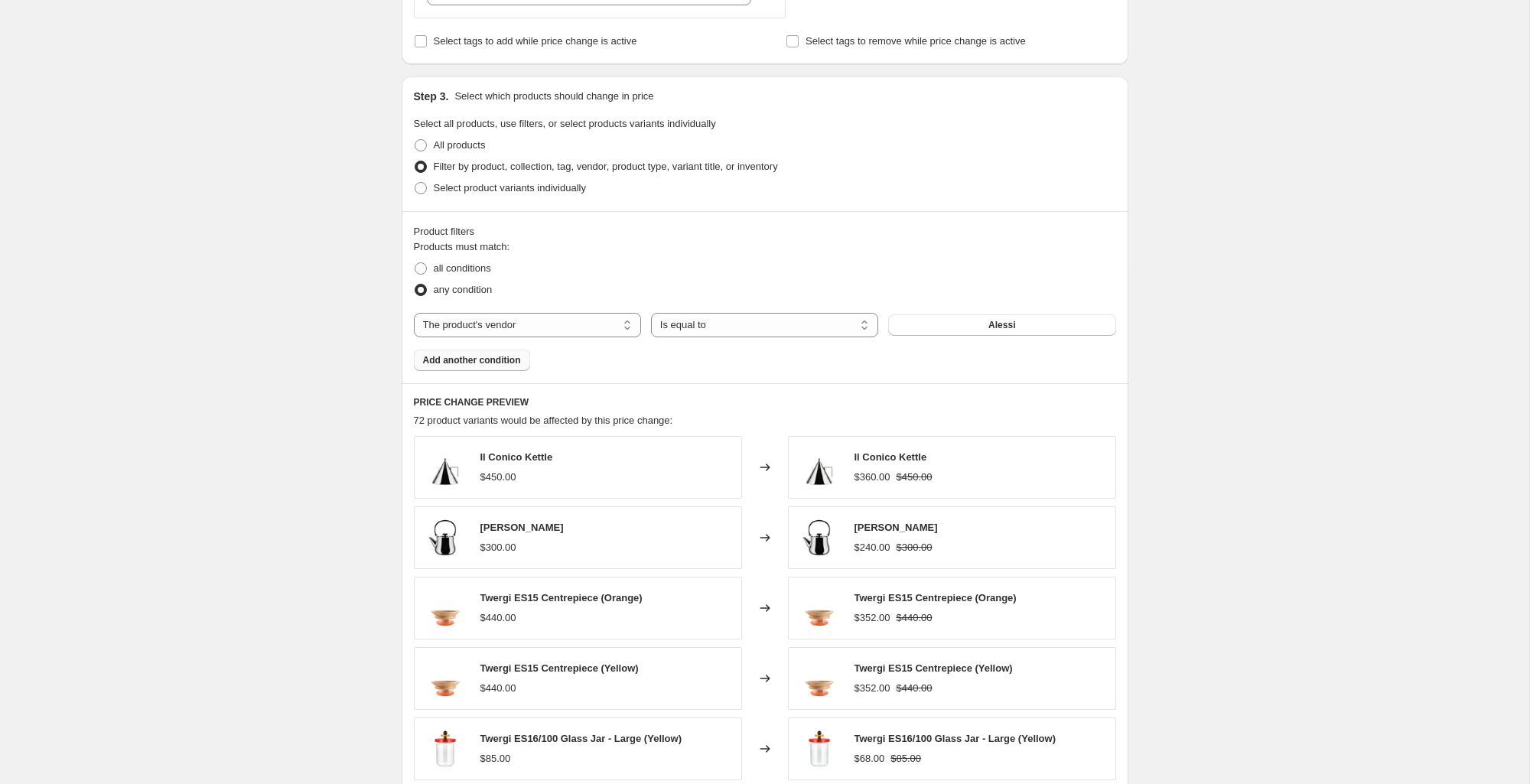
click at [493, 357] on span "Add another condition" at bounding box center [472, 360] width 98 height 12
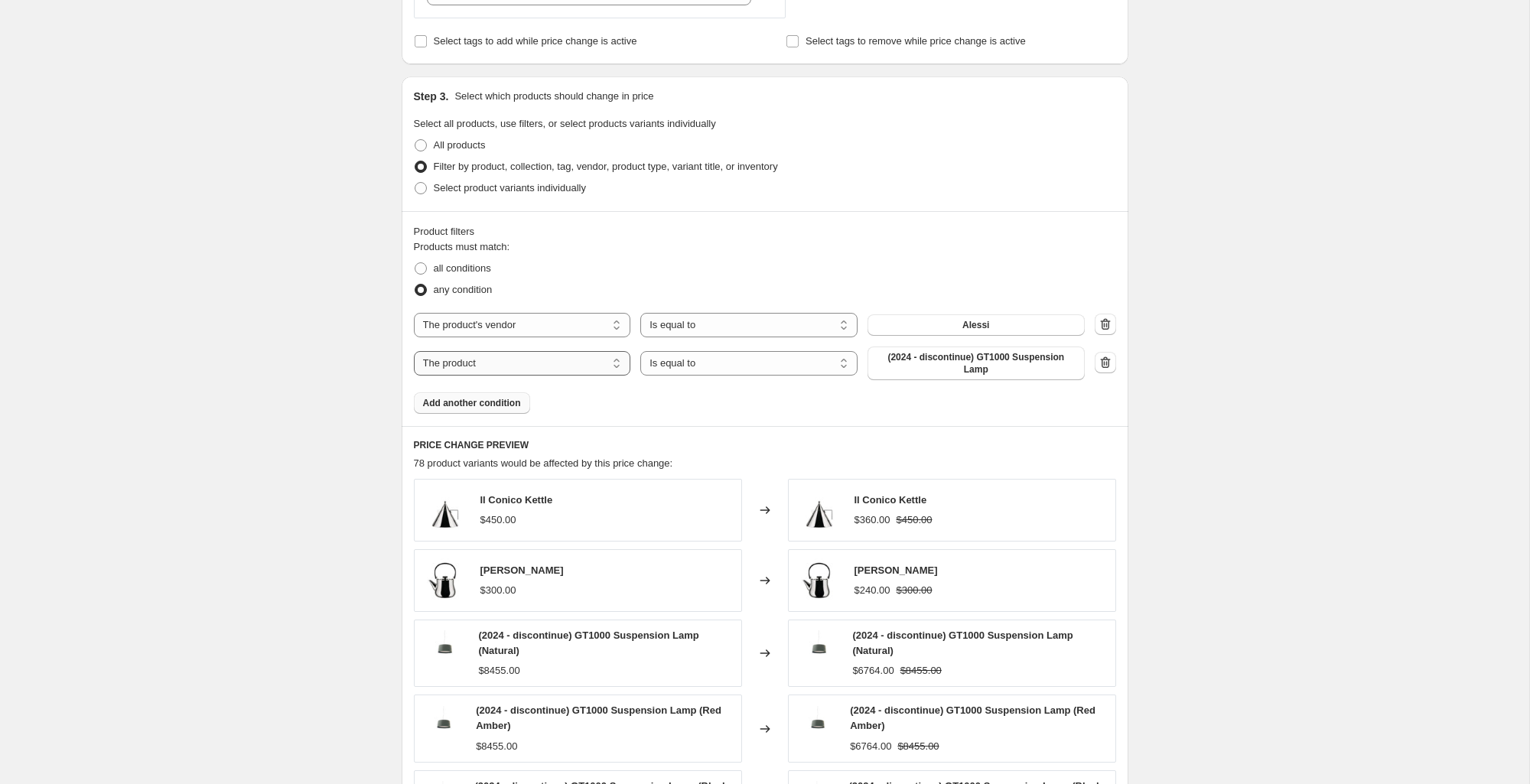
click at [584, 367] on select "The product The product's collection The product's tag The product's vendor The…" at bounding box center [522, 363] width 217 height 24
click at [1043, 366] on span "(2024 - discontinue) GT1000 Suspension Lamp" at bounding box center [976, 363] width 199 height 24
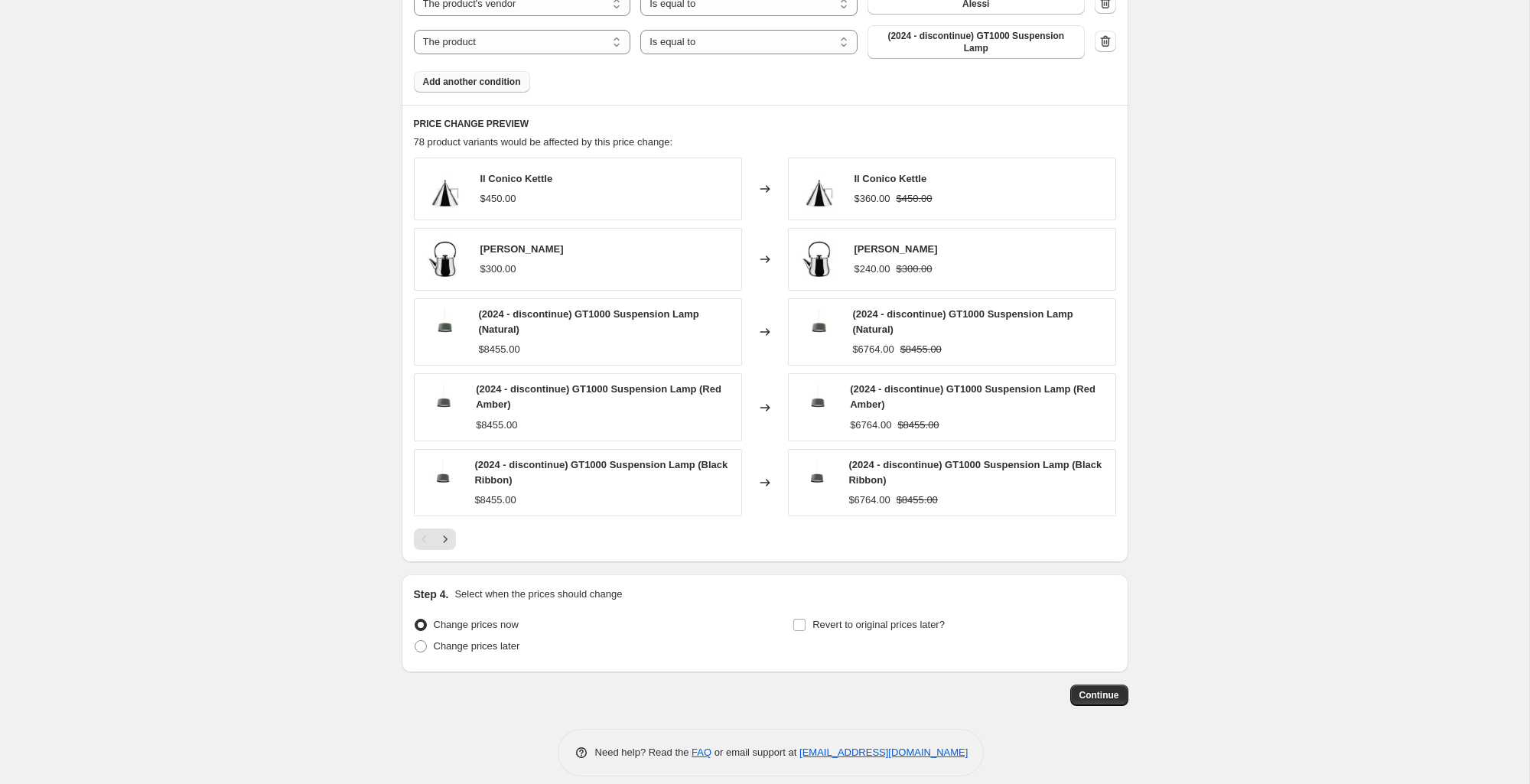
scroll to position [965, 0]
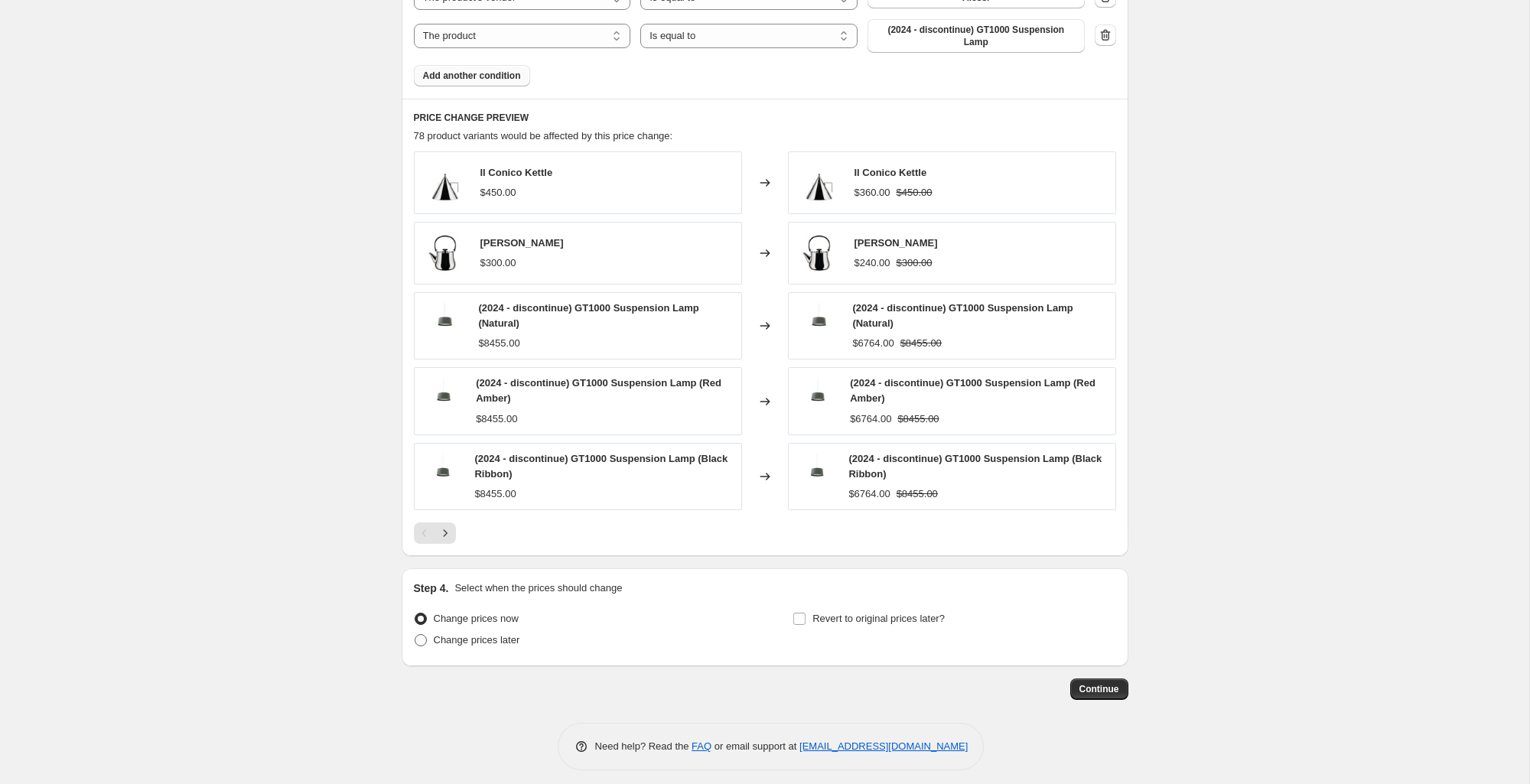
click at [513, 642] on span "Change prices later" at bounding box center [477, 640] width 87 height 11
click at [416, 634] on input "Change prices later" at bounding box center [415, 634] width 1 height 1
radio input "true"
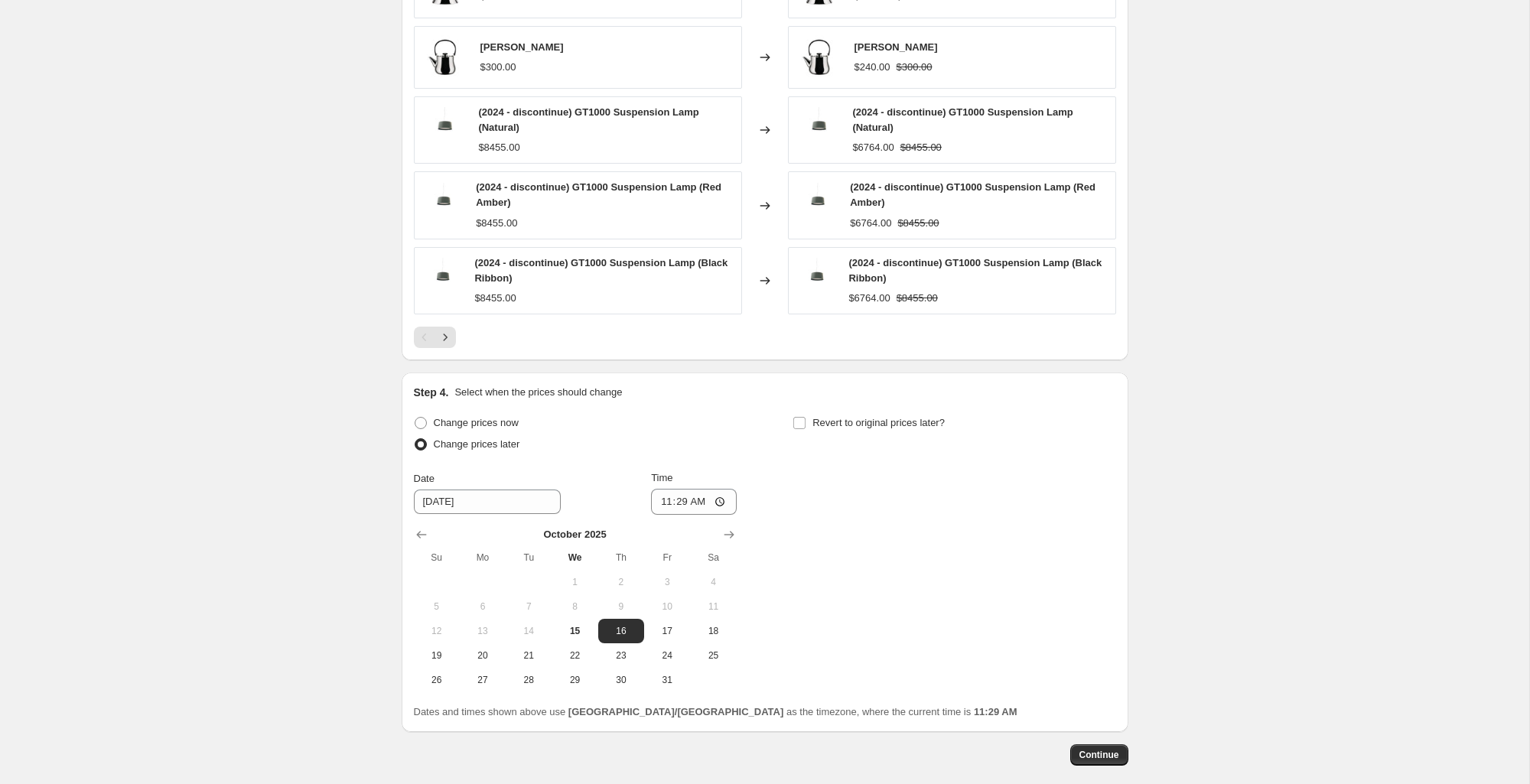
scroll to position [1217, 0]
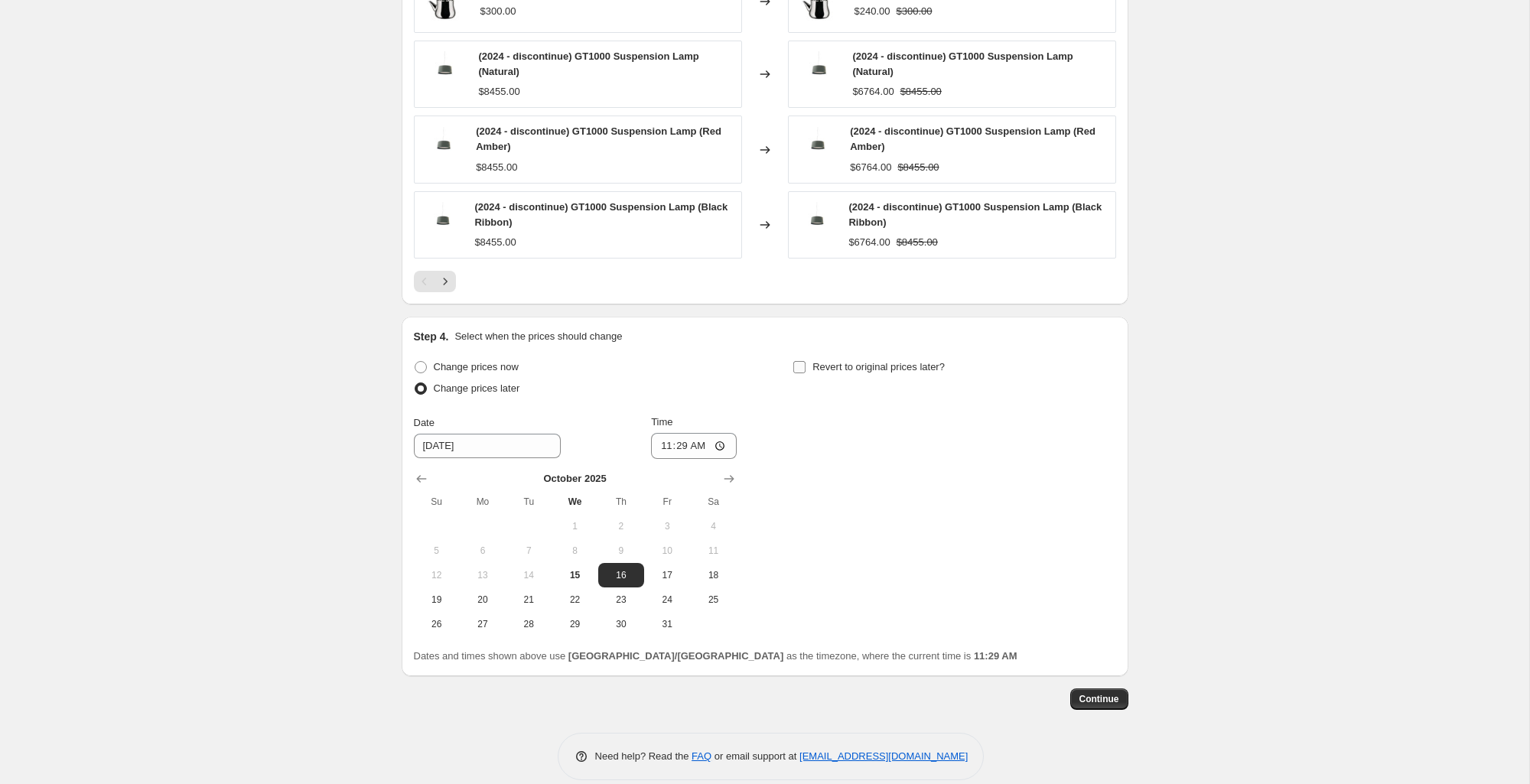
click at [896, 373] on span "Revert to original prices later?" at bounding box center [879, 366] width 133 height 11
click at [806, 373] on input "Revert to original prices later?" at bounding box center [799, 366] width 12 height 12
checkbox input "true"
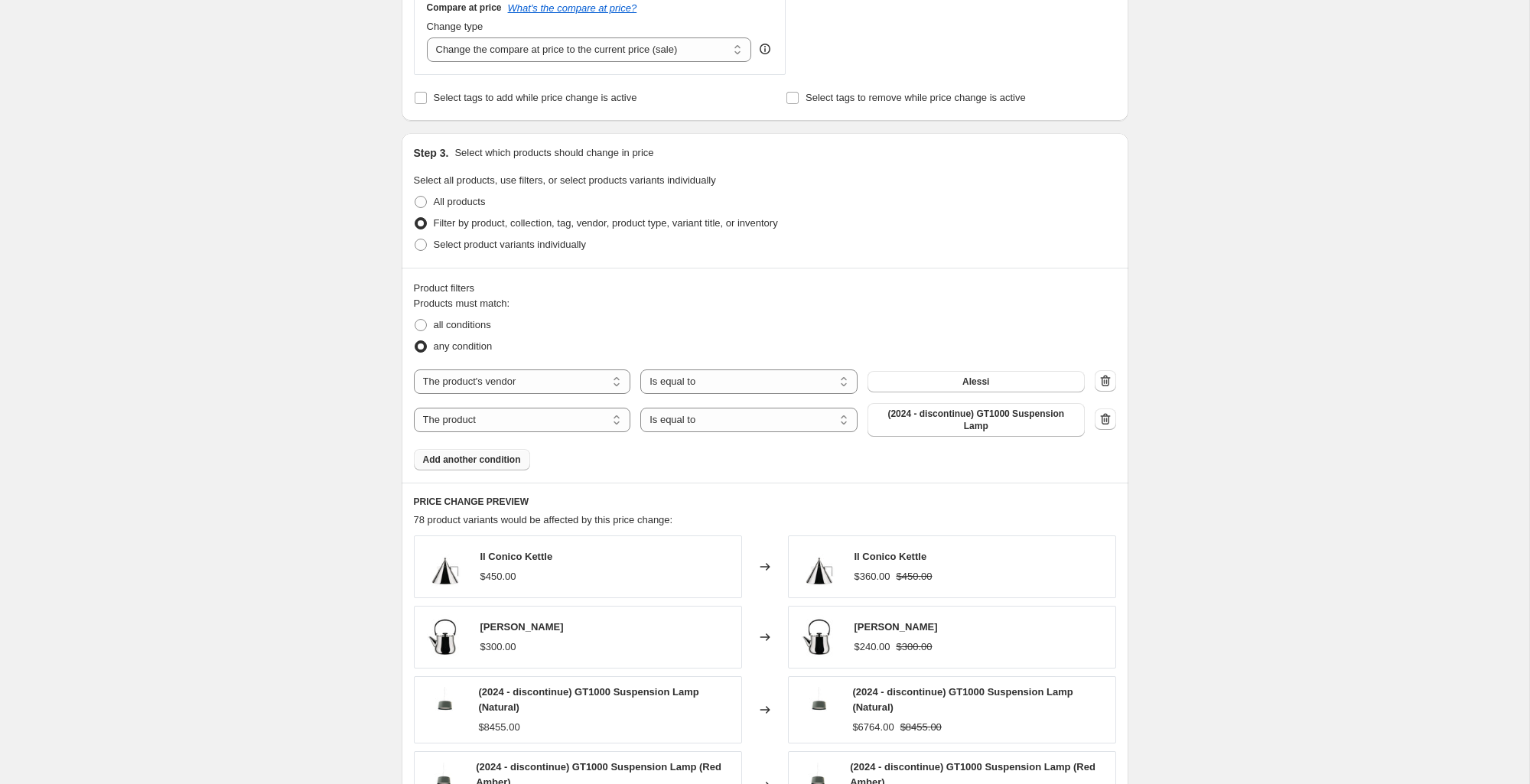
scroll to position [0, 0]
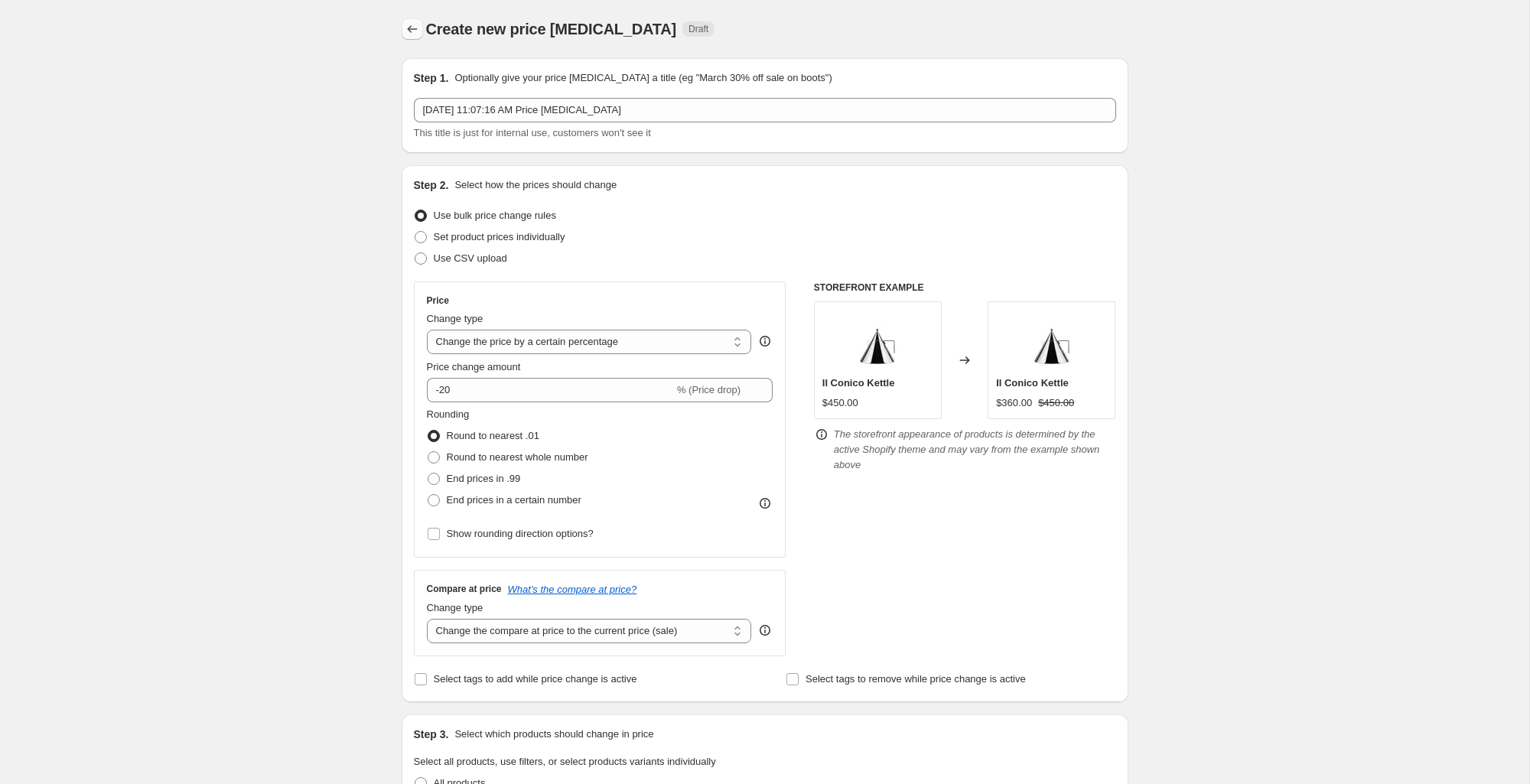
click at [420, 30] on icon "Price change jobs" at bounding box center [412, 29] width 15 height 15
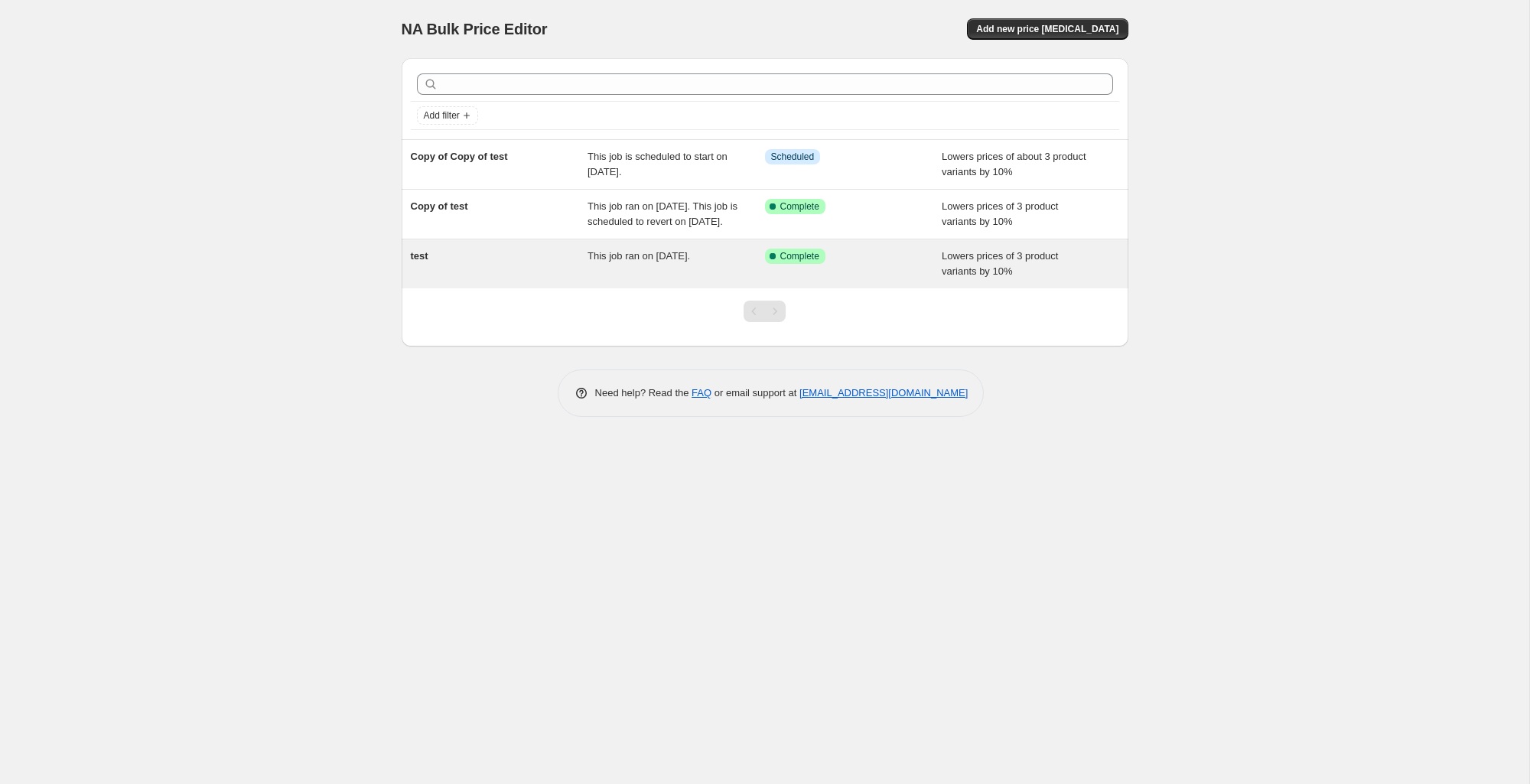
click at [497, 279] on div "test" at bounding box center [500, 264] width 178 height 31
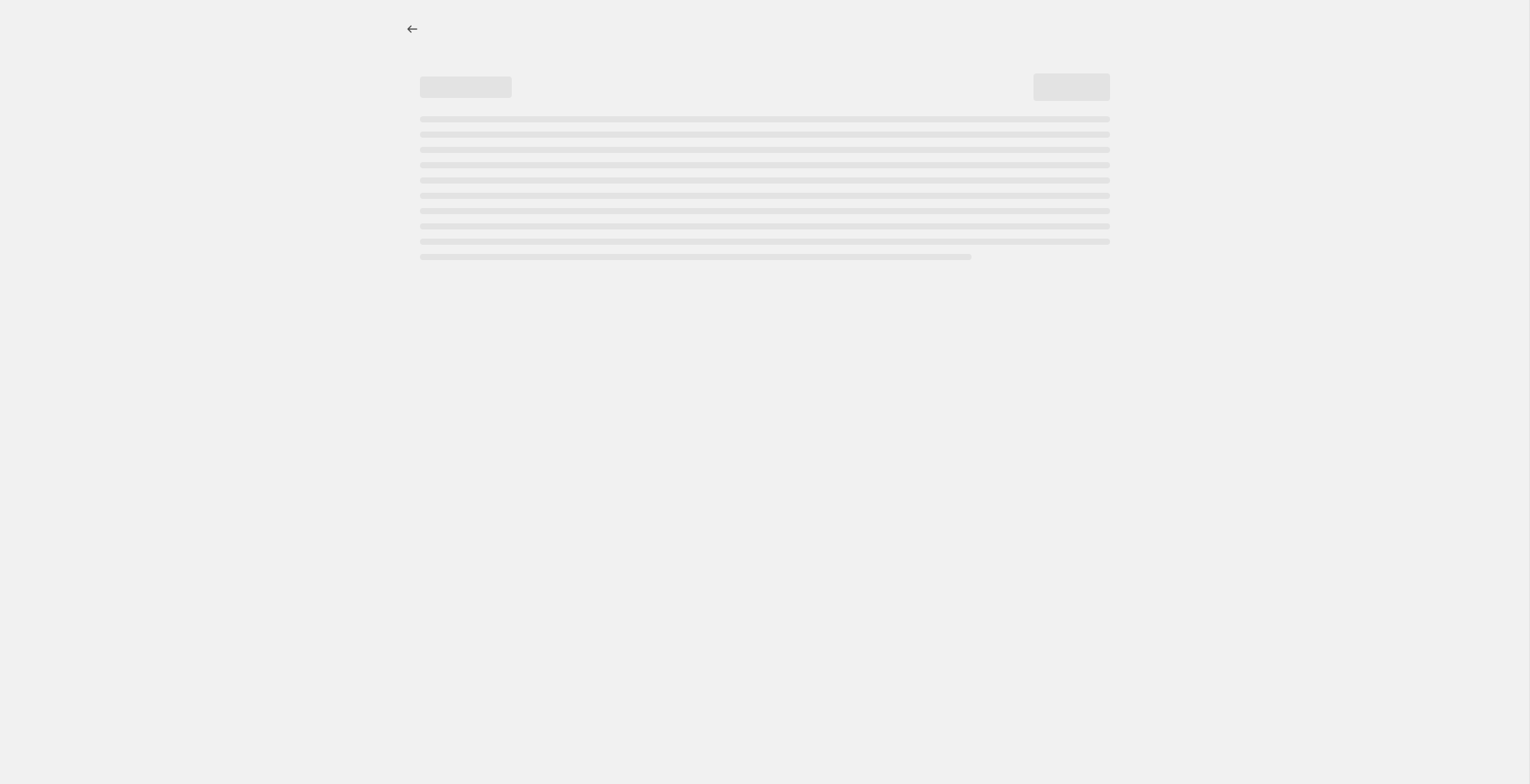
select select "percentage"
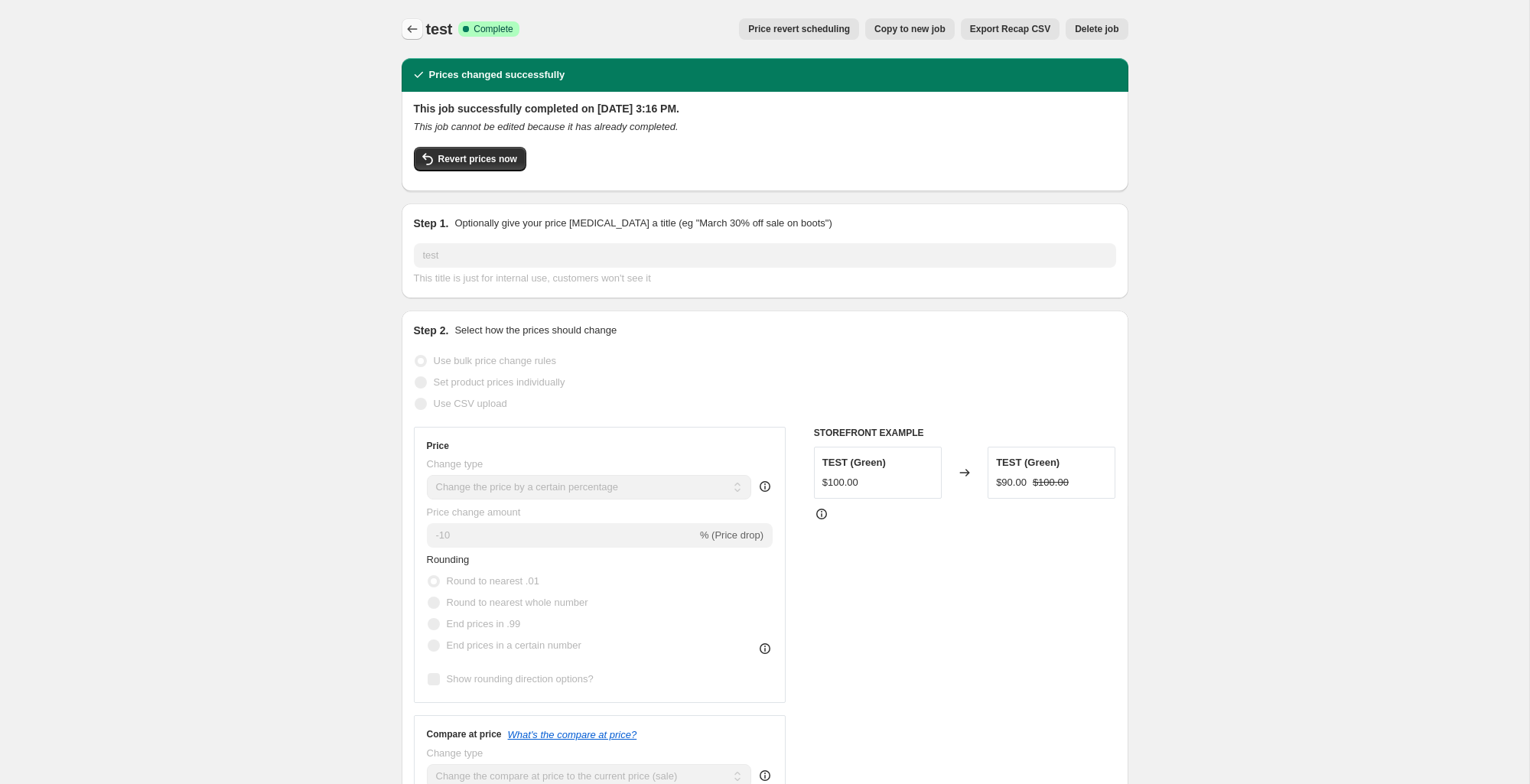
click at [411, 32] on icon "Price change jobs" at bounding box center [412, 29] width 15 height 15
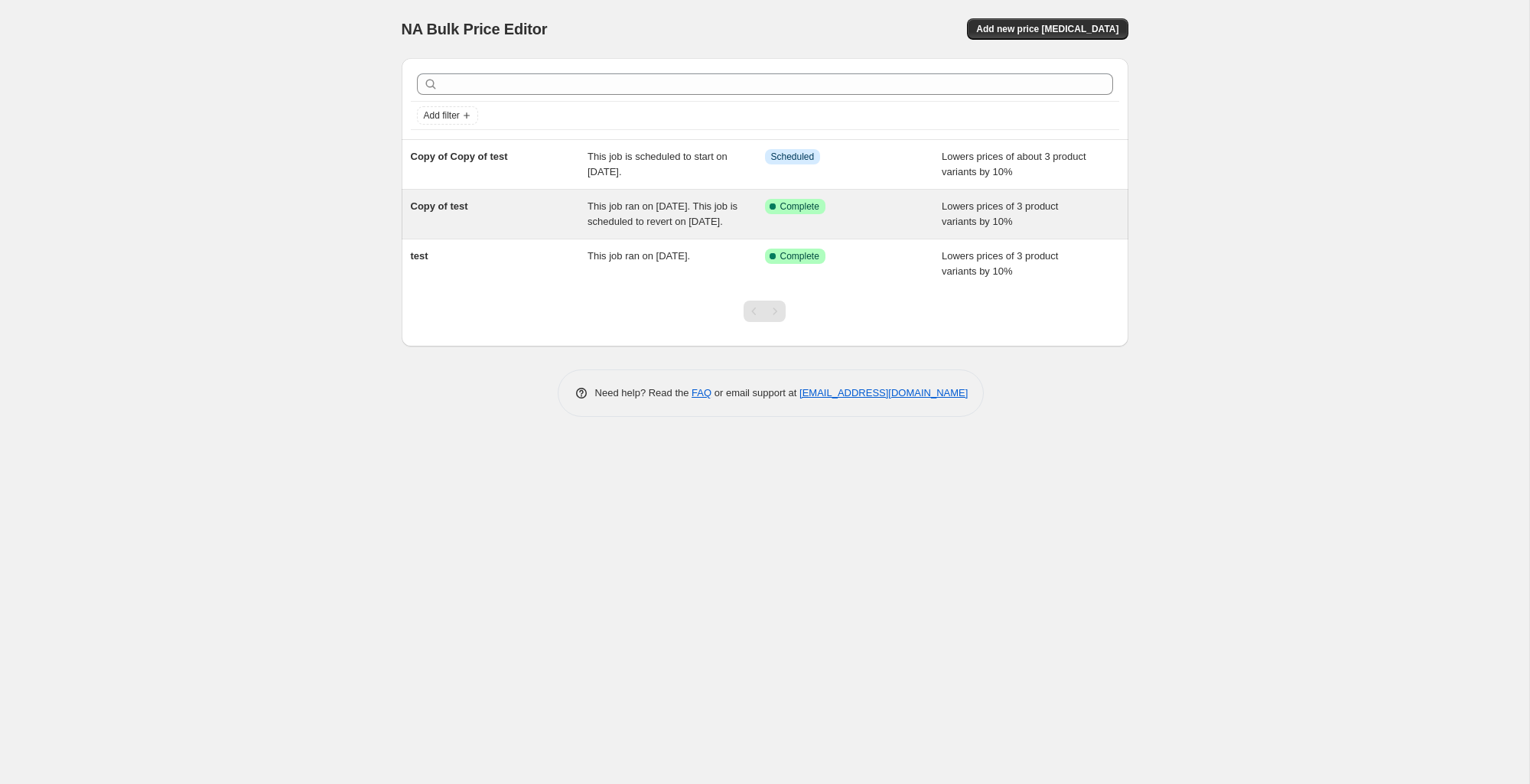
click at [1095, 229] on div "Lowers prices of 3 product variants by 10%" at bounding box center [1031, 214] width 178 height 31
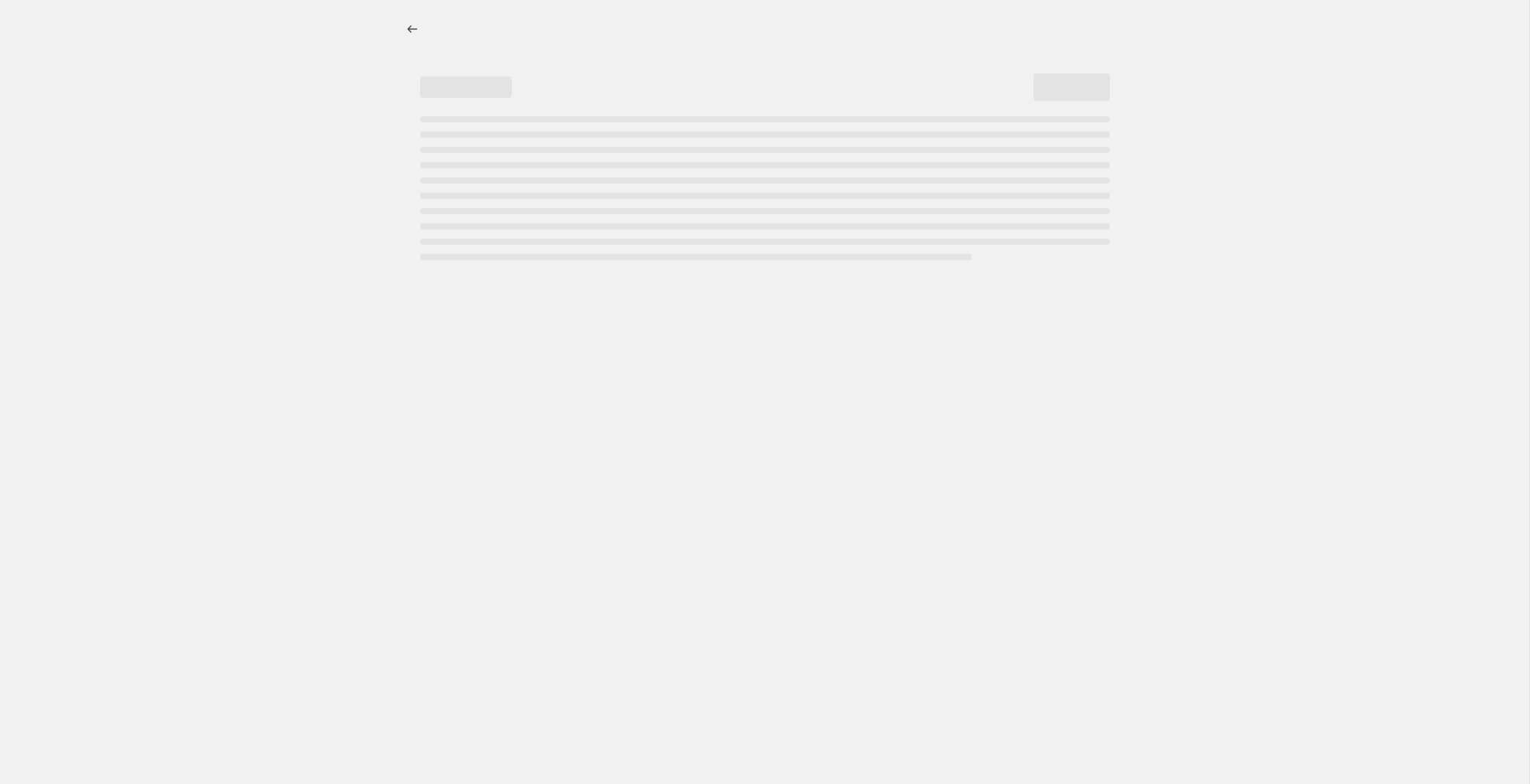
select select "percentage"
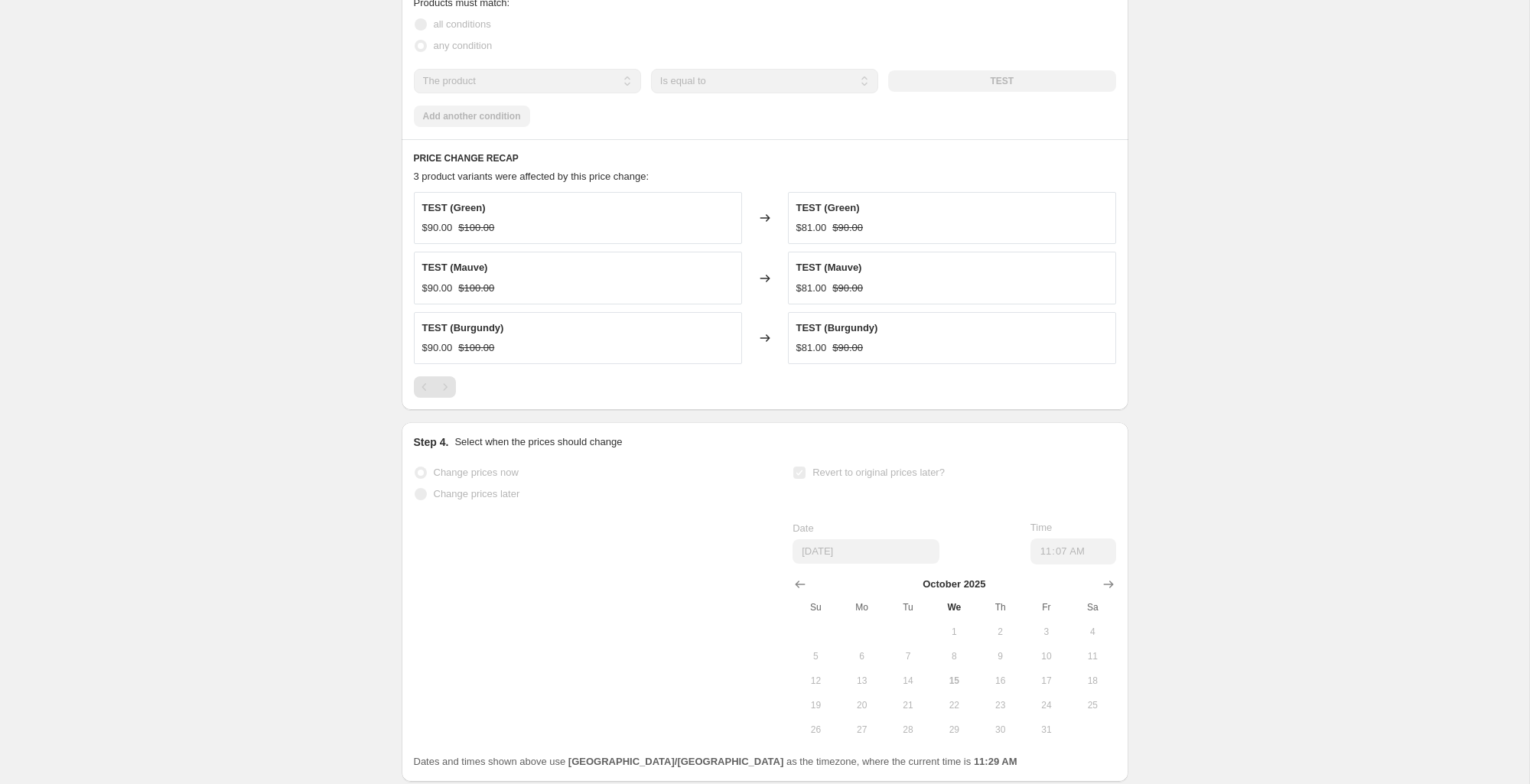
scroll to position [1133, 0]
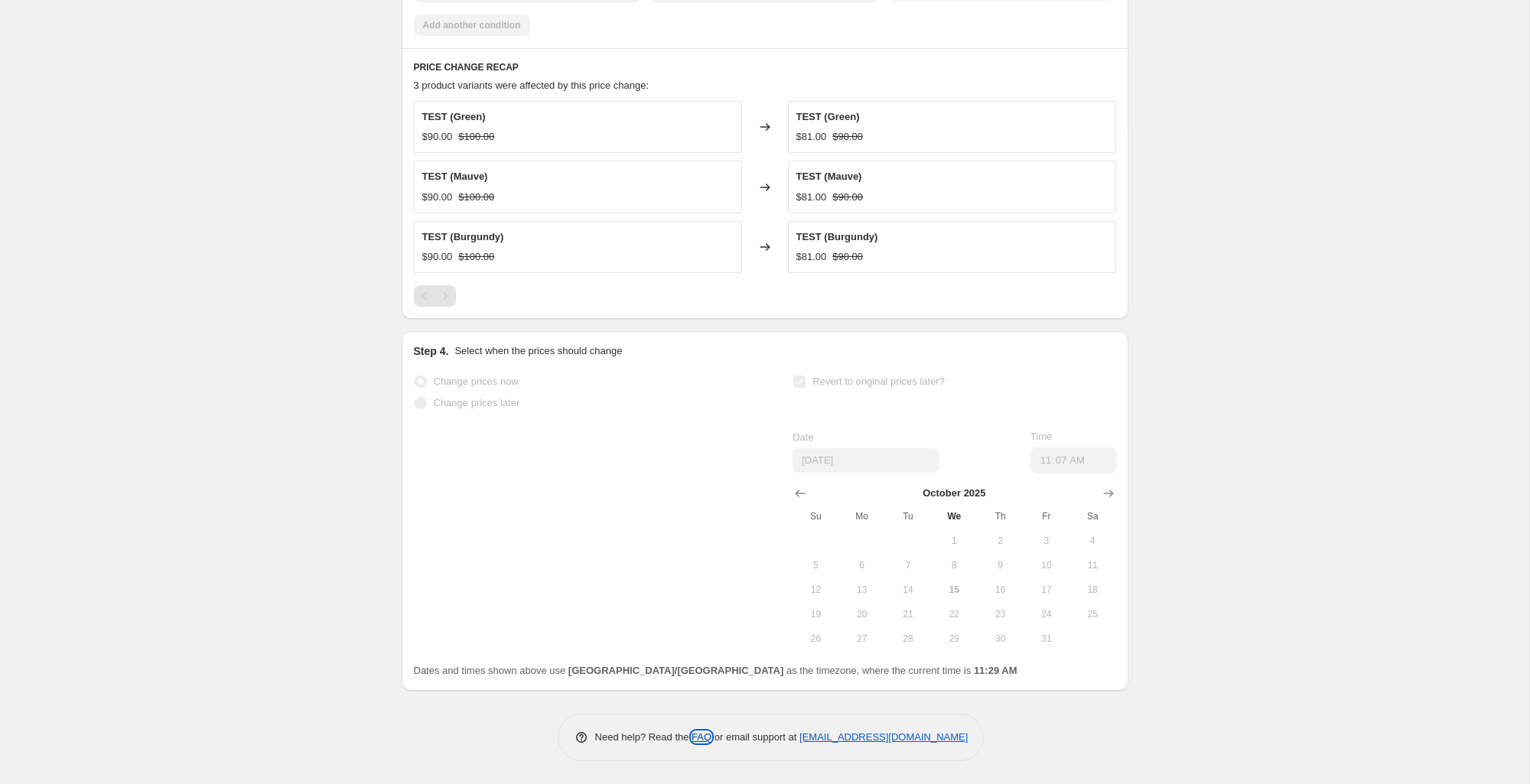
click at [699, 739] on link "FAQ" at bounding box center [701, 737] width 20 height 11
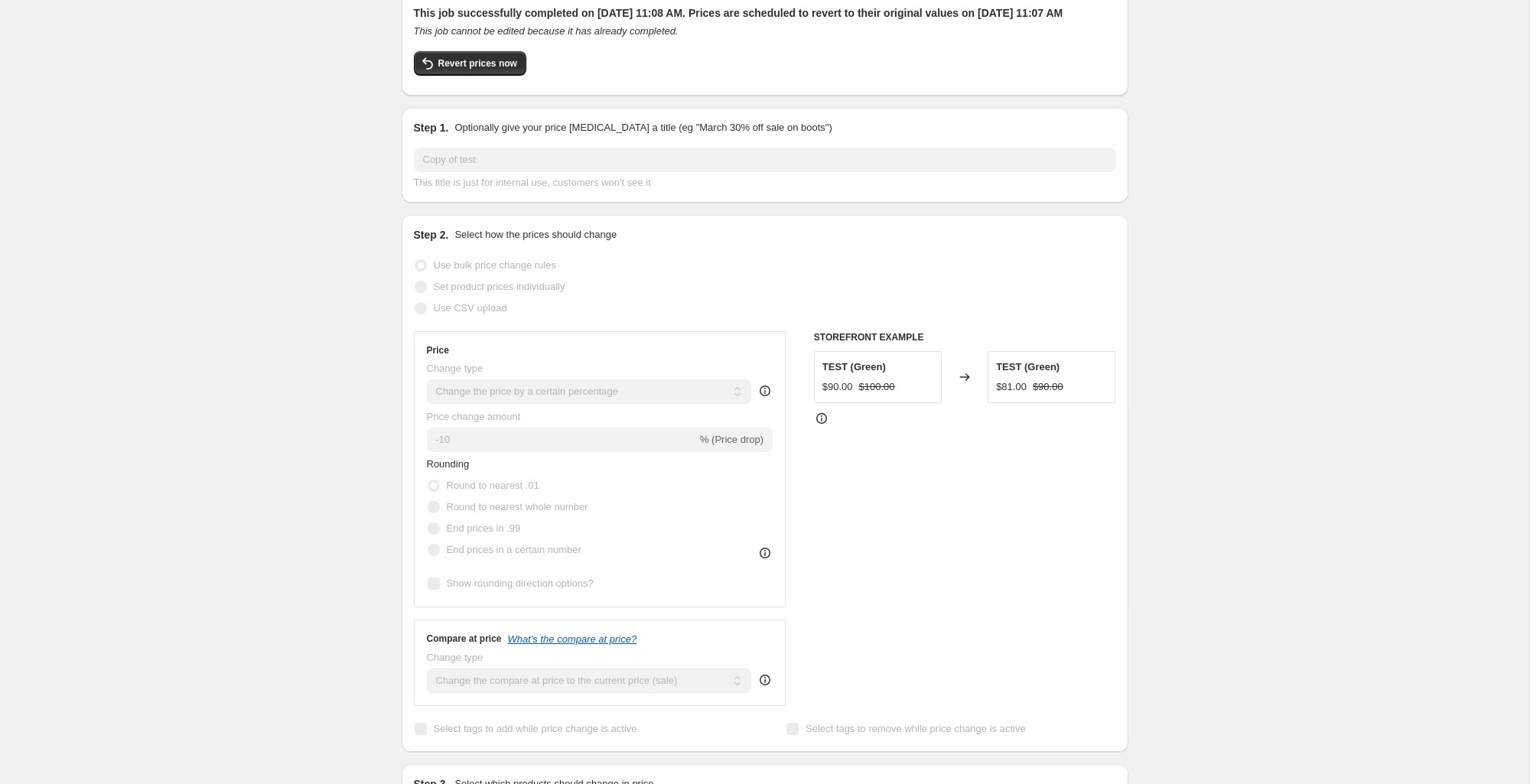
scroll to position [0, 0]
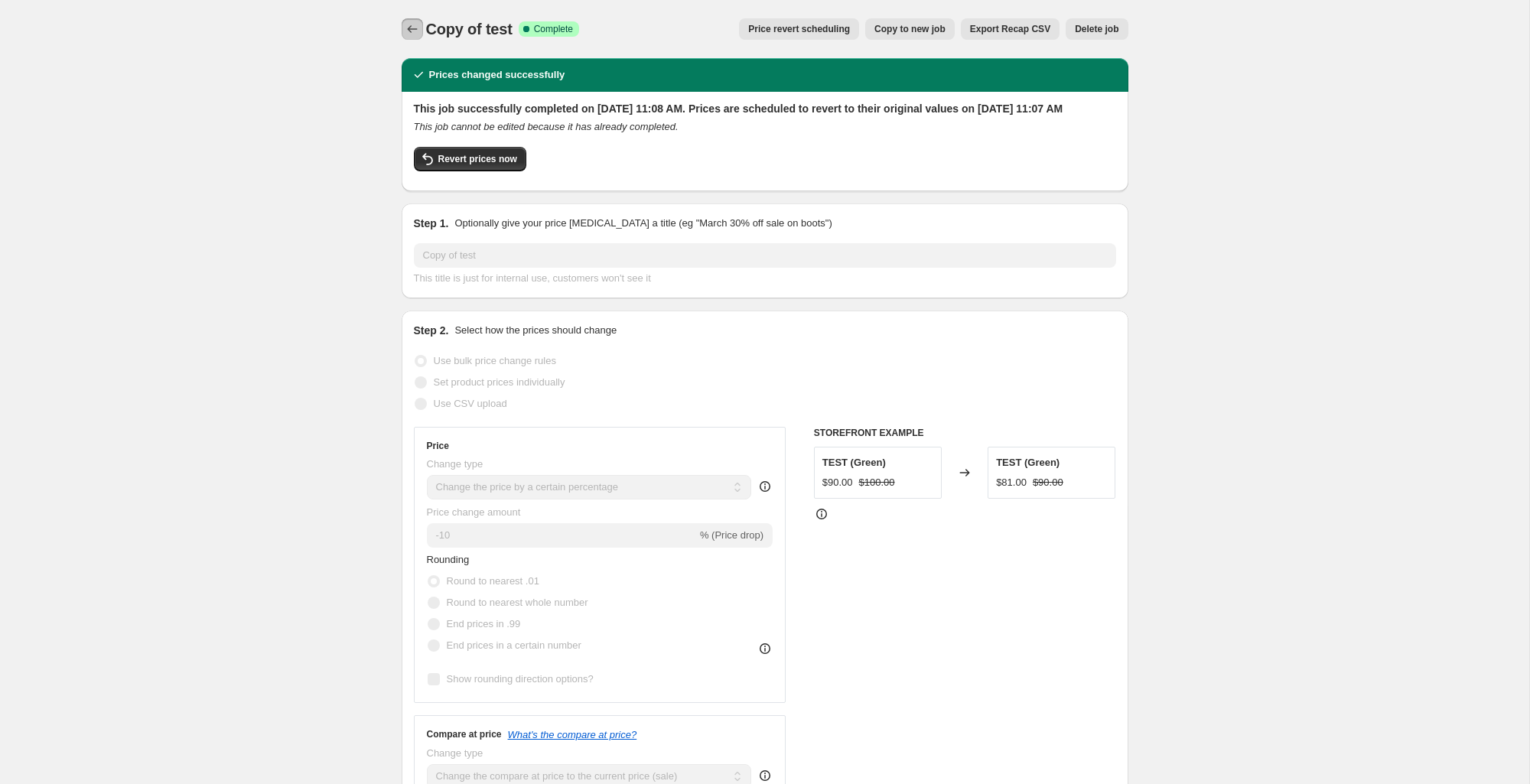
click at [410, 27] on icon "Price change jobs" at bounding box center [412, 29] width 15 height 15
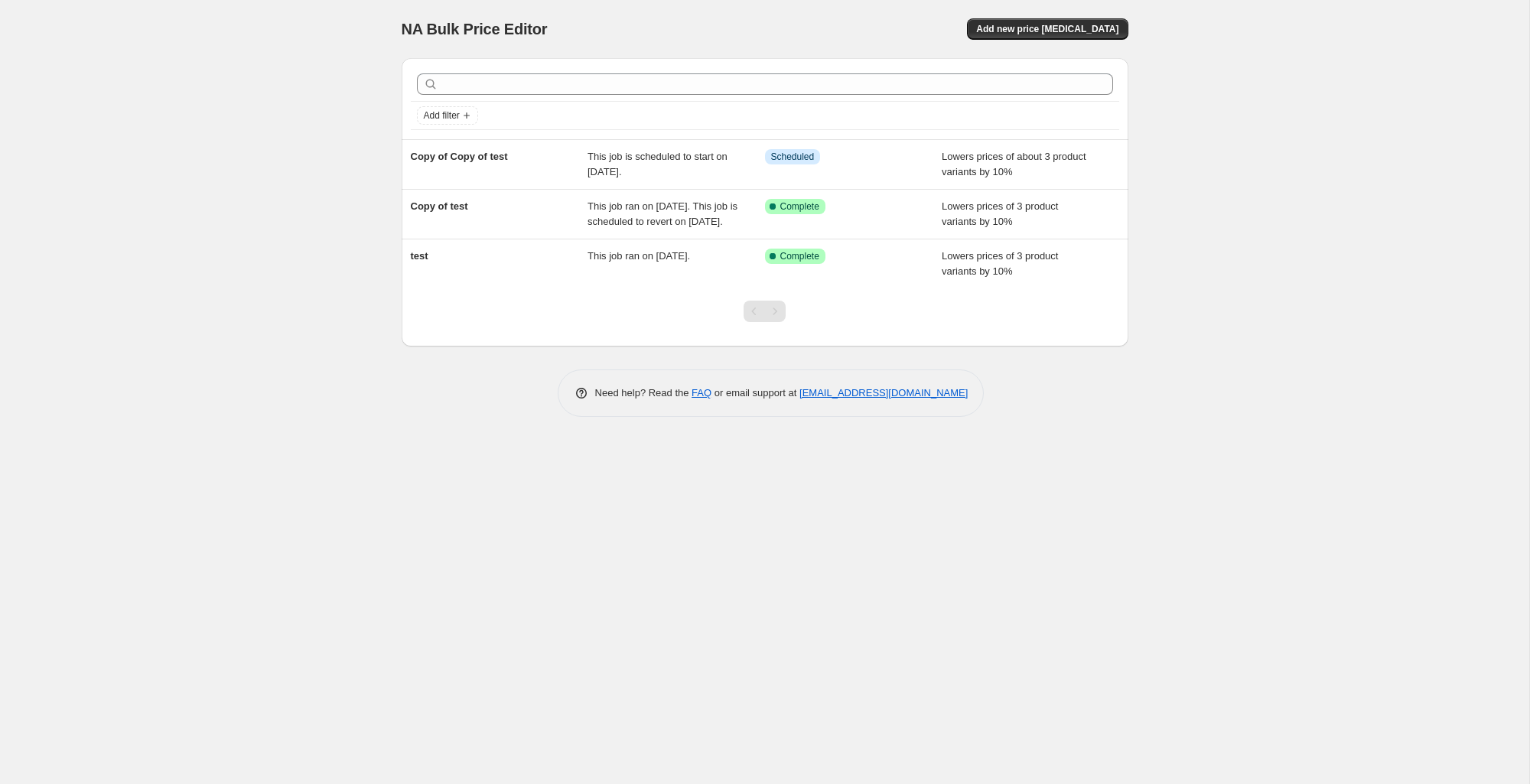
click at [1136, 24] on div "NA Bulk Price Editor. This page is ready NA Bulk Price Editor Add new price cha…" at bounding box center [765, 220] width 764 height 440
click at [1094, 23] on span "Add new price change job" at bounding box center [1048, 29] width 142 height 12
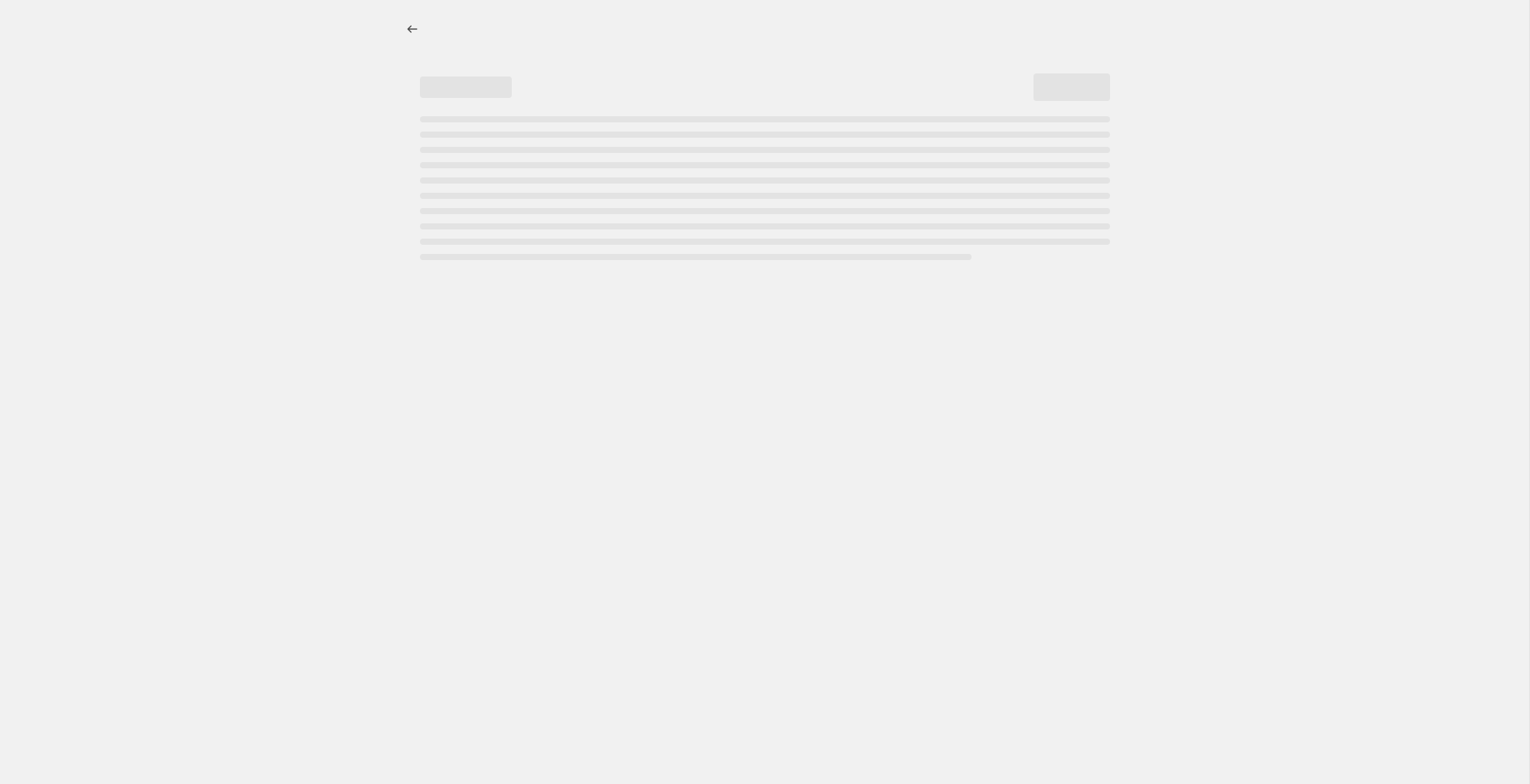
select select "percentage"
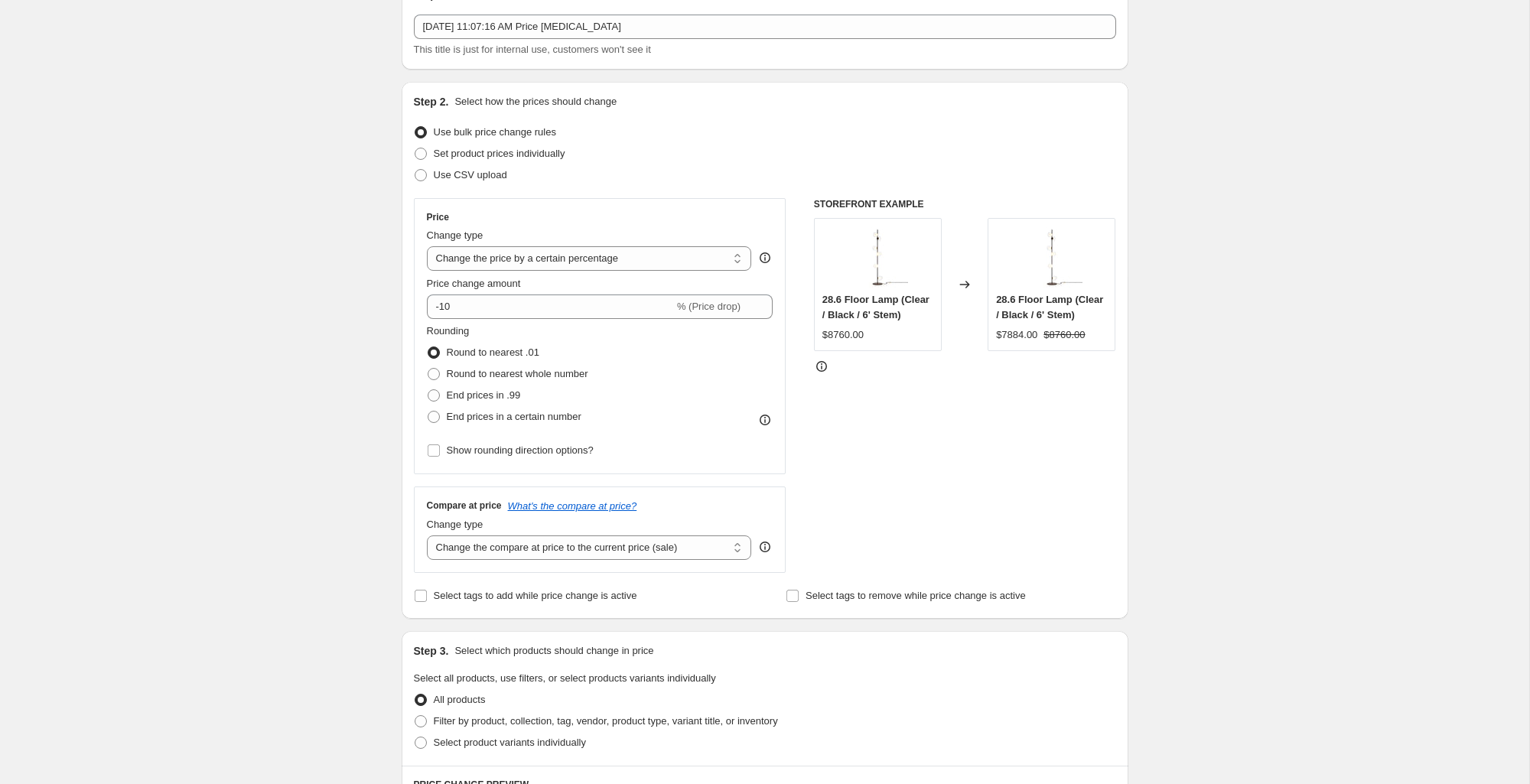
scroll to position [85, 0]
